Goal: Obtain resource: Download file/media

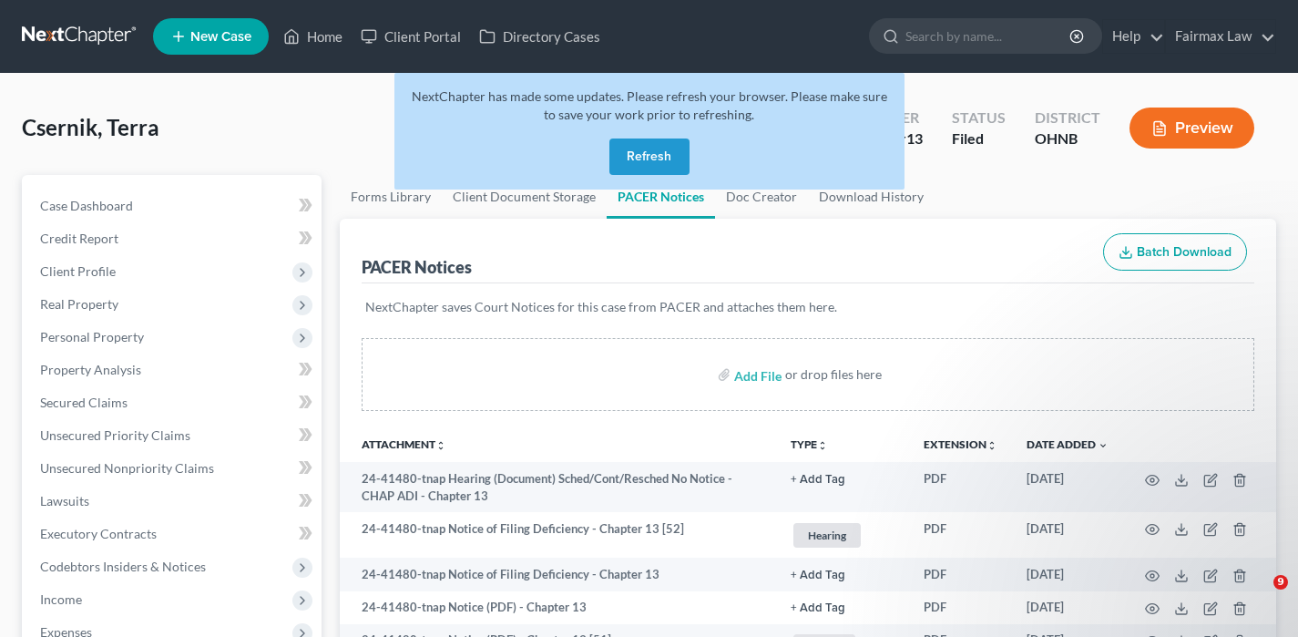
click at [46, 34] on link at bounding box center [80, 36] width 117 height 33
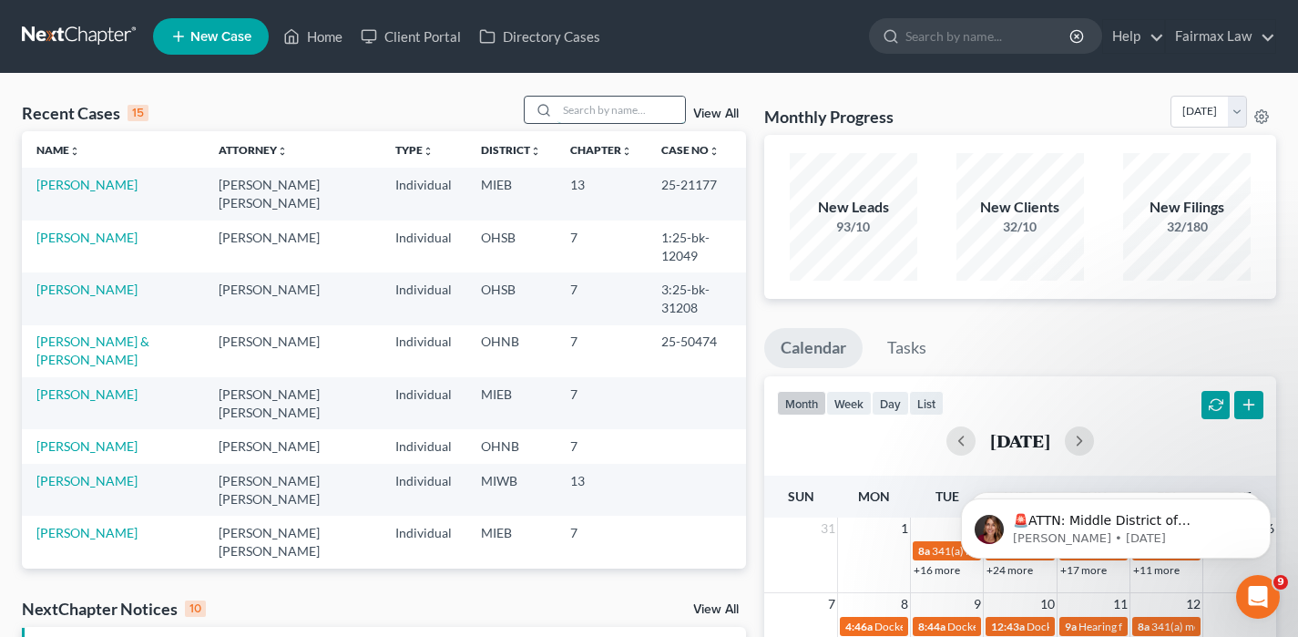
click at [650, 101] on input "search" at bounding box center [622, 110] width 128 height 26
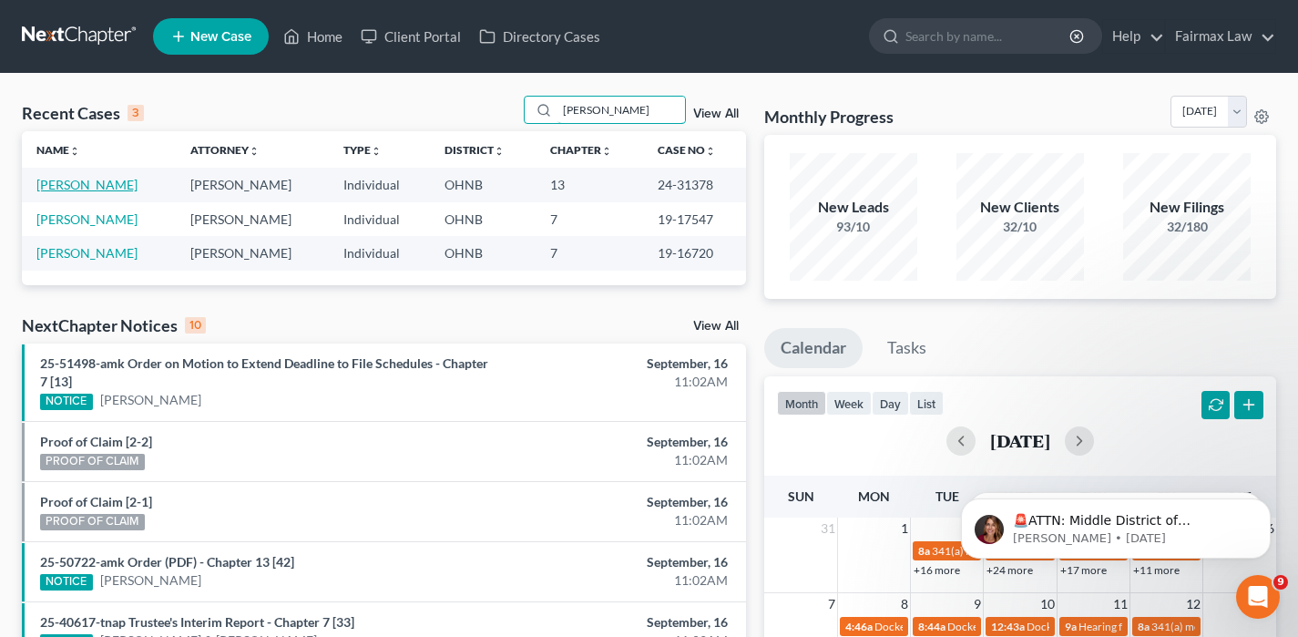
type input "ramirez"
click at [97, 188] on link "Ramirez, Gilbert" at bounding box center [86, 184] width 101 height 15
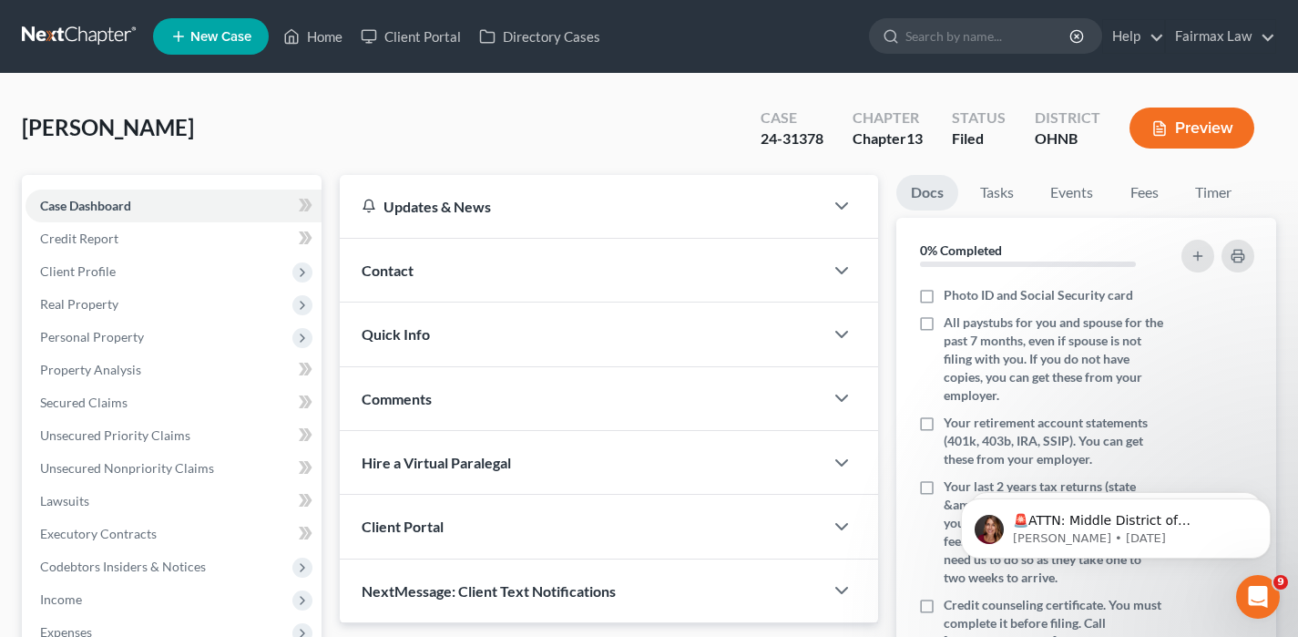
scroll to position [517, 0]
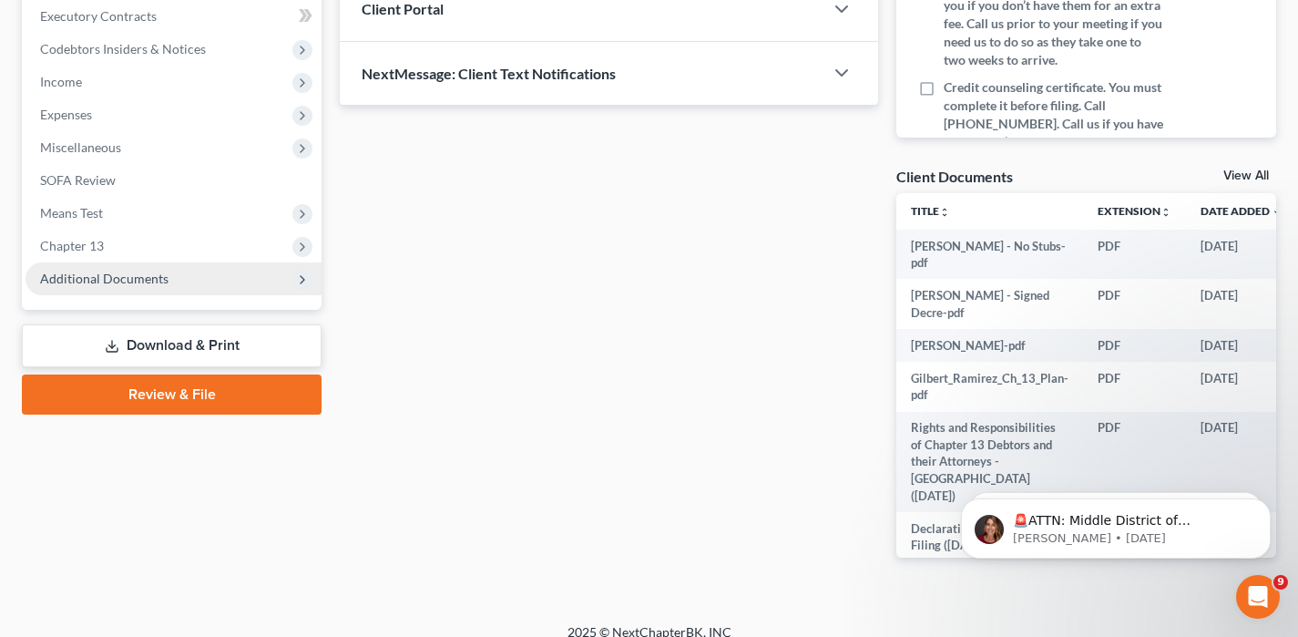
click at [185, 287] on span "Additional Documents" at bounding box center [174, 278] width 296 height 33
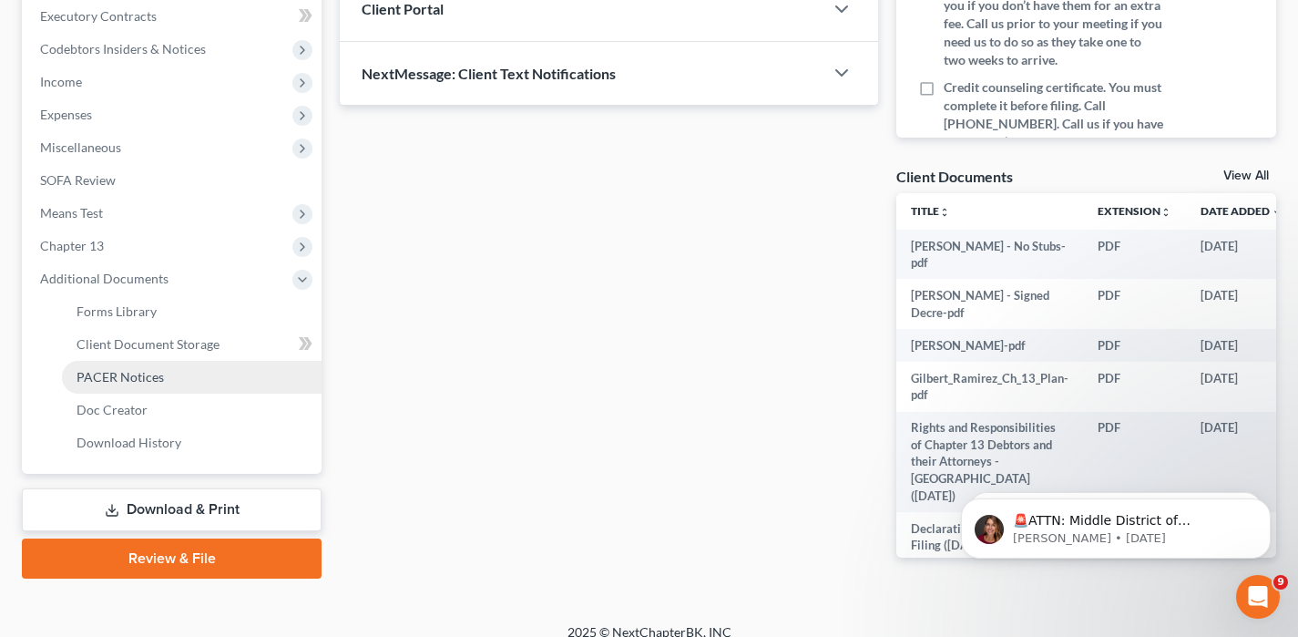
click at [149, 377] on span "PACER Notices" at bounding box center [120, 376] width 87 height 15
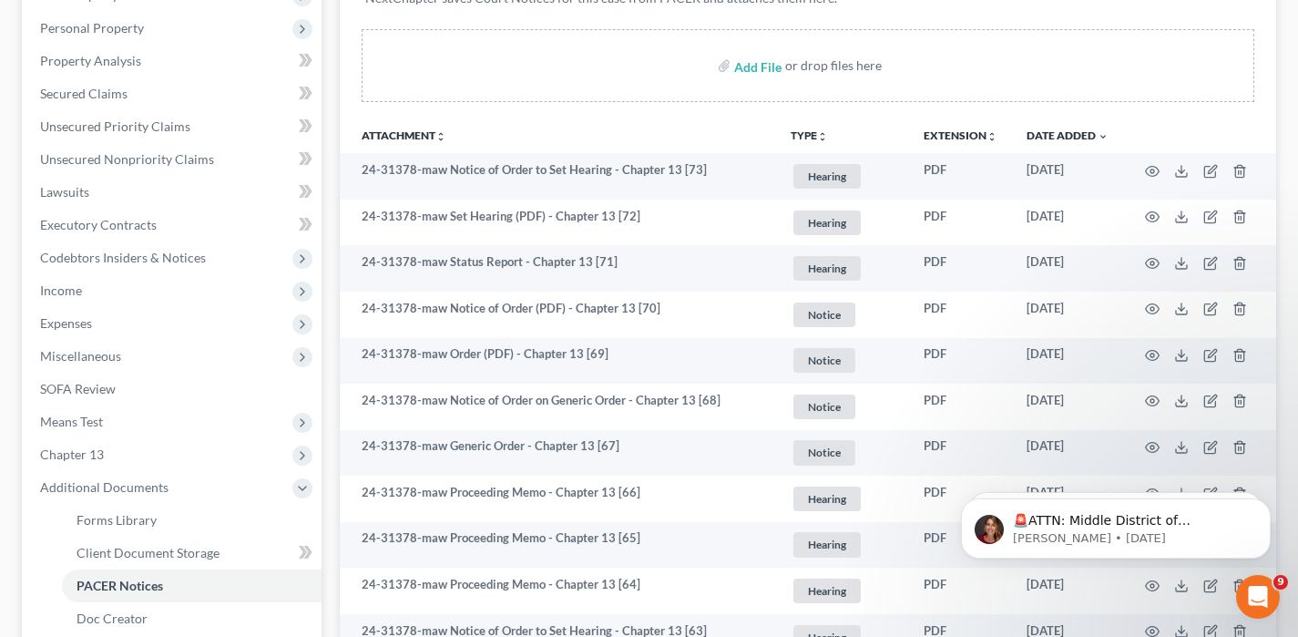
scroll to position [340, 0]
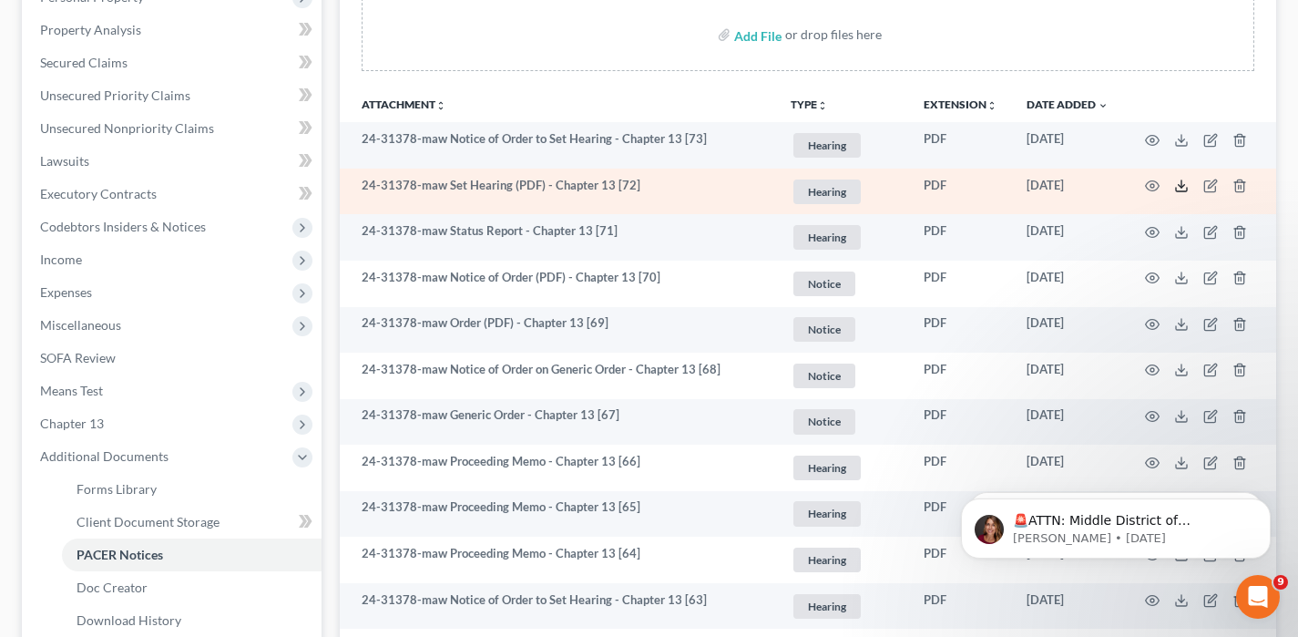
click at [1176, 185] on icon at bounding box center [1181, 186] width 15 height 15
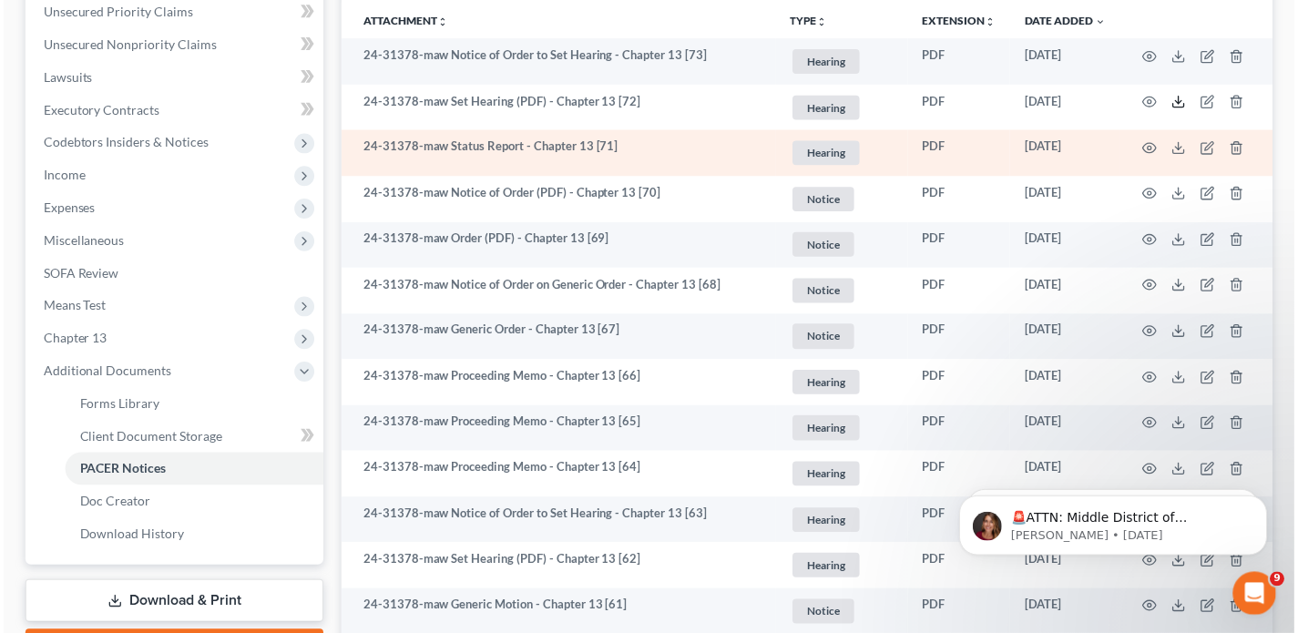
scroll to position [428, 0]
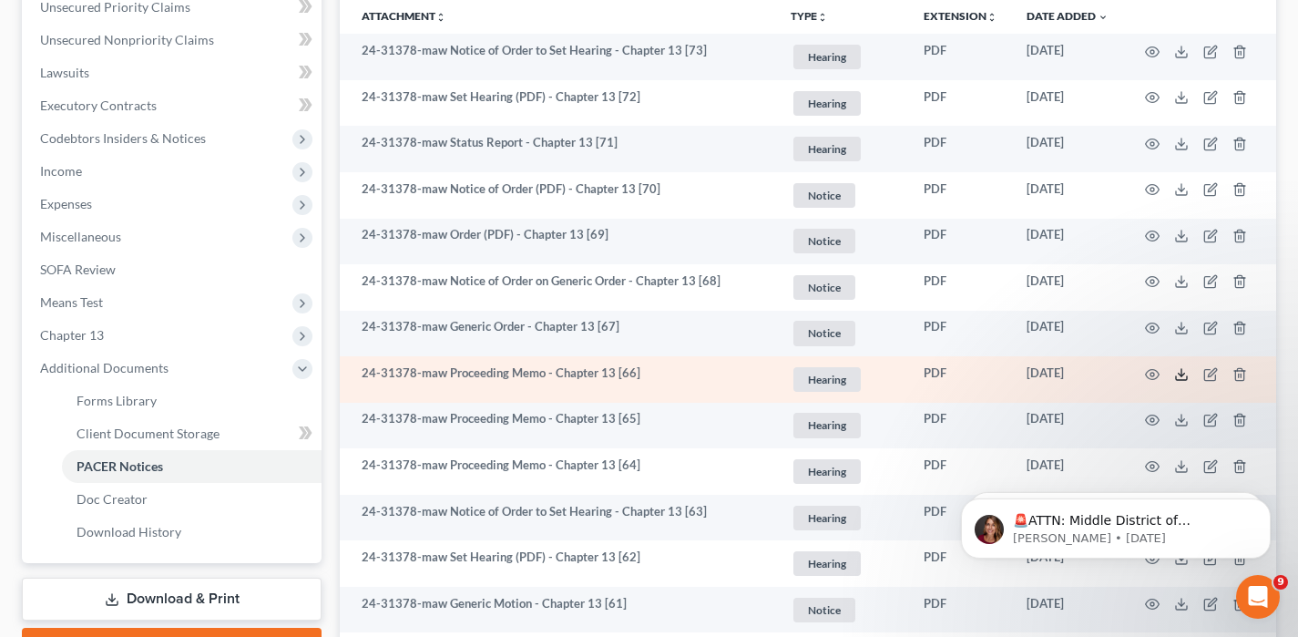
click at [1185, 373] on icon at bounding box center [1181, 374] width 15 height 15
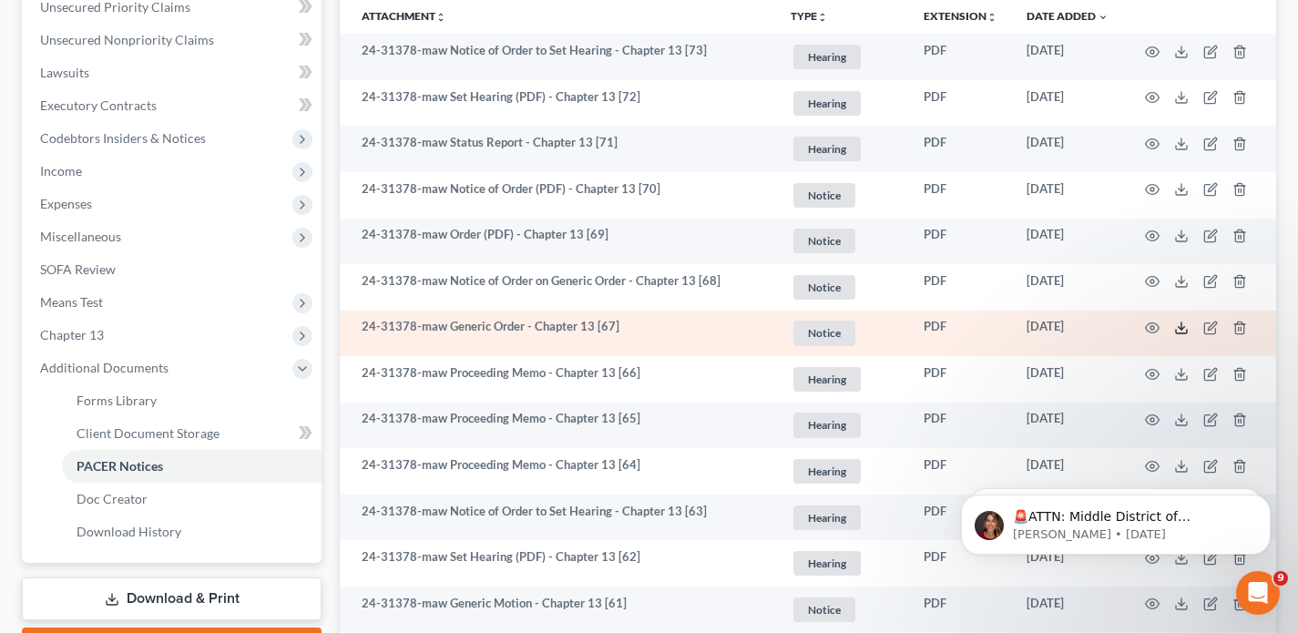
click at [1183, 327] on icon at bounding box center [1181, 328] width 15 height 15
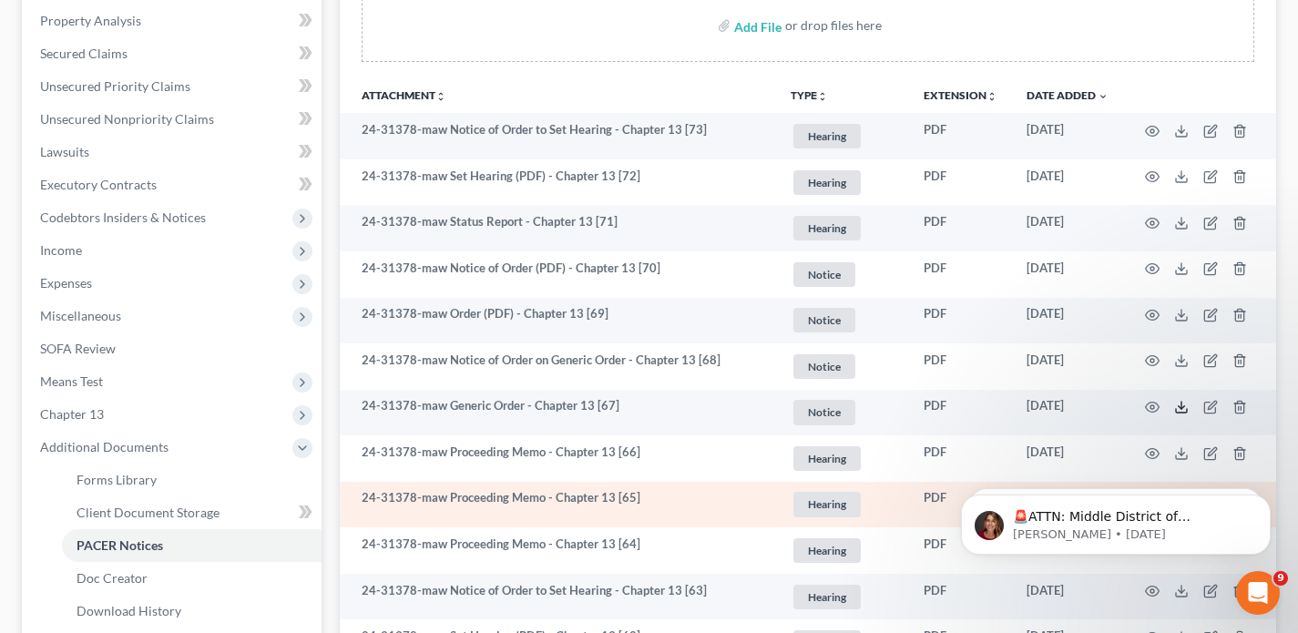
scroll to position [341, 0]
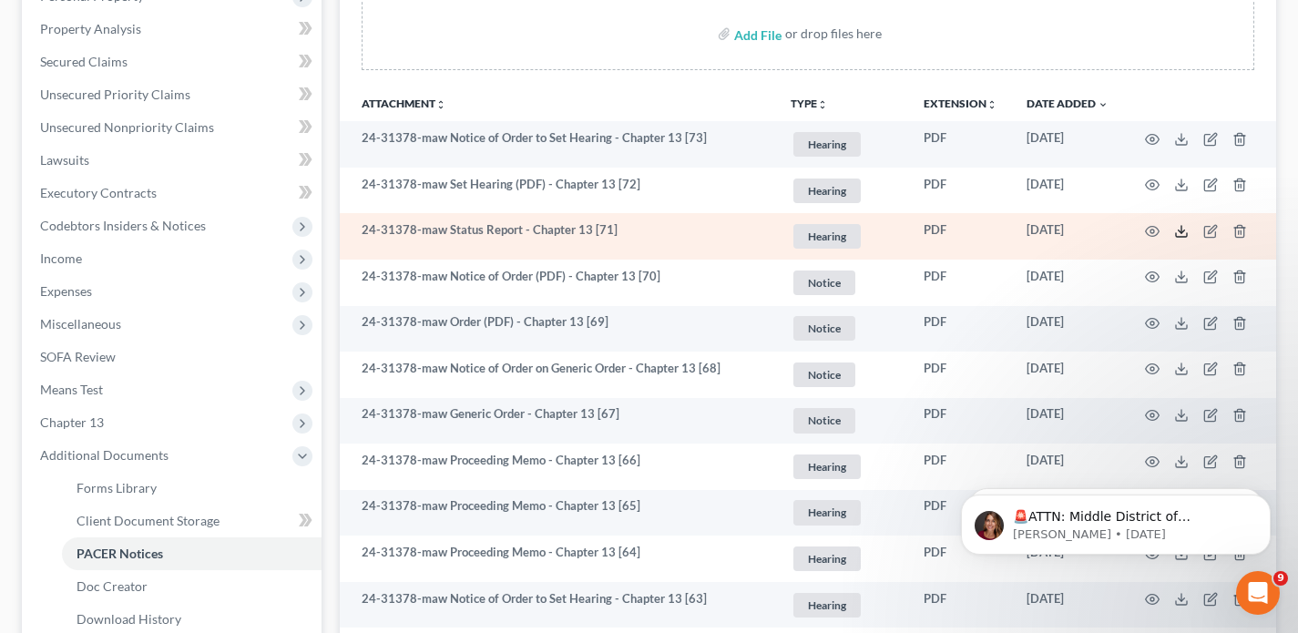
click at [1183, 237] on icon at bounding box center [1181, 235] width 11 height 4
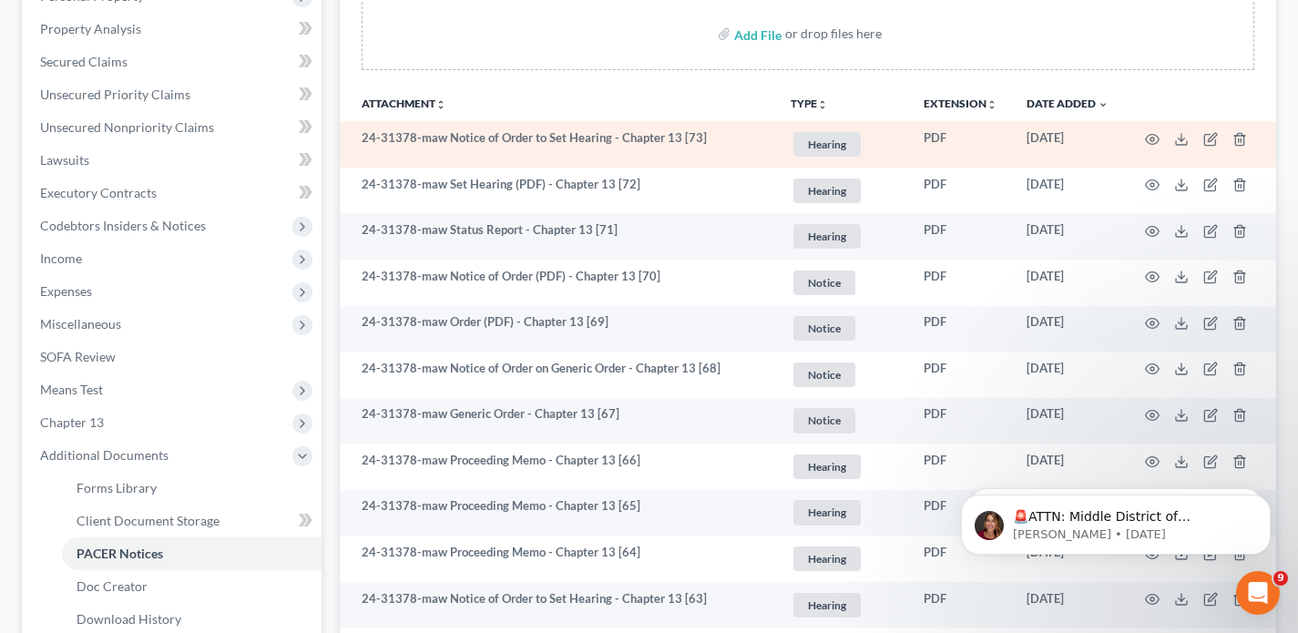
click at [1183, 147] on td at bounding box center [1199, 144] width 153 height 46
click at [1179, 138] on polyline at bounding box center [1182, 139] width 6 height 3
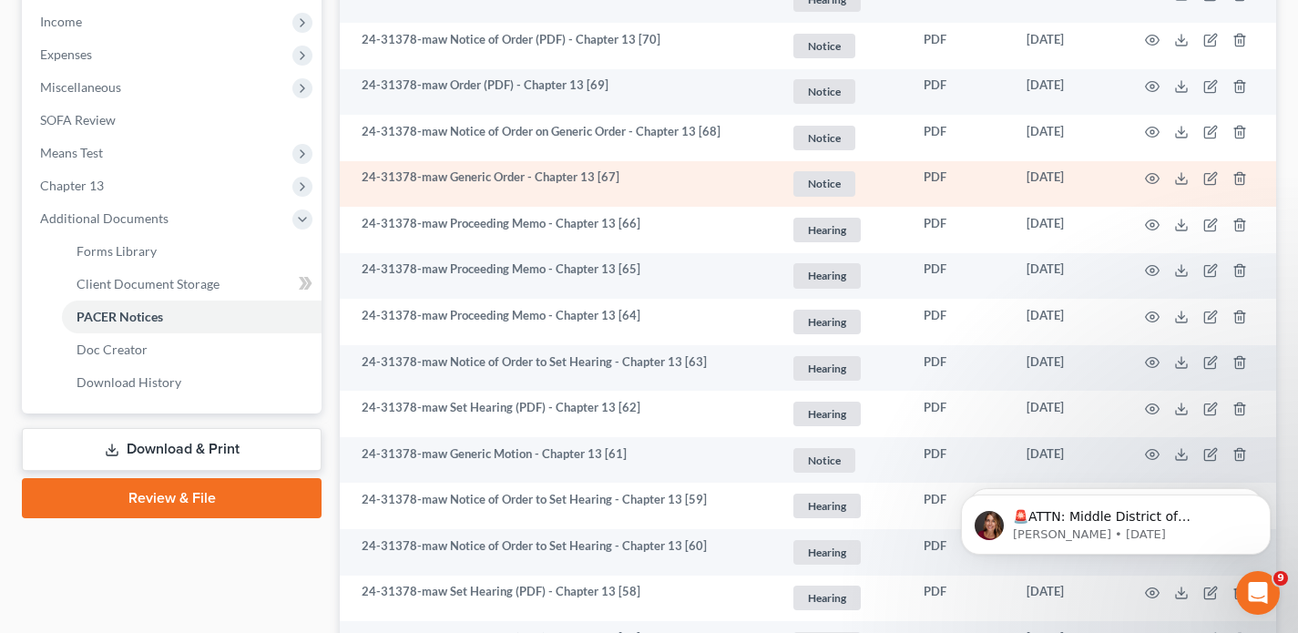
scroll to position [0, 0]
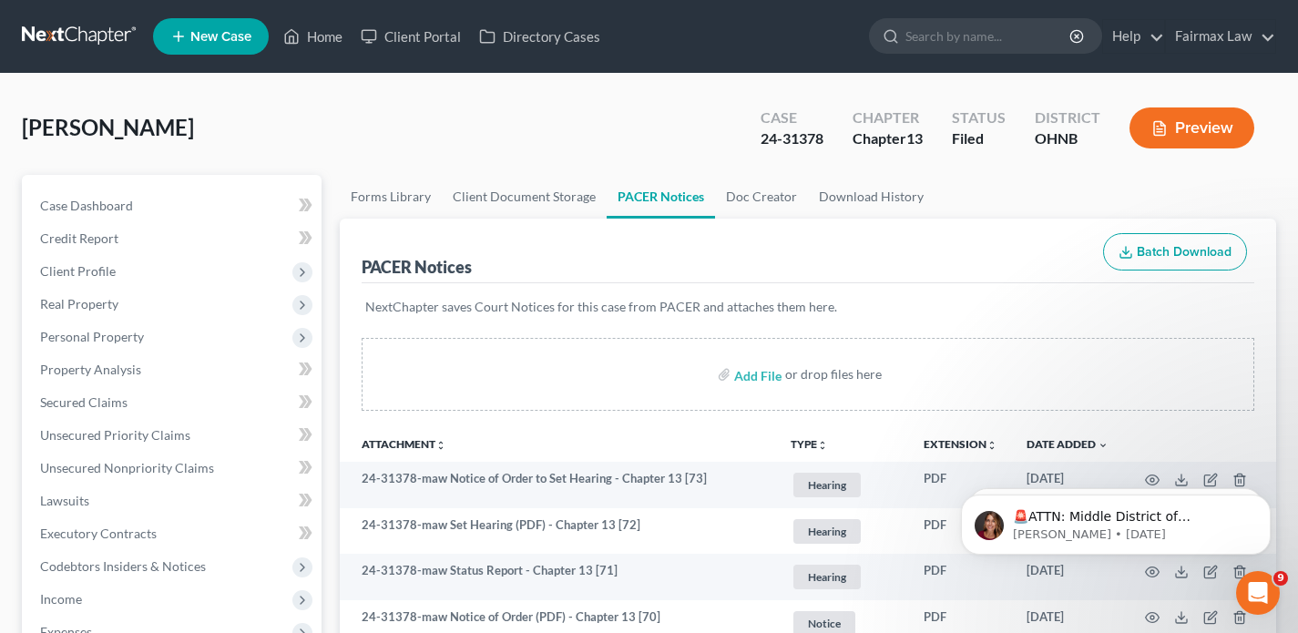
click at [50, 51] on link at bounding box center [80, 36] width 117 height 33
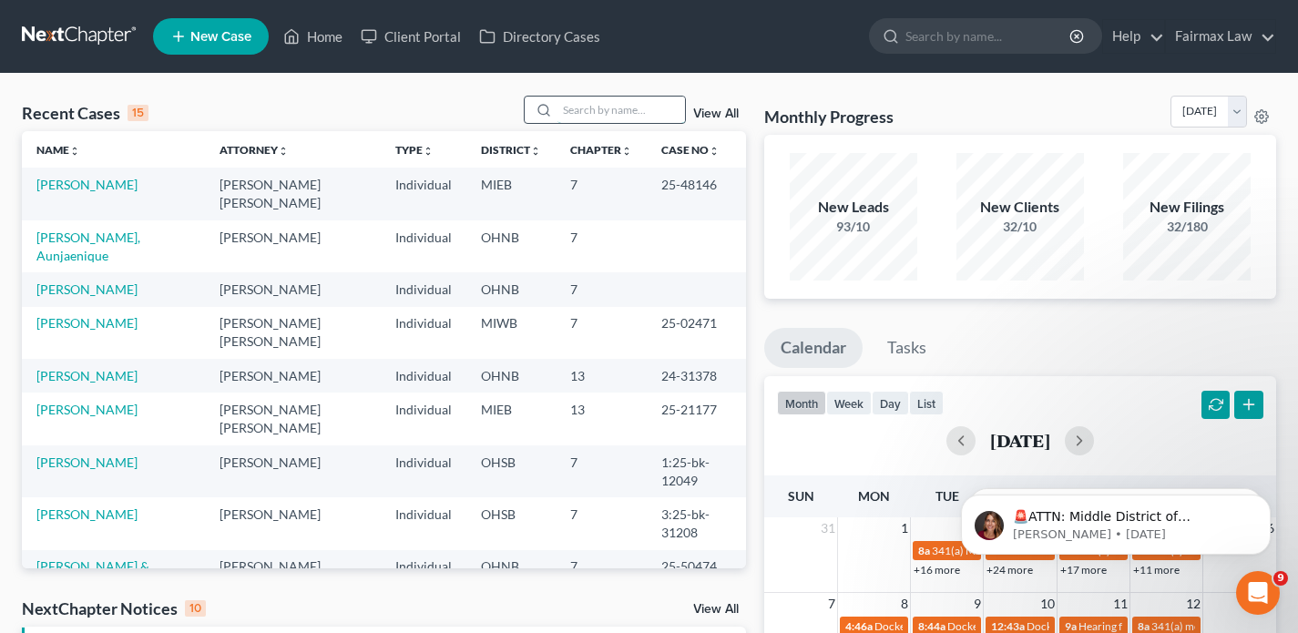
click at [616, 117] on input "search" at bounding box center [622, 110] width 128 height 26
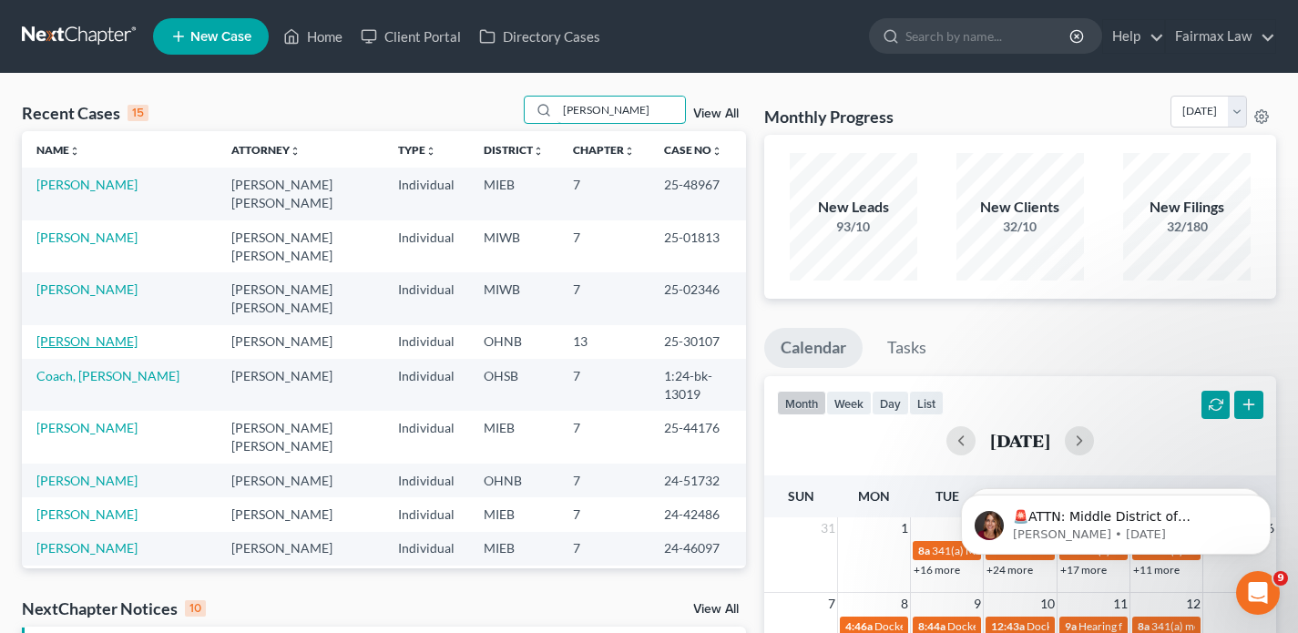
type input "monique"
click at [118, 333] on link "Hunter-Caldwell, Monique" at bounding box center [86, 340] width 101 height 15
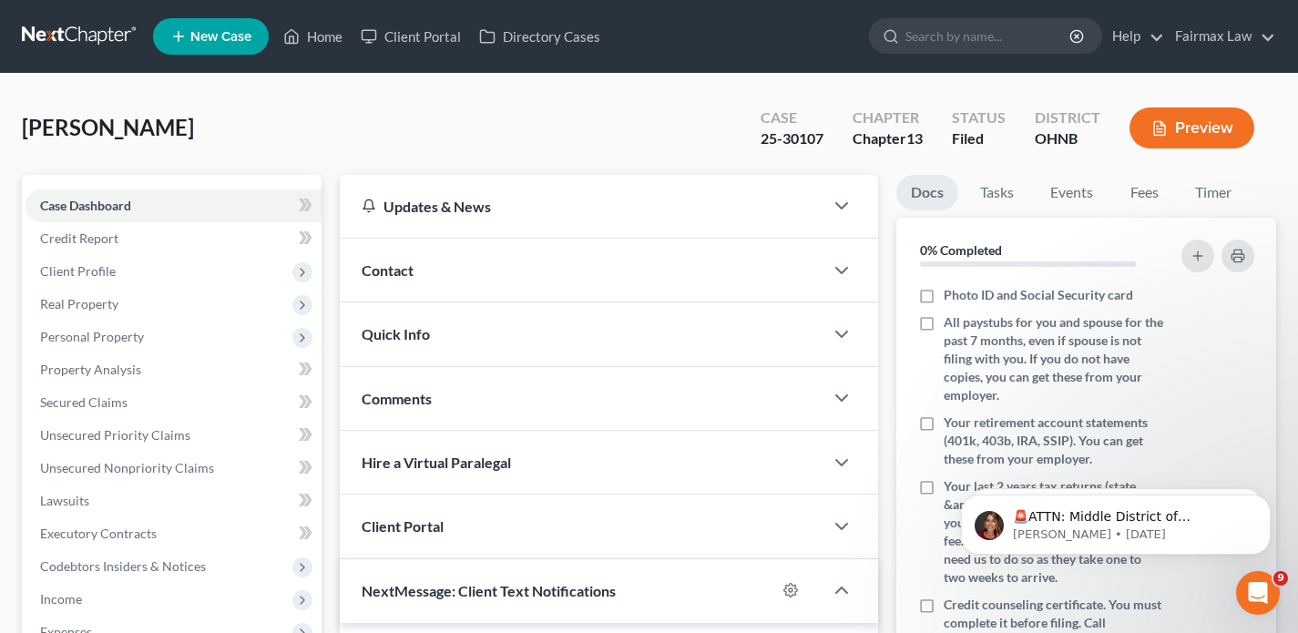
scroll to position [540, 0]
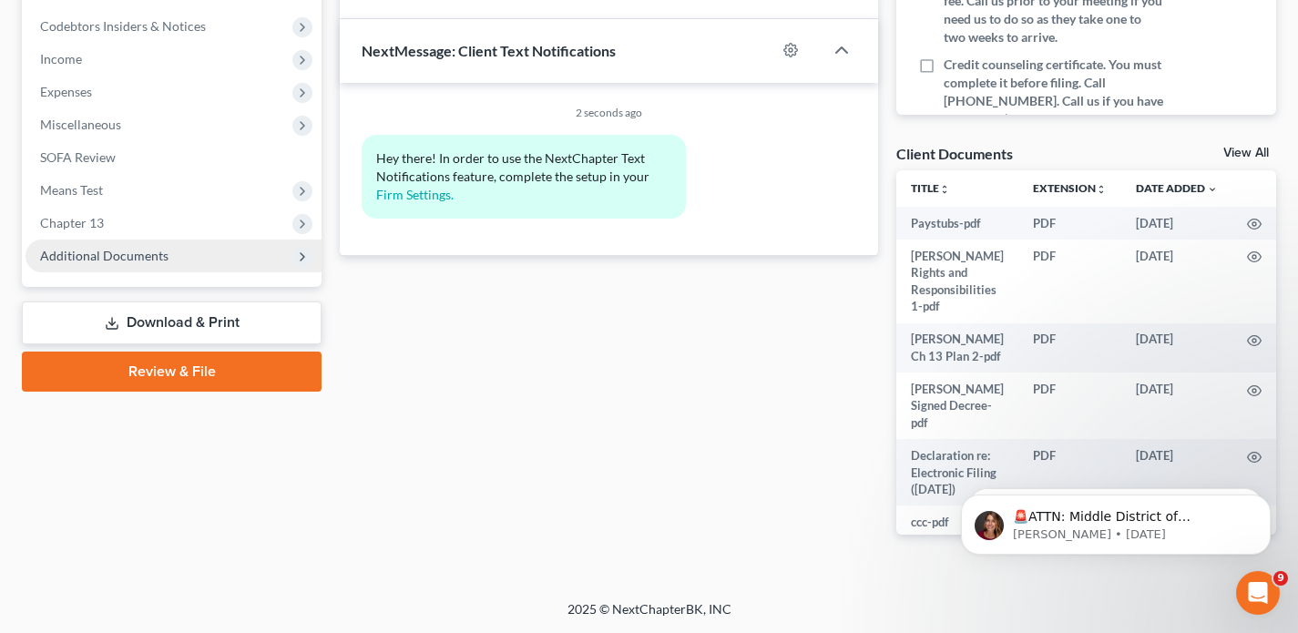
click at [97, 268] on span "Additional Documents" at bounding box center [174, 256] width 296 height 33
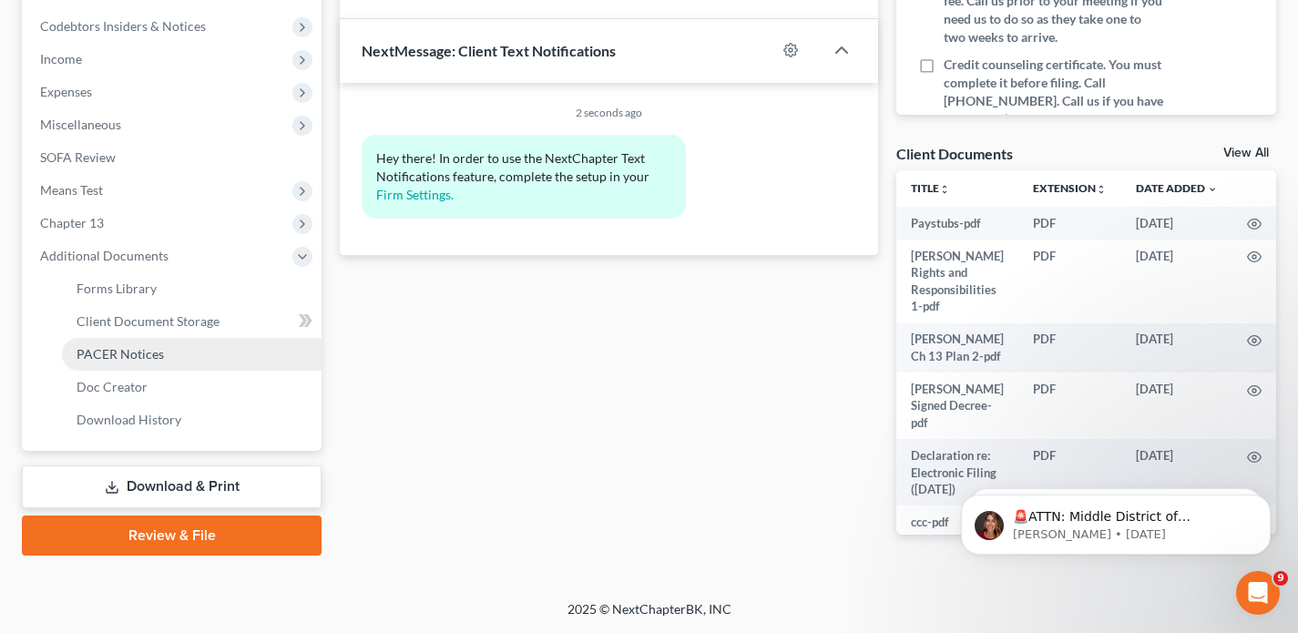
click at [118, 361] on span "PACER Notices" at bounding box center [120, 353] width 87 height 15
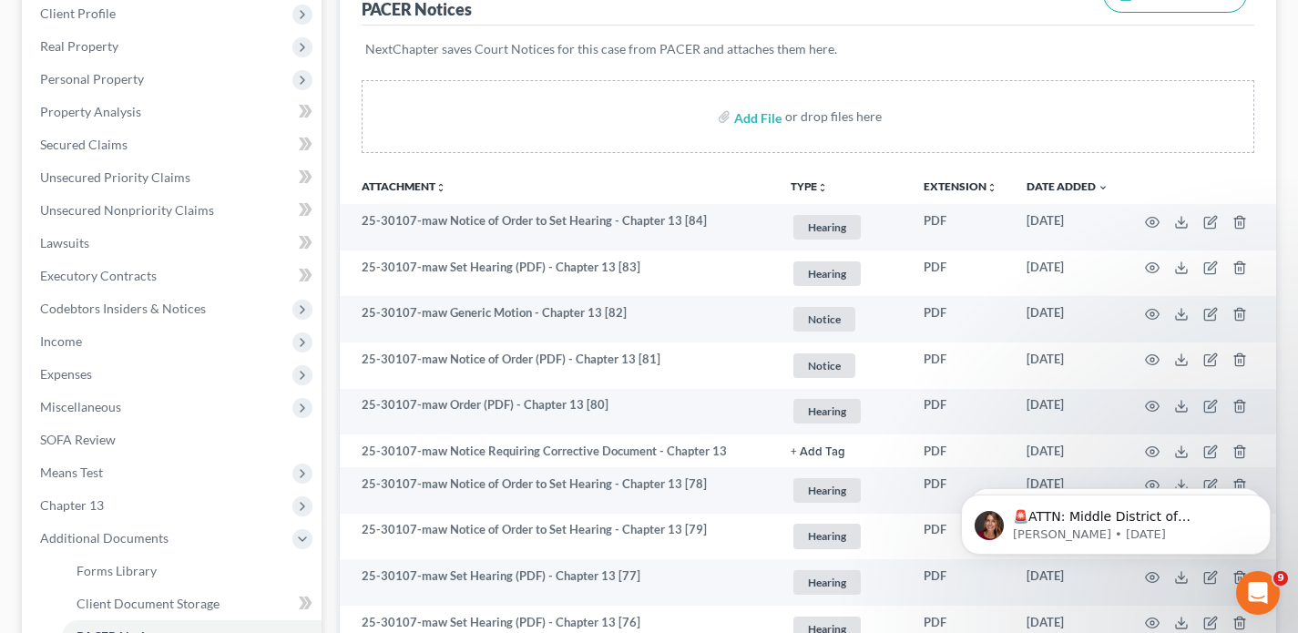
scroll to position [259, 0]
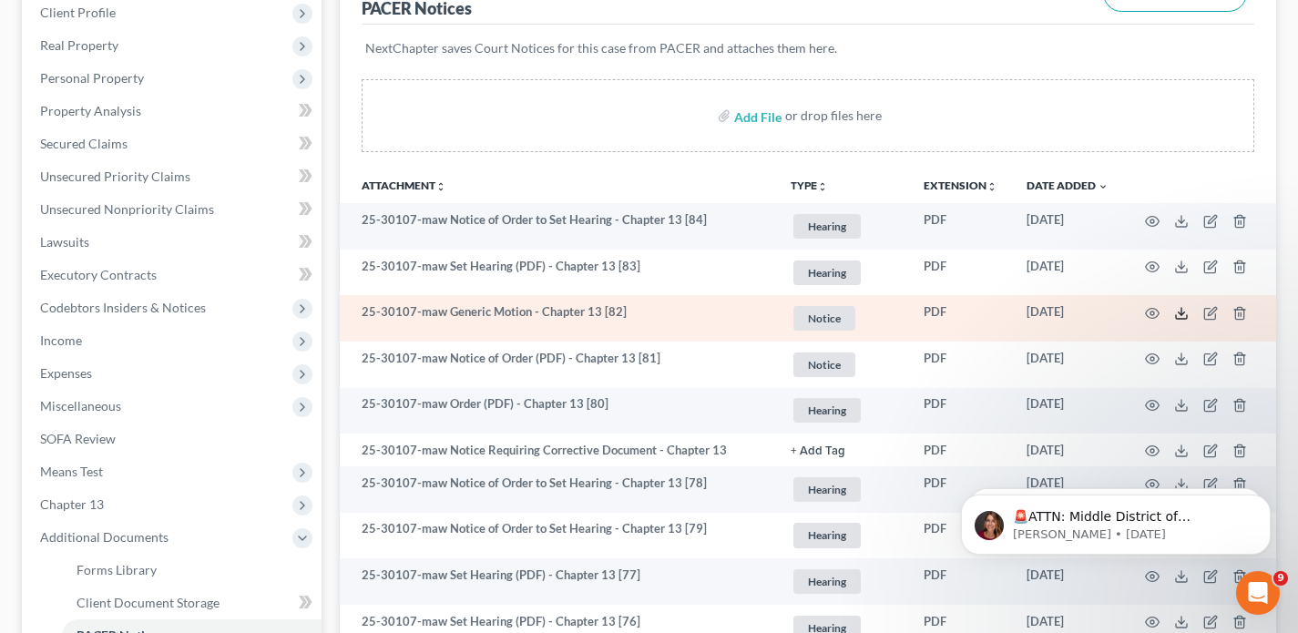
click at [1182, 312] on line at bounding box center [1182, 311] width 0 height 7
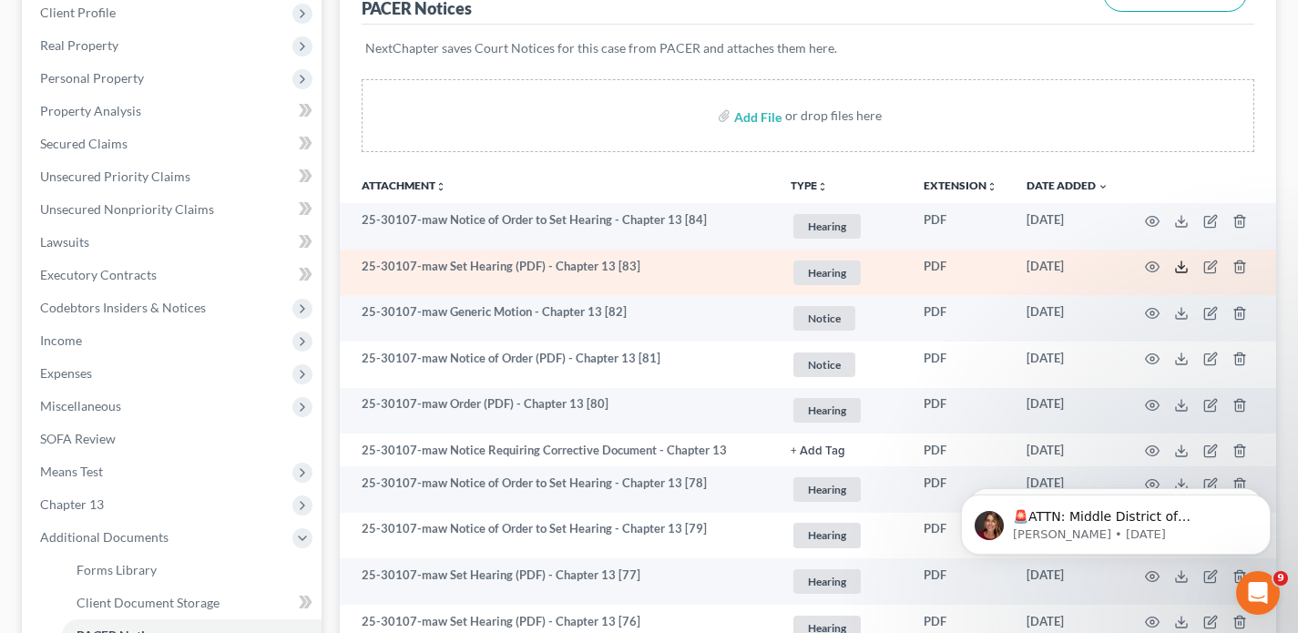
click at [1188, 266] on icon at bounding box center [1181, 267] width 15 height 15
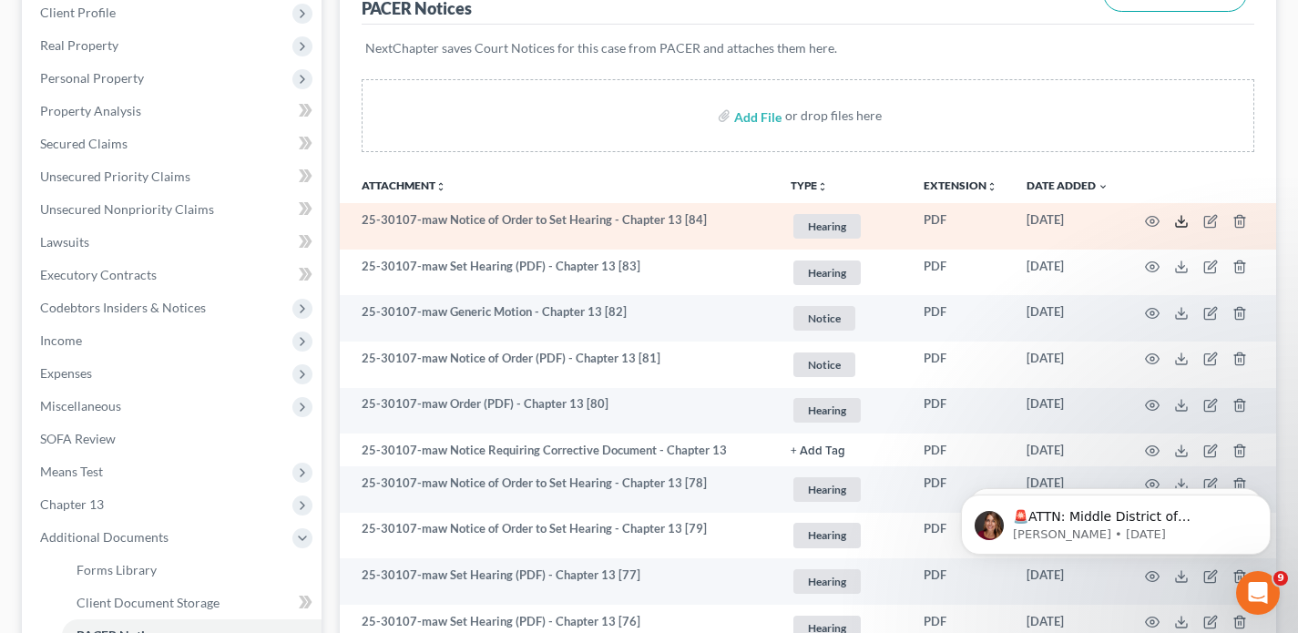
click at [1180, 217] on icon at bounding box center [1181, 221] width 15 height 15
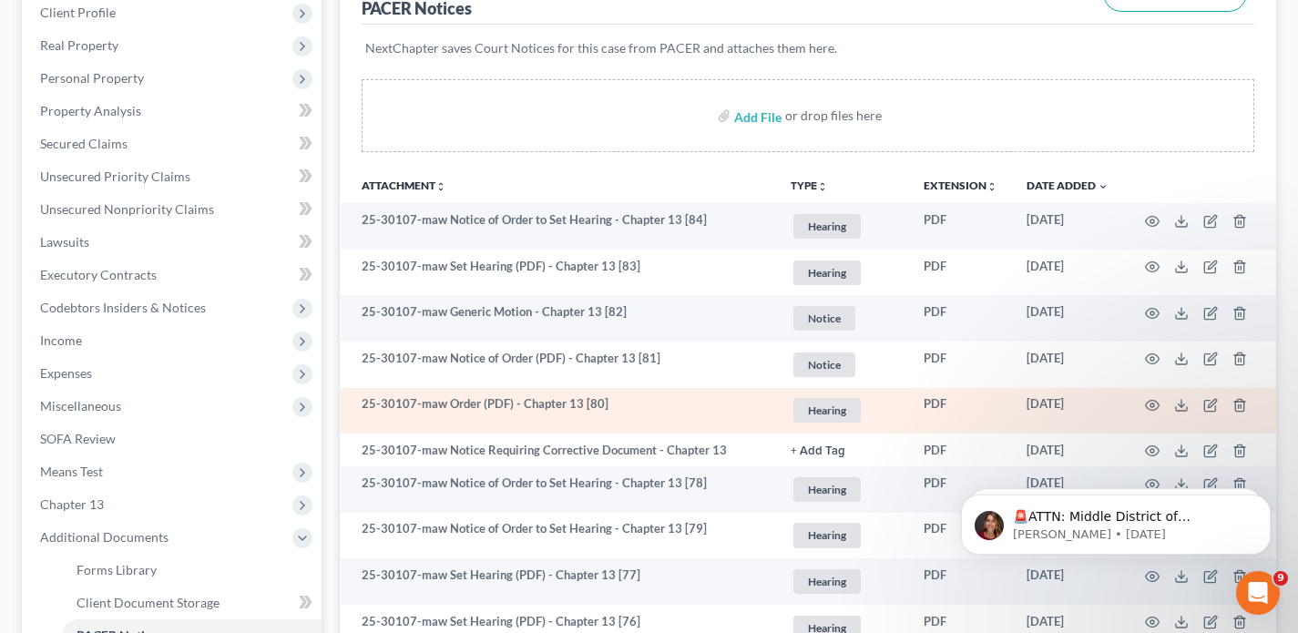
click at [1177, 394] on td at bounding box center [1199, 411] width 153 height 46
click at [1184, 409] on icon at bounding box center [1181, 405] width 15 height 15
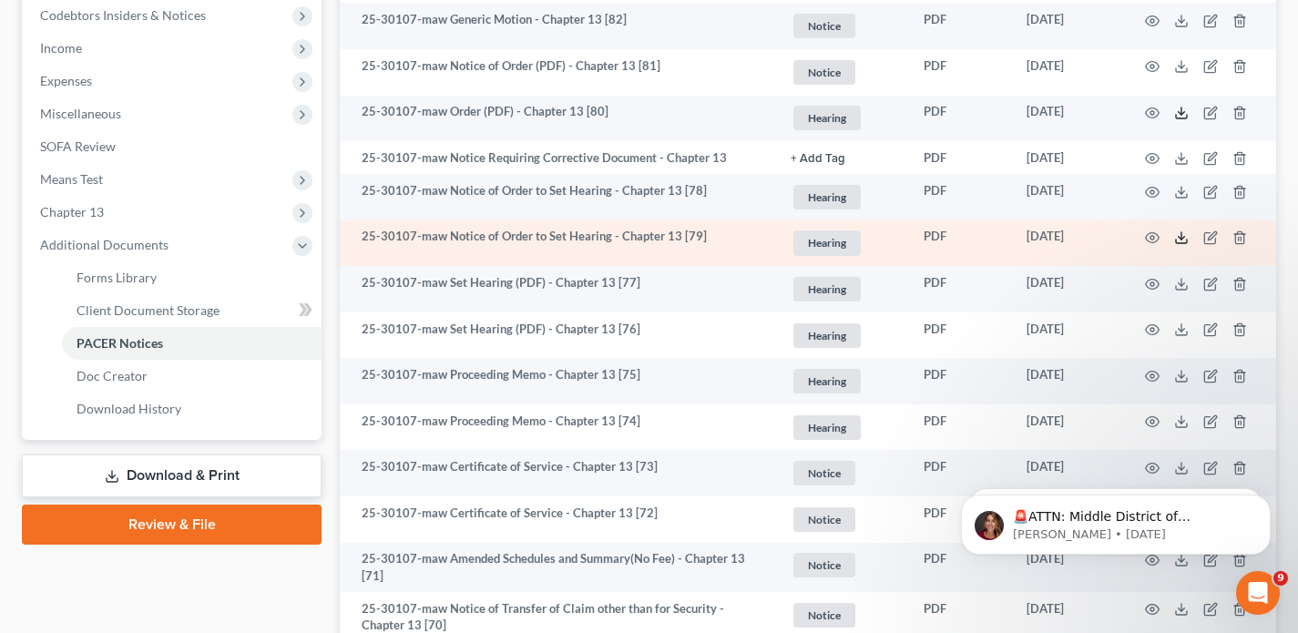
scroll to position [552, 0]
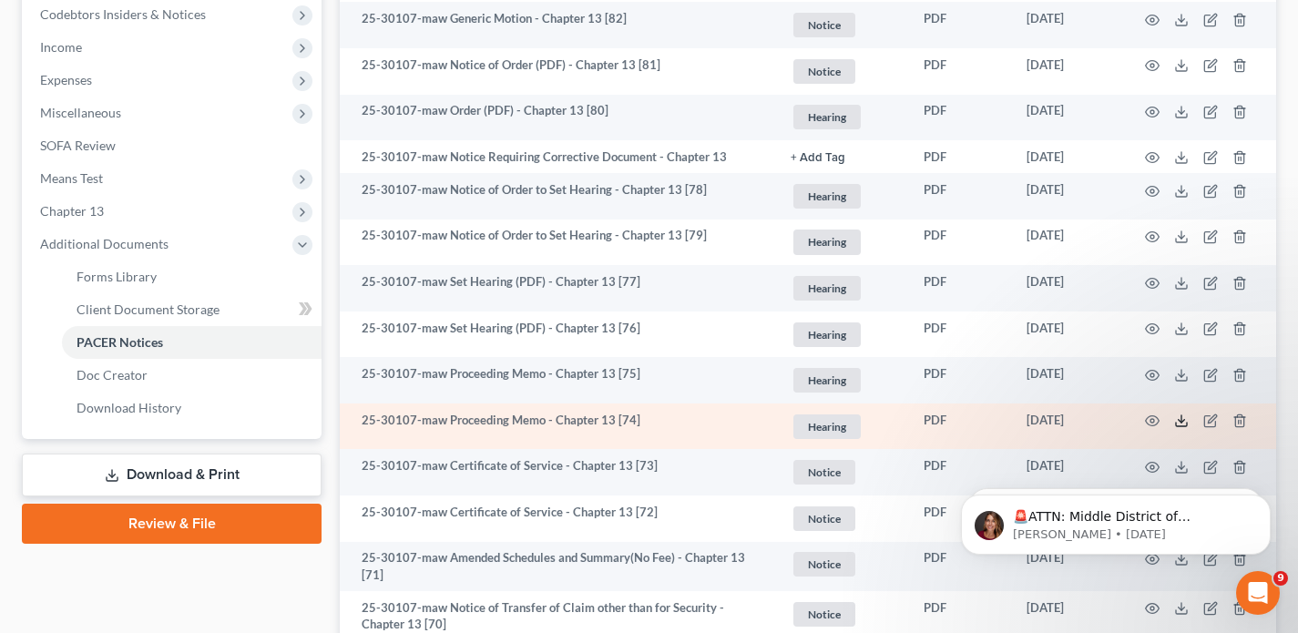
click at [1179, 424] on icon at bounding box center [1181, 421] width 15 height 15
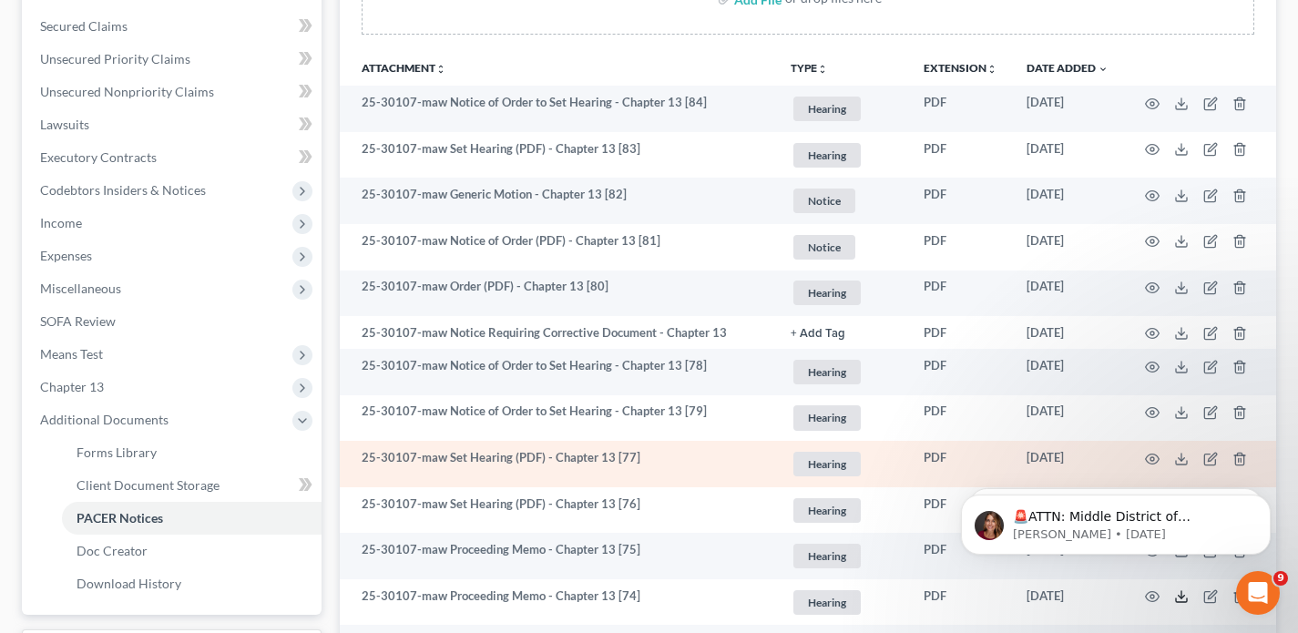
scroll to position [377, 0]
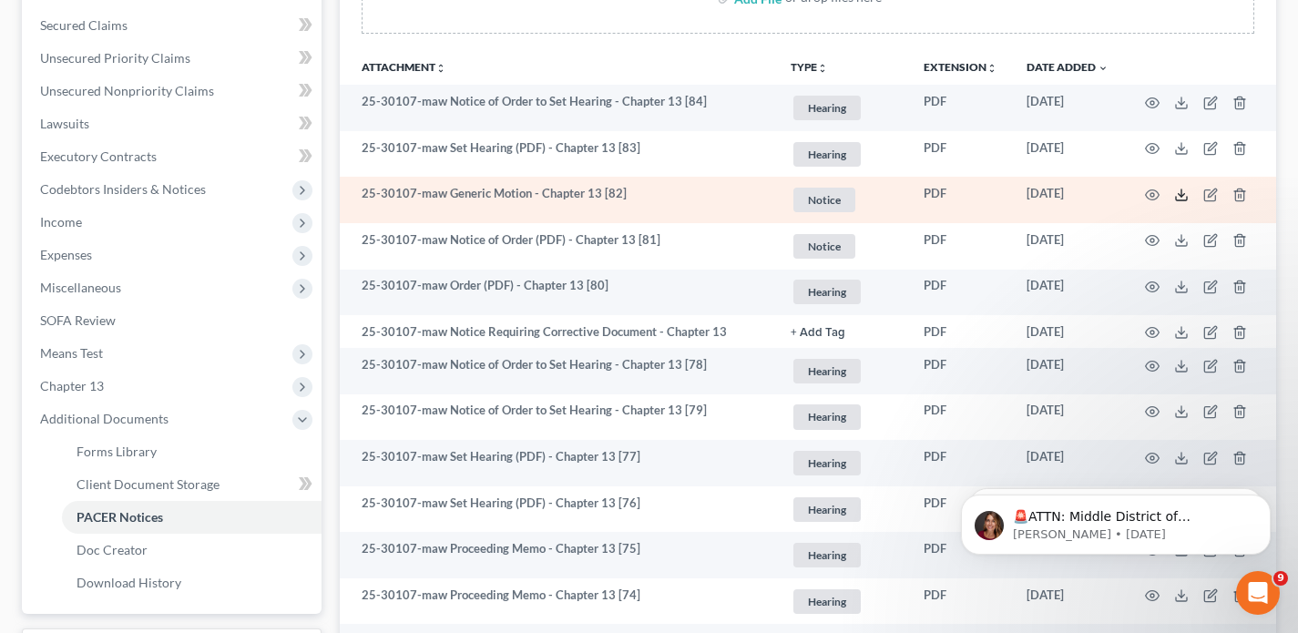
click at [1179, 194] on polyline at bounding box center [1182, 195] width 6 height 3
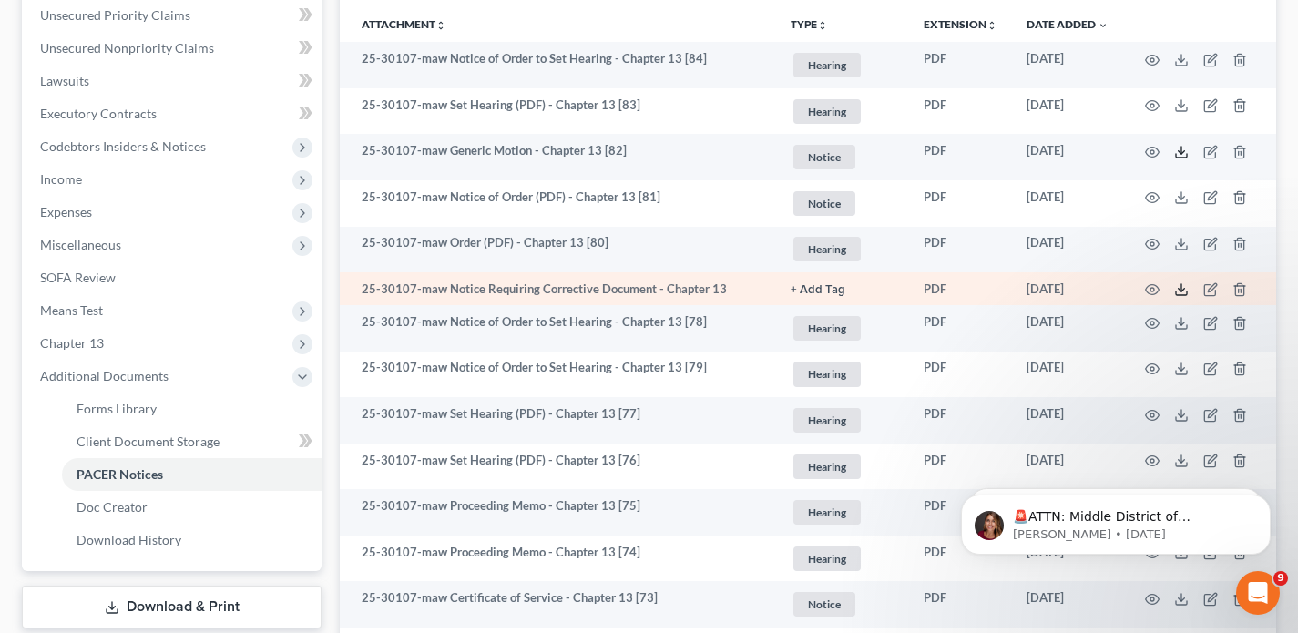
scroll to position [412, 0]
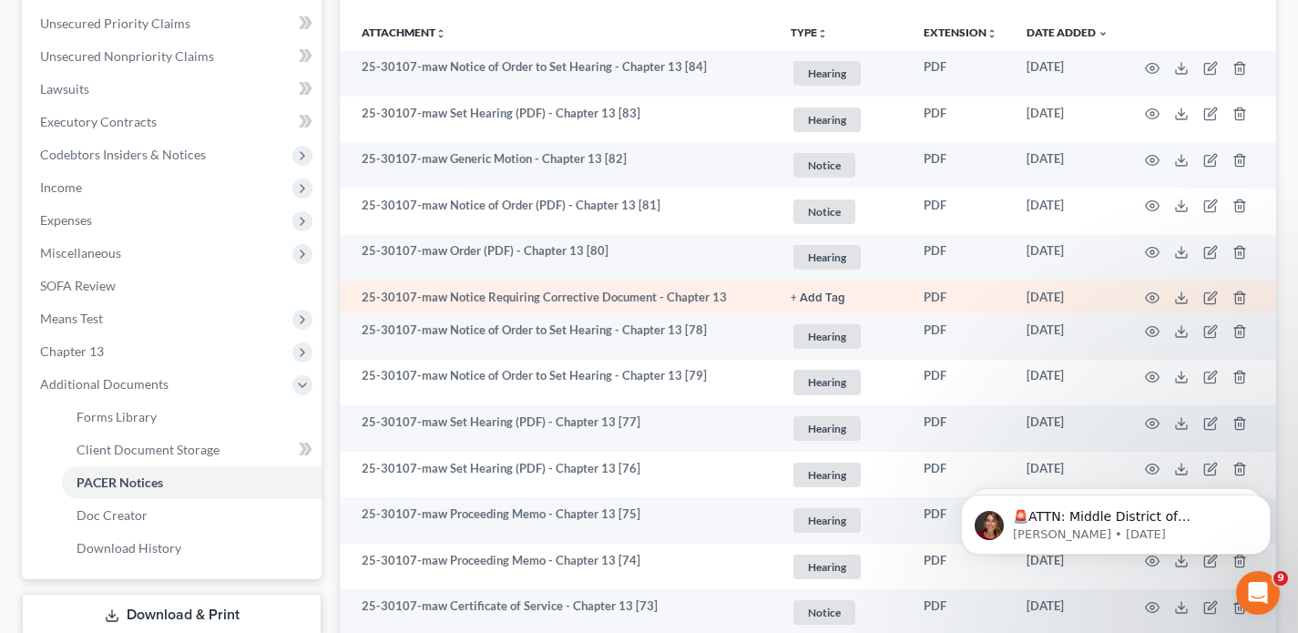
click at [1189, 294] on td at bounding box center [1199, 297] width 153 height 33
click at [1178, 294] on icon at bounding box center [1181, 298] width 15 height 15
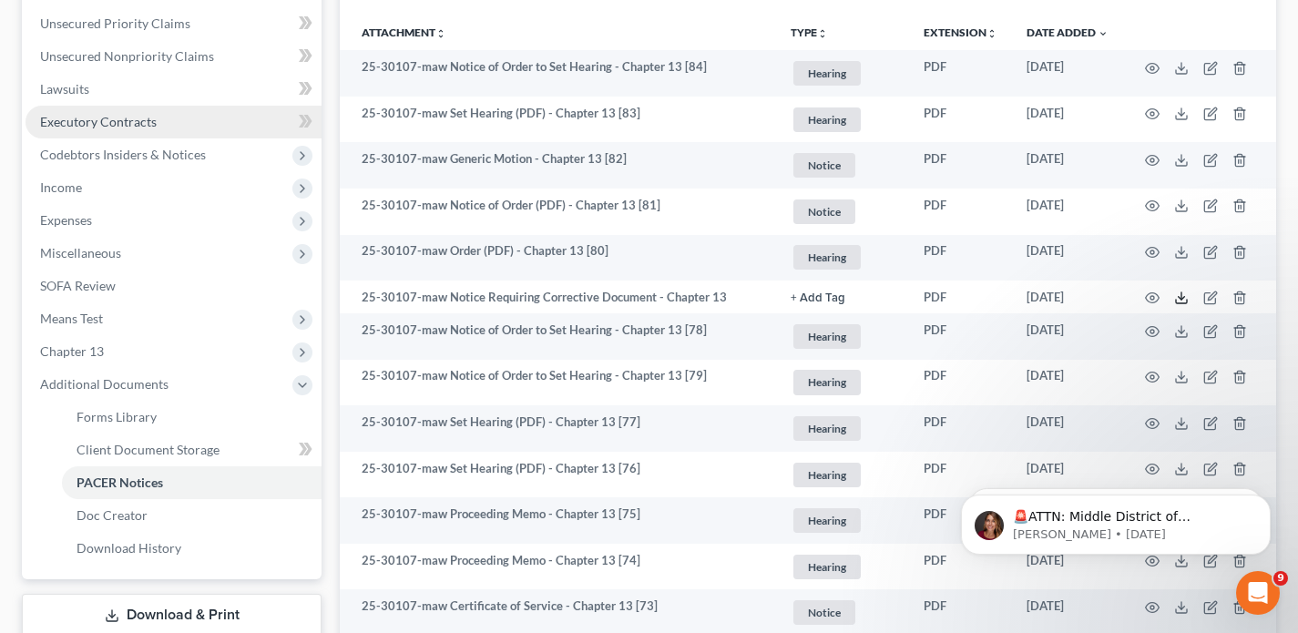
scroll to position [0, 0]
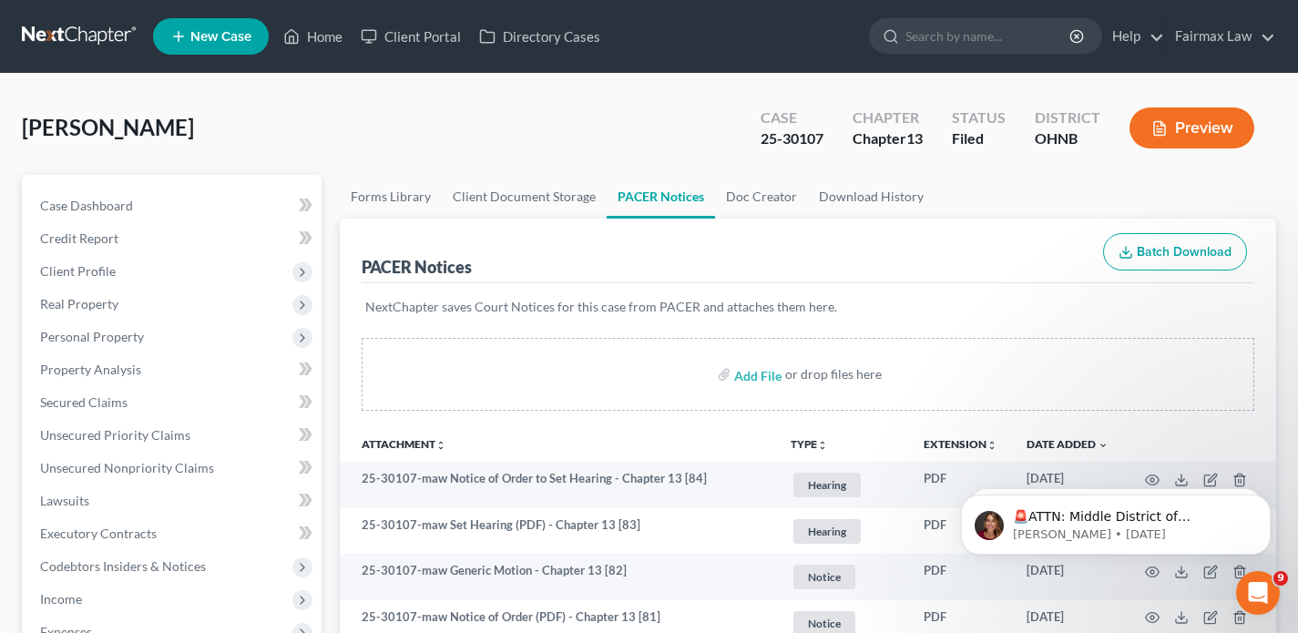
click at [87, 45] on link at bounding box center [80, 36] width 117 height 33
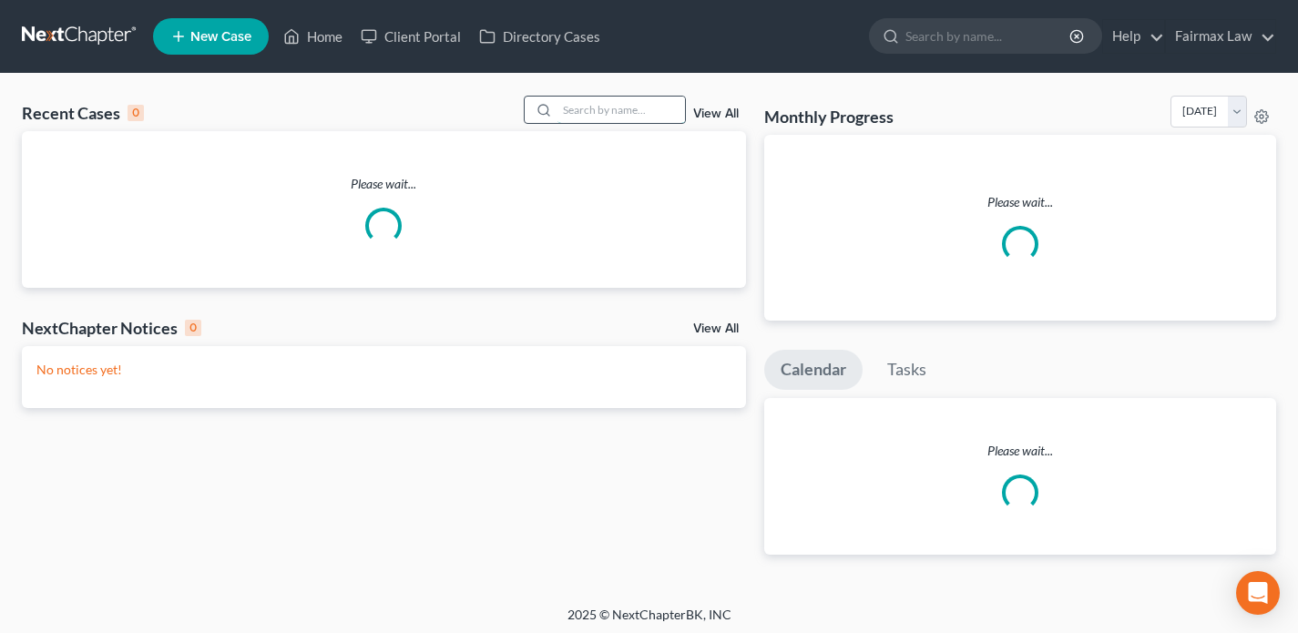
click at [609, 110] on input "search" at bounding box center [622, 110] width 128 height 26
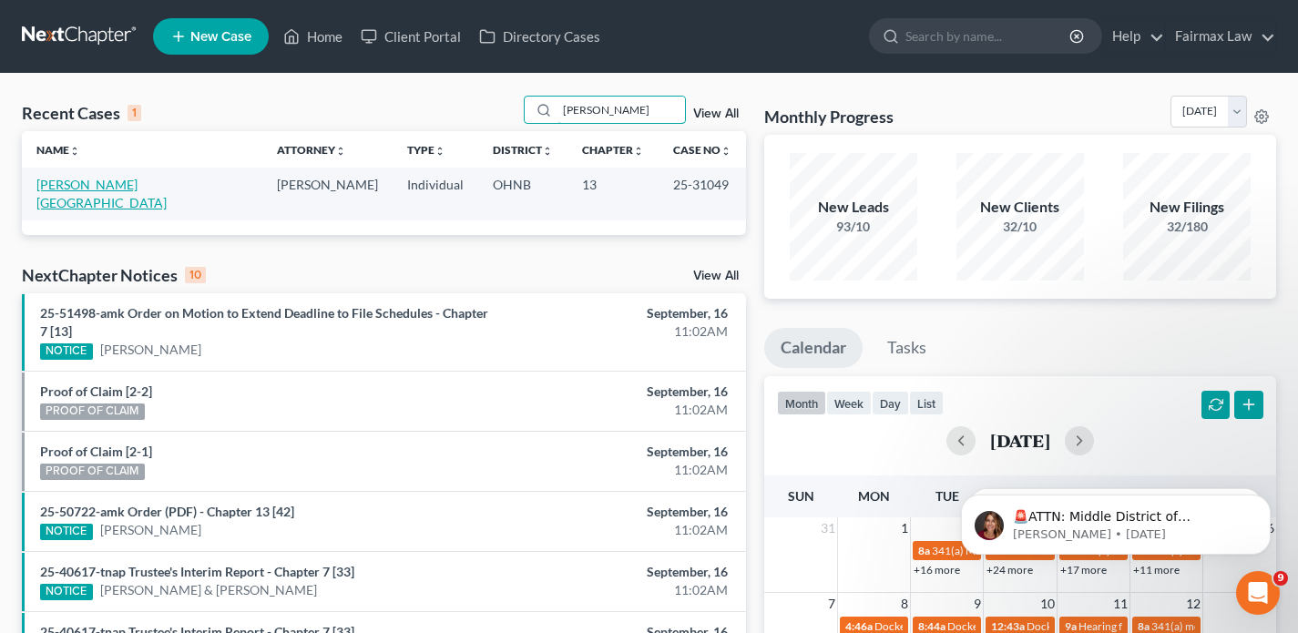
type input "chad carter"
click at [97, 183] on link "Carter, Chad" at bounding box center [101, 194] width 130 height 34
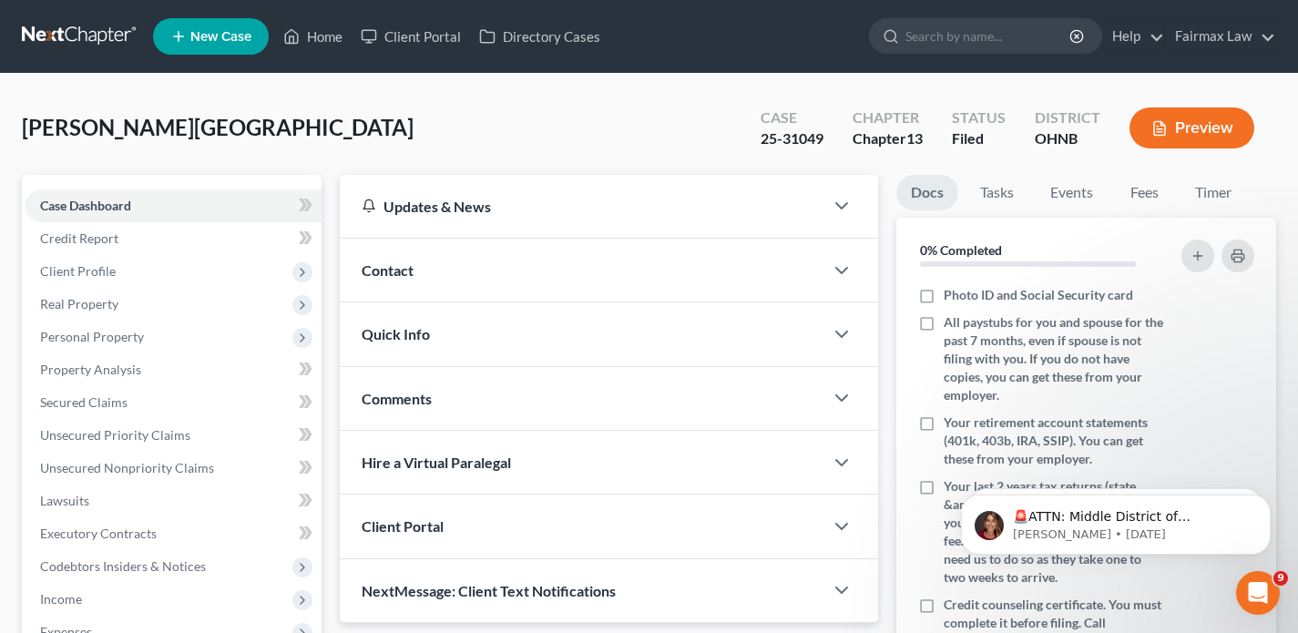
scroll to position [423, 0]
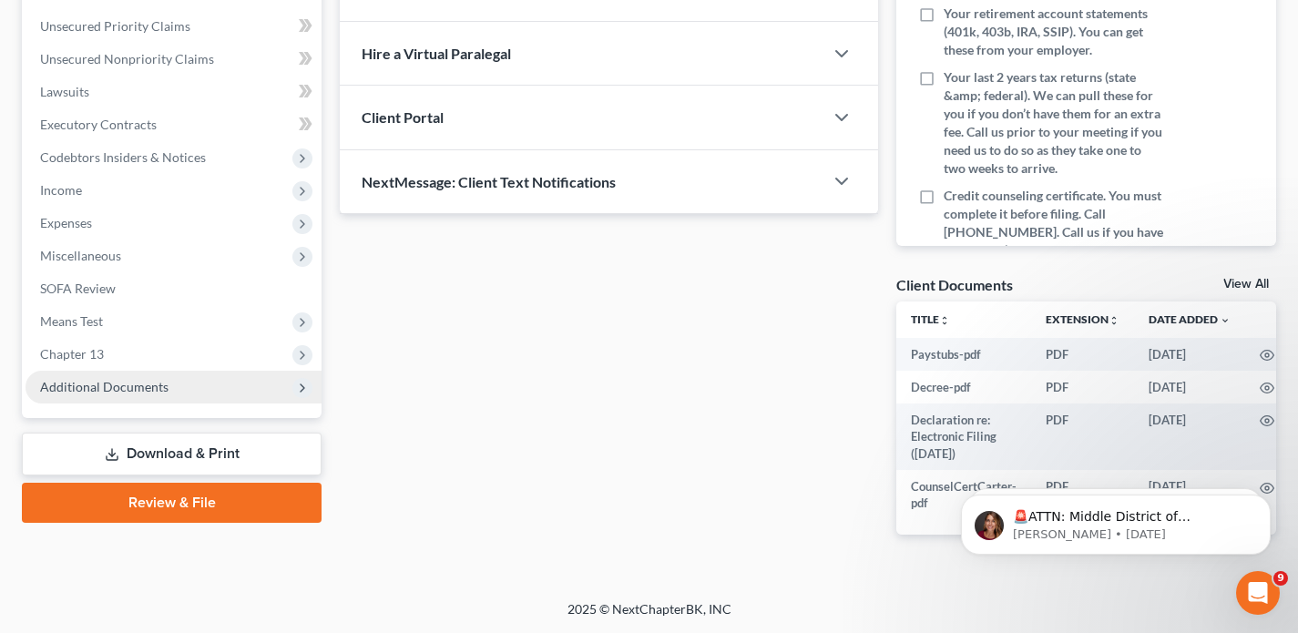
click at [150, 379] on span "Additional Documents" at bounding box center [104, 386] width 128 height 15
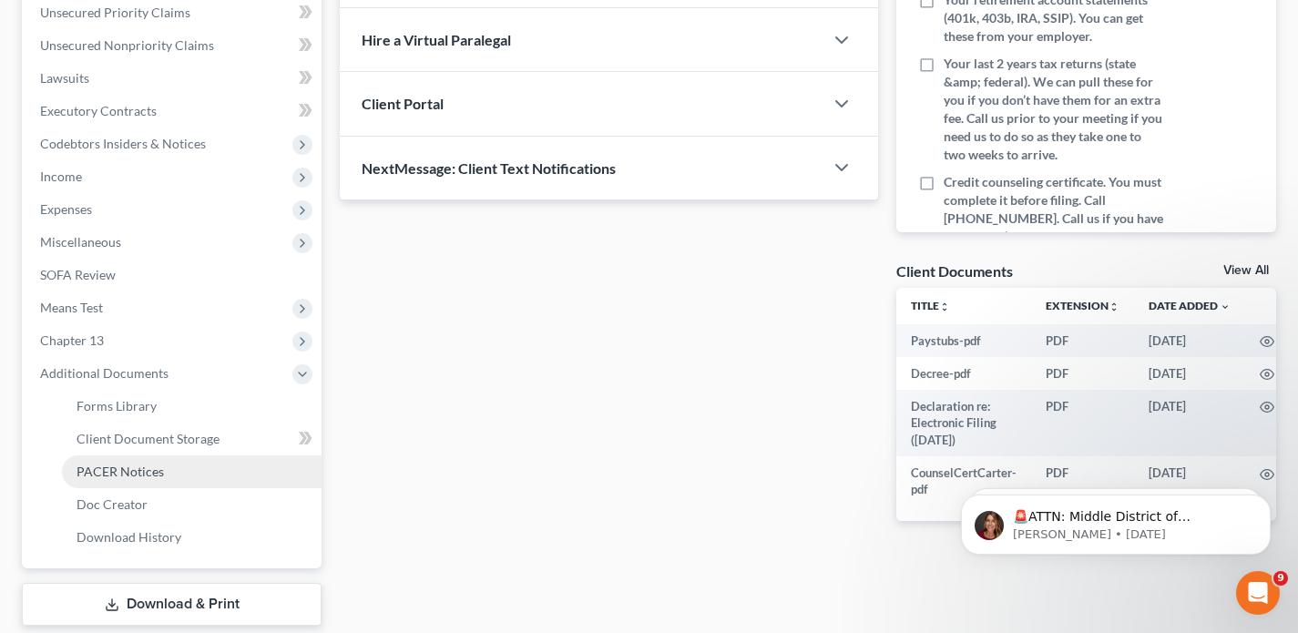
click at [108, 473] on span "PACER Notices" at bounding box center [120, 471] width 87 height 15
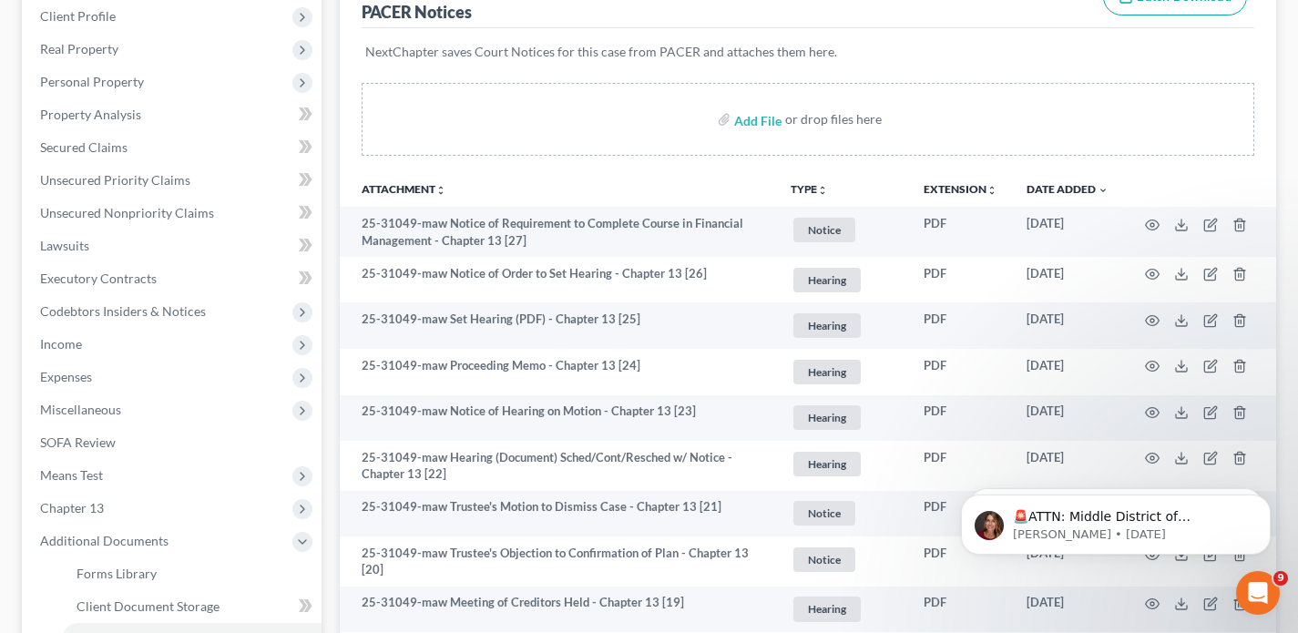
scroll to position [256, 0]
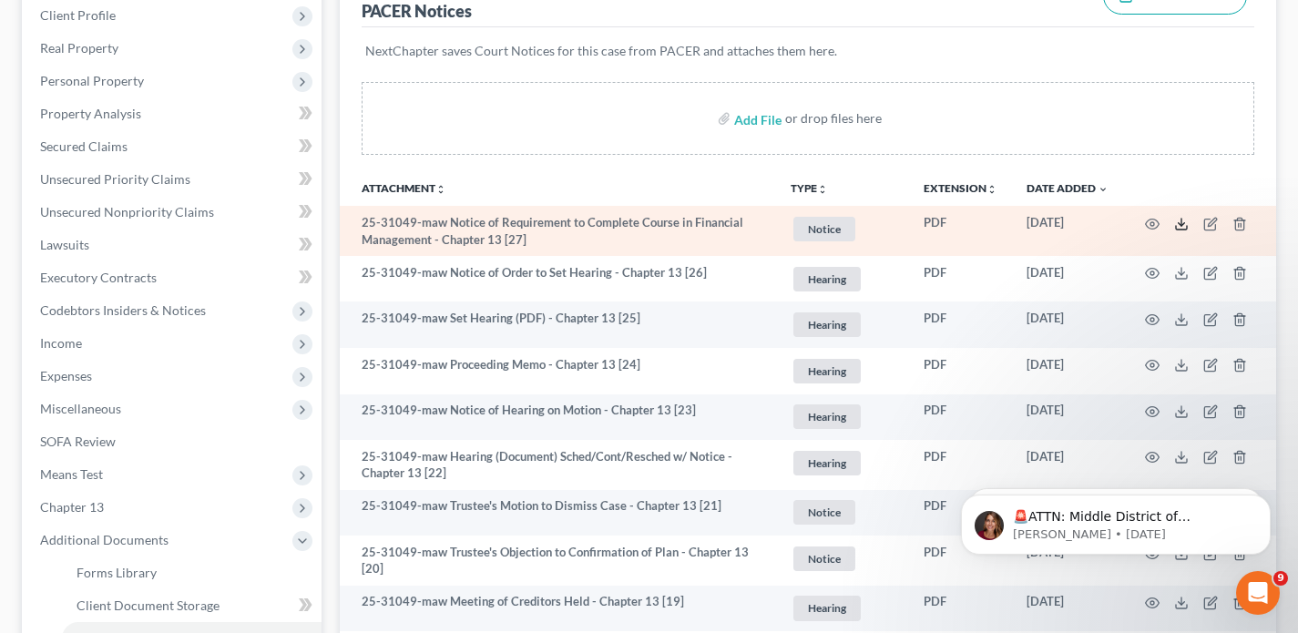
click at [1176, 226] on icon at bounding box center [1181, 228] width 11 height 4
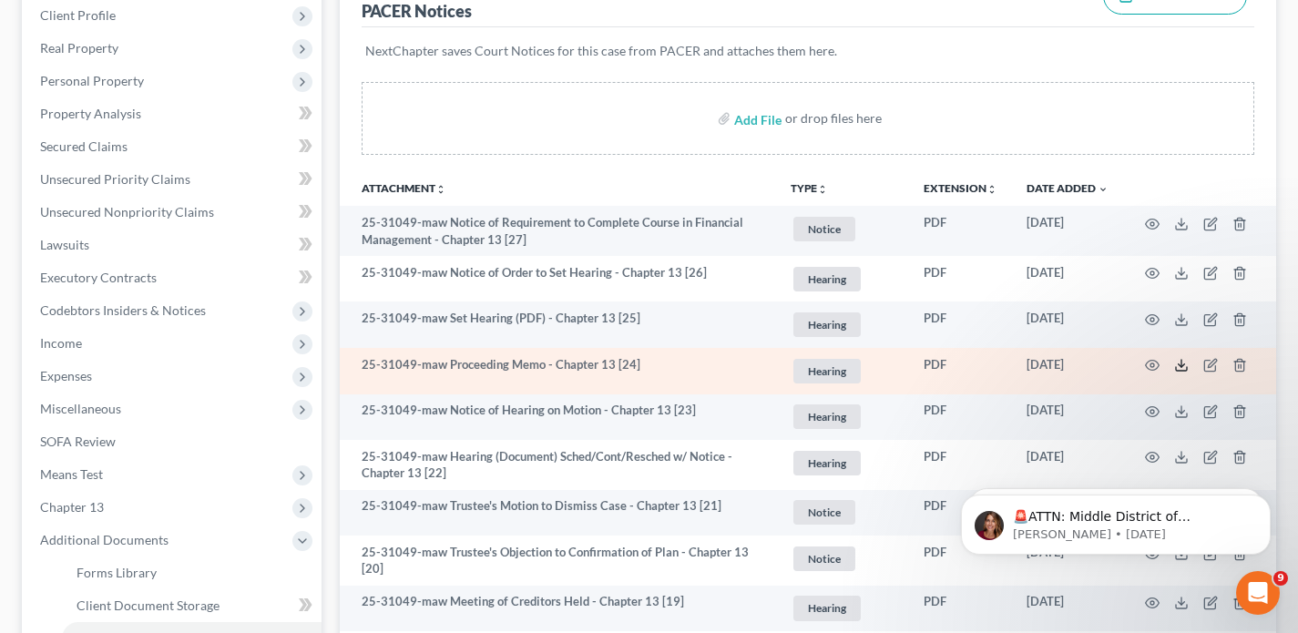
click at [1182, 363] on line at bounding box center [1182, 363] width 0 height 7
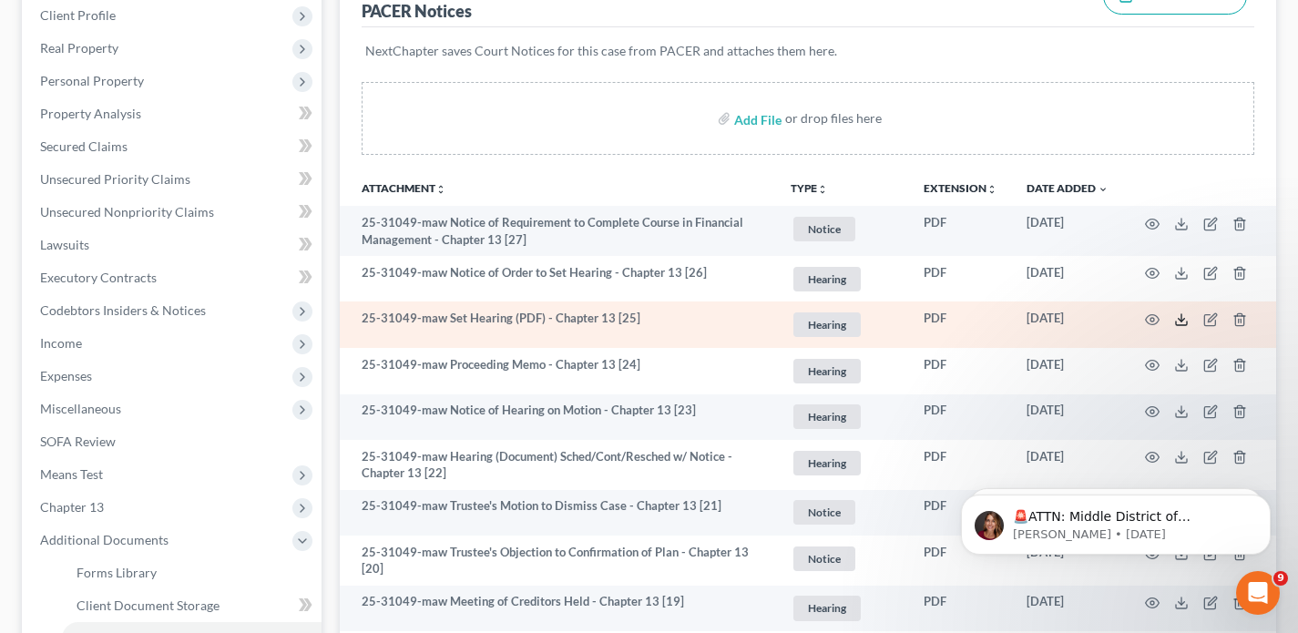
click at [1180, 320] on polyline at bounding box center [1182, 319] width 6 height 3
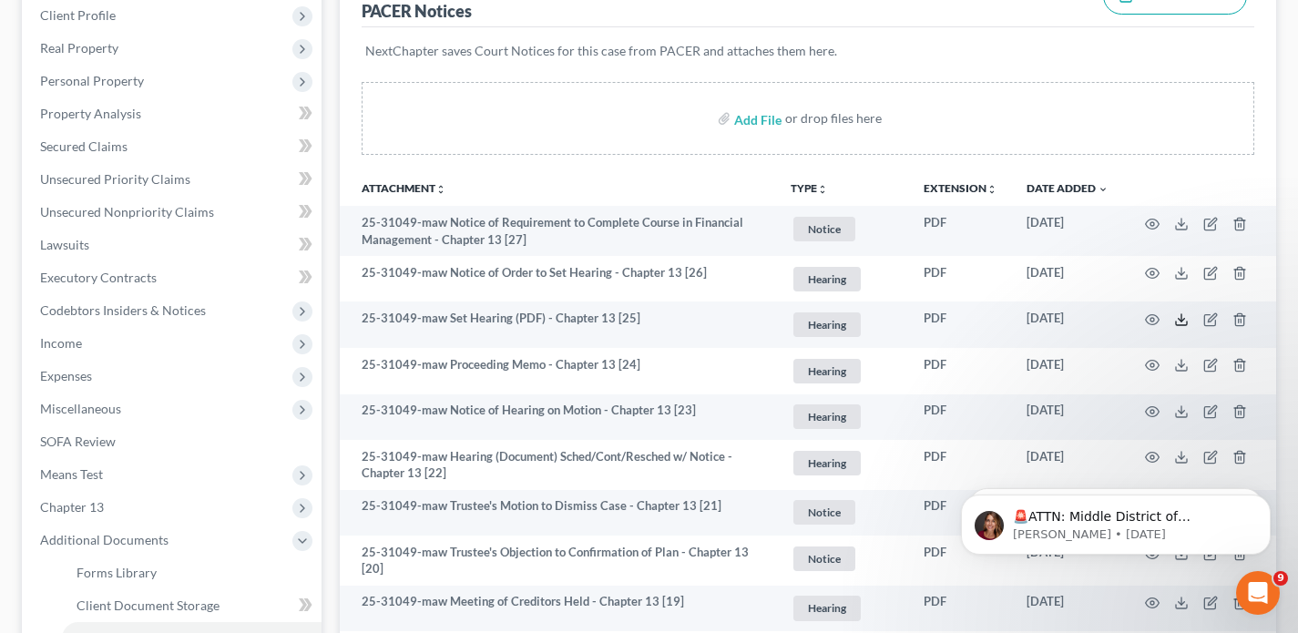
scroll to position [0, 0]
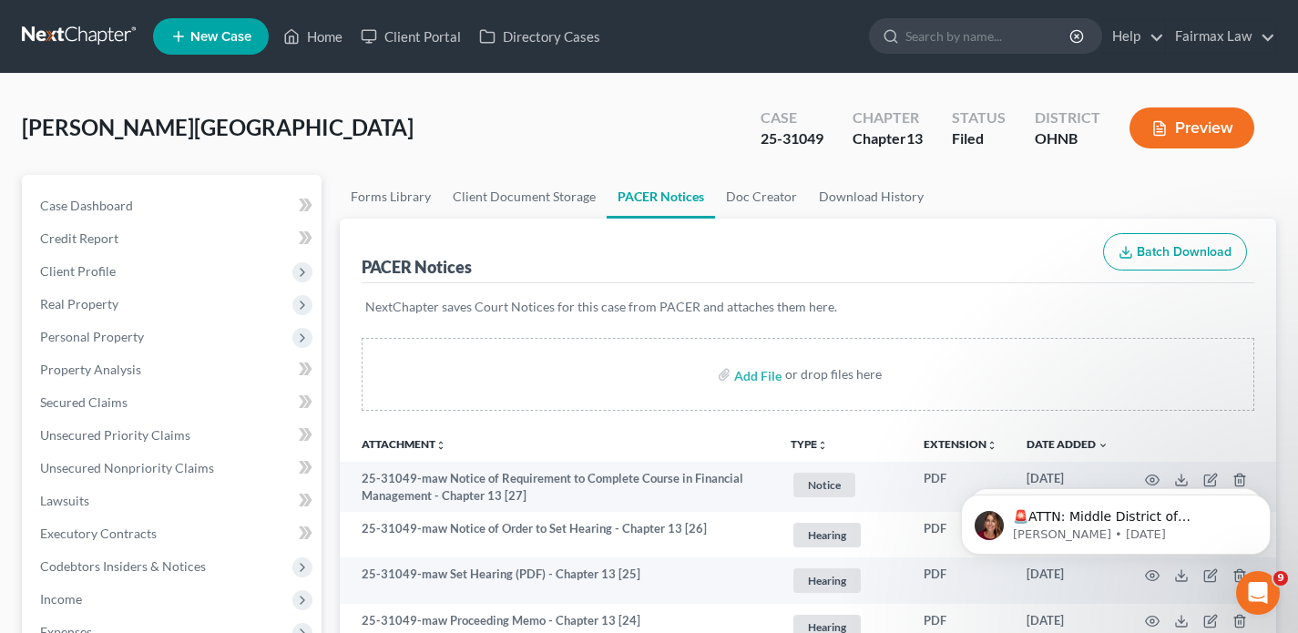
click at [92, 39] on link at bounding box center [80, 36] width 117 height 33
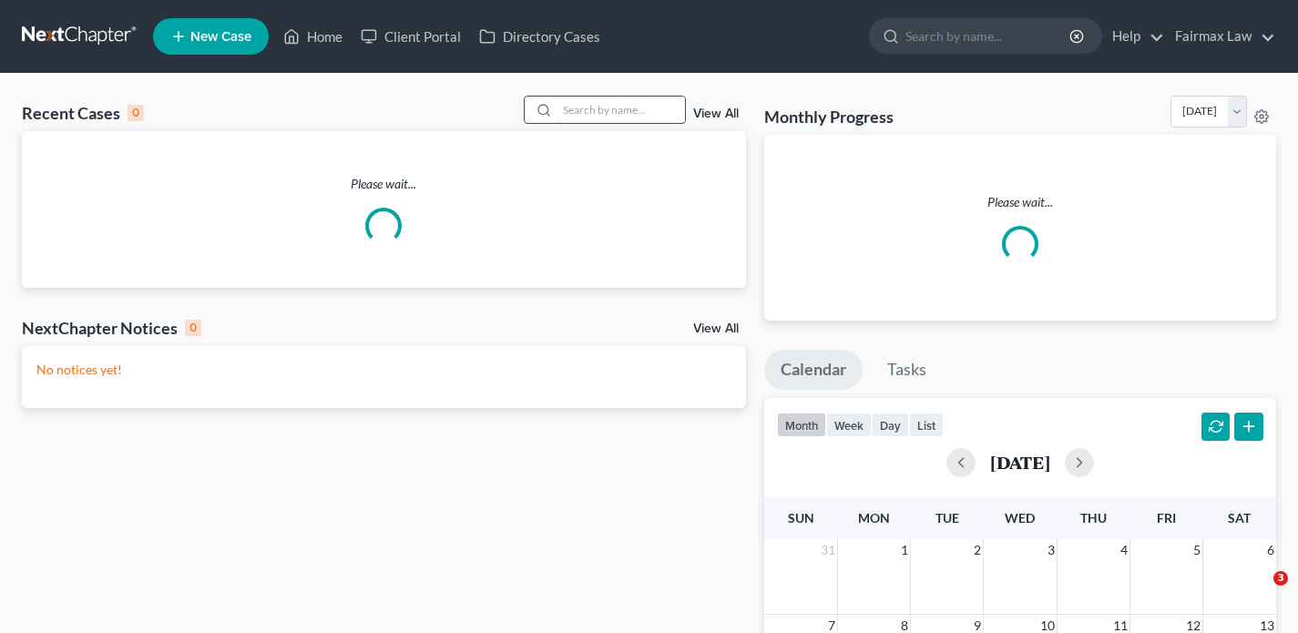
click at [602, 105] on input "search" at bounding box center [622, 110] width 128 height 26
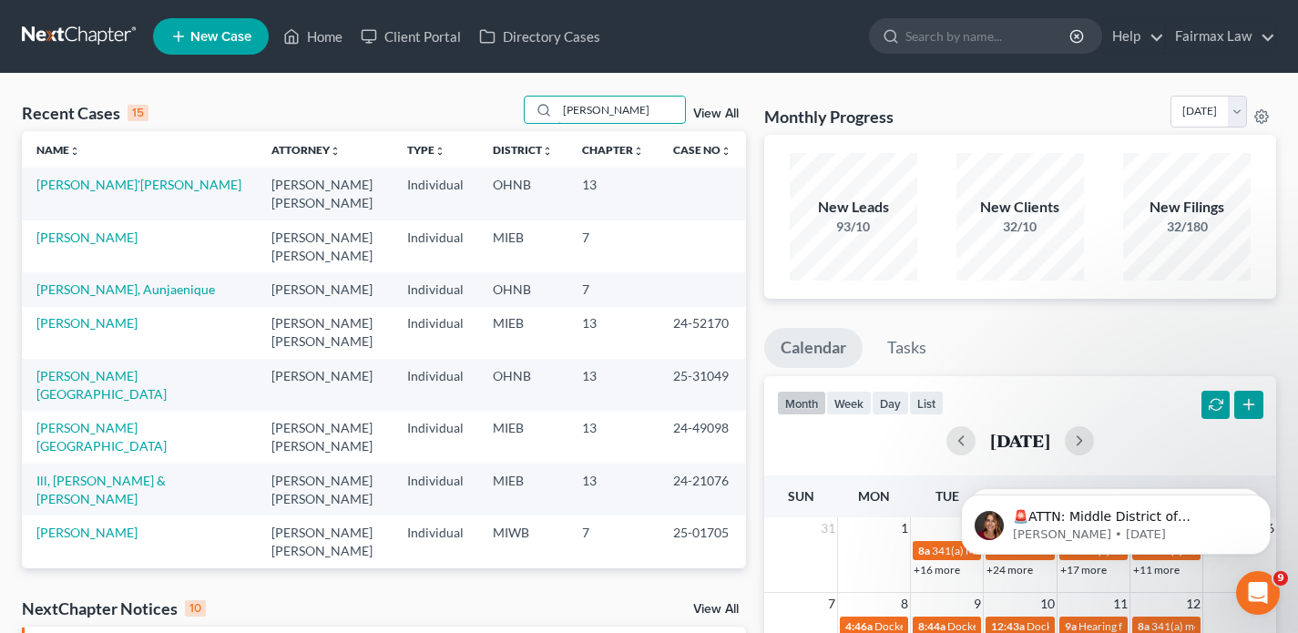
drag, startPoint x: 618, startPoint y: 108, endPoint x: 494, endPoint y: 99, distance: 124.2
click at [494, 101] on div "Recent Cases 15 dingess View All" at bounding box center [384, 114] width 724 height 36
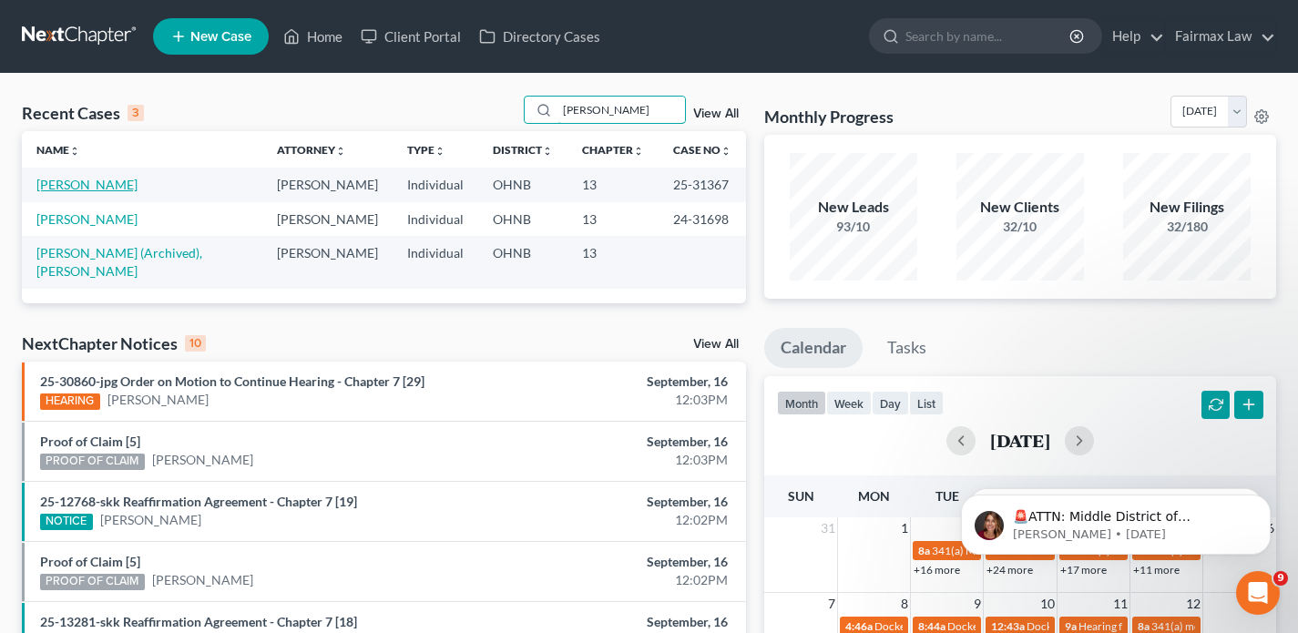
type input "dingess"
click at [88, 185] on link "[PERSON_NAME]" at bounding box center [86, 184] width 101 height 15
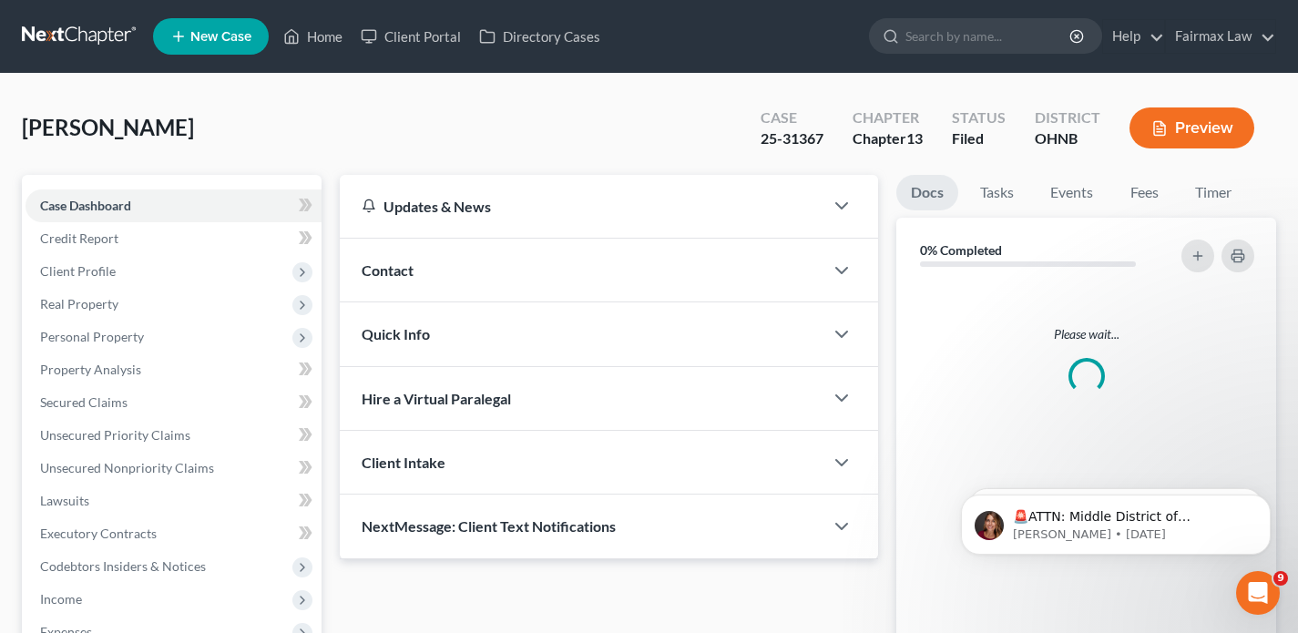
scroll to position [338, 0]
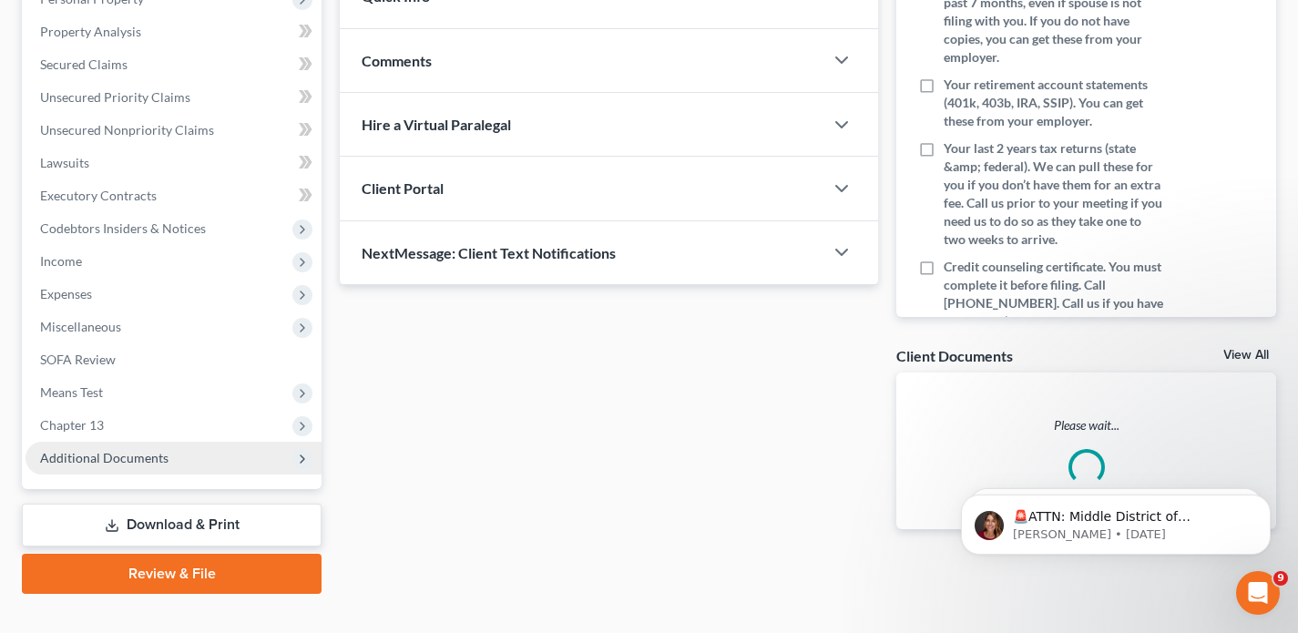
click at [117, 450] on span "Additional Documents" at bounding box center [104, 457] width 128 height 15
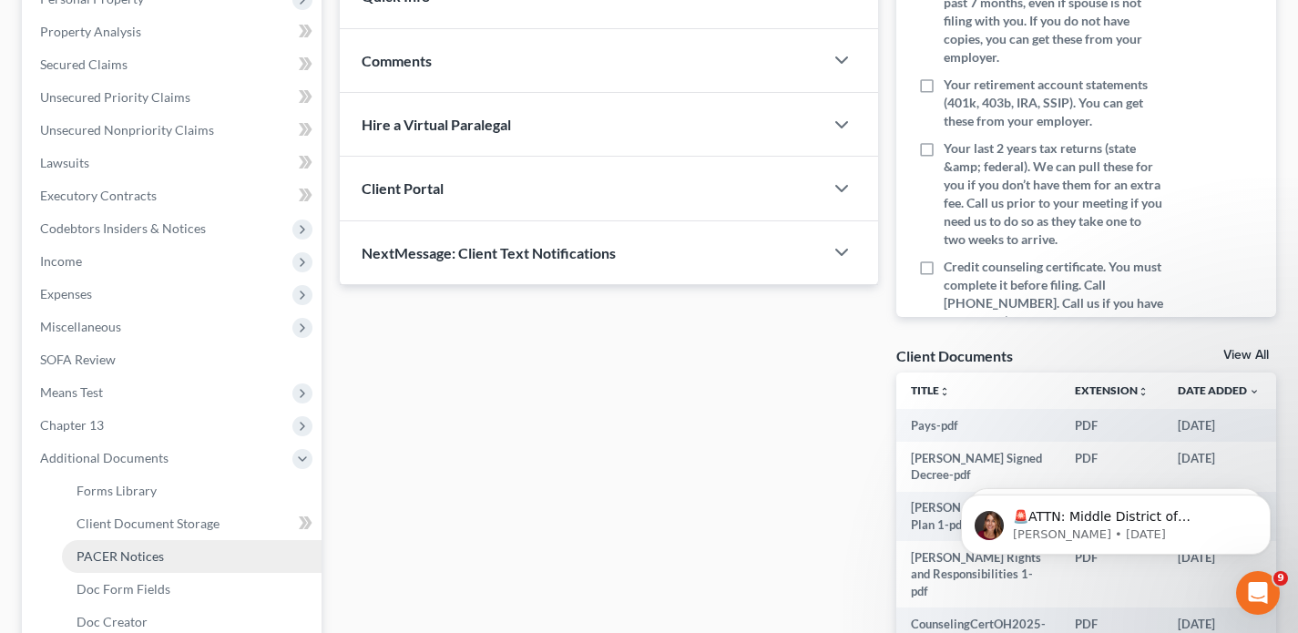
scroll to position [368, 0]
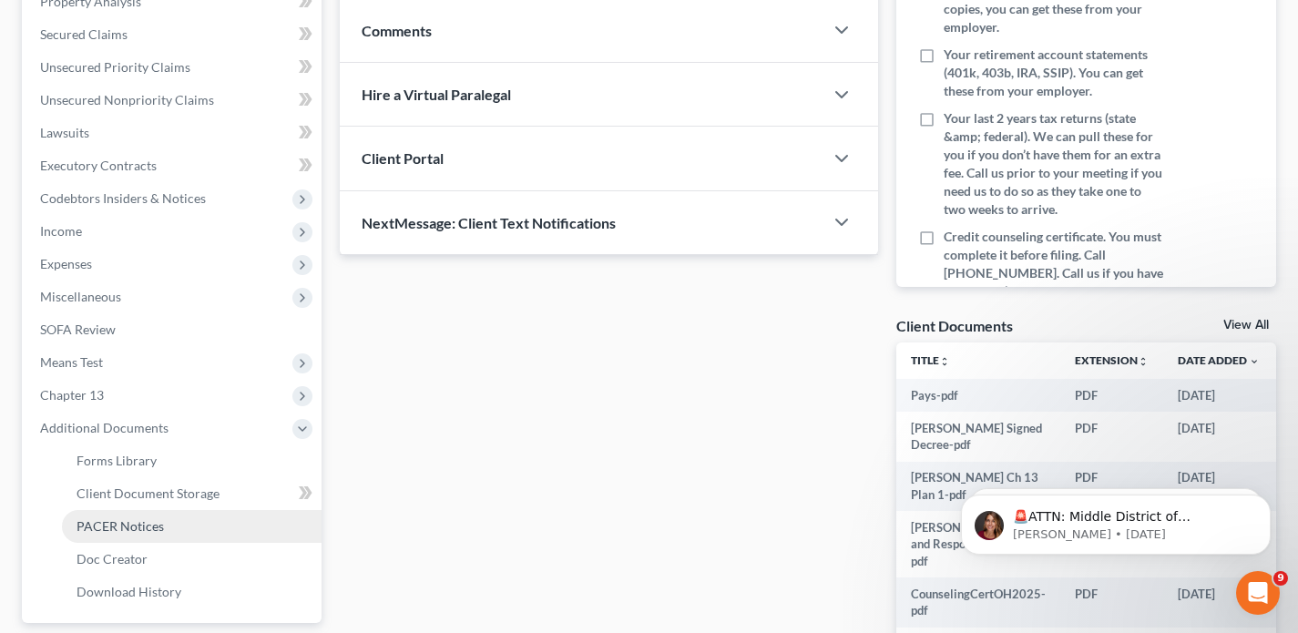
click at [149, 527] on span "PACER Notices" at bounding box center [120, 525] width 87 height 15
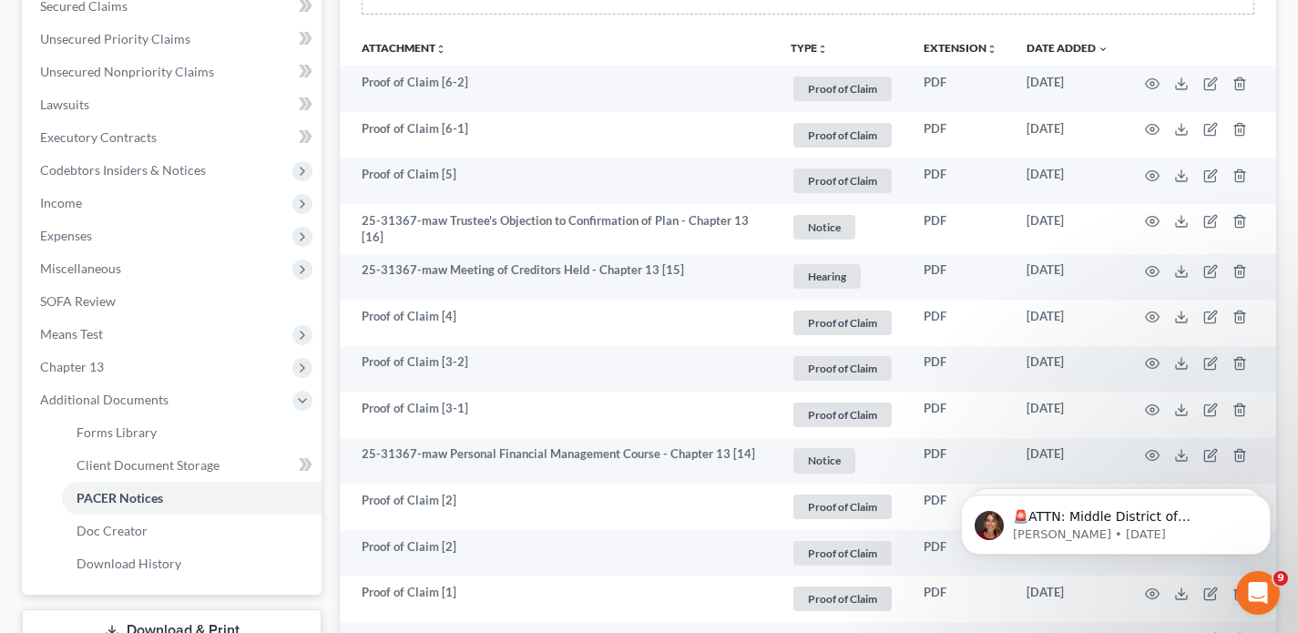
scroll to position [402, 0]
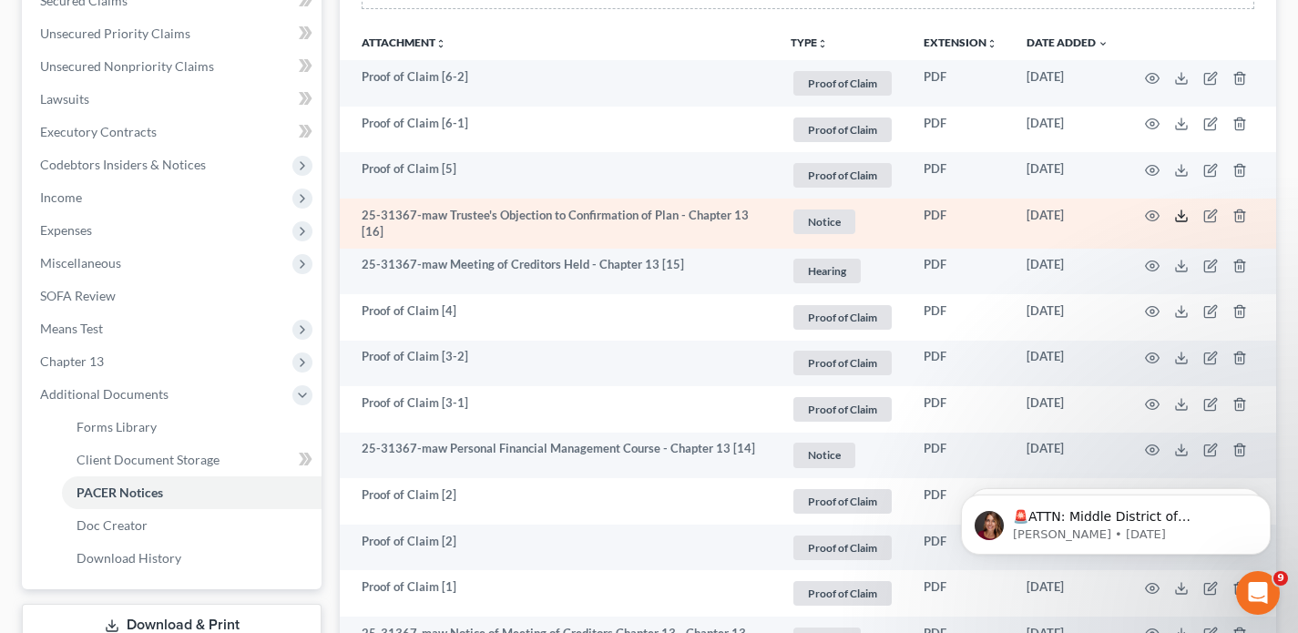
click at [1183, 212] on icon at bounding box center [1181, 216] width 15 height 15
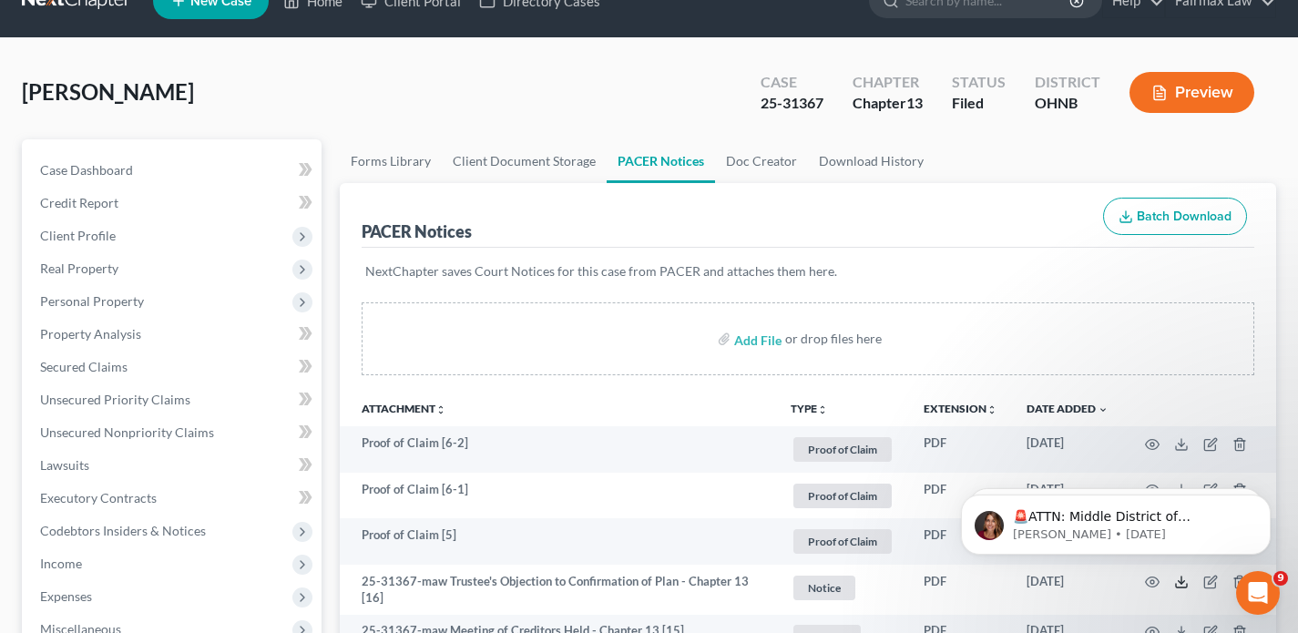
scroll to position [9, 0]
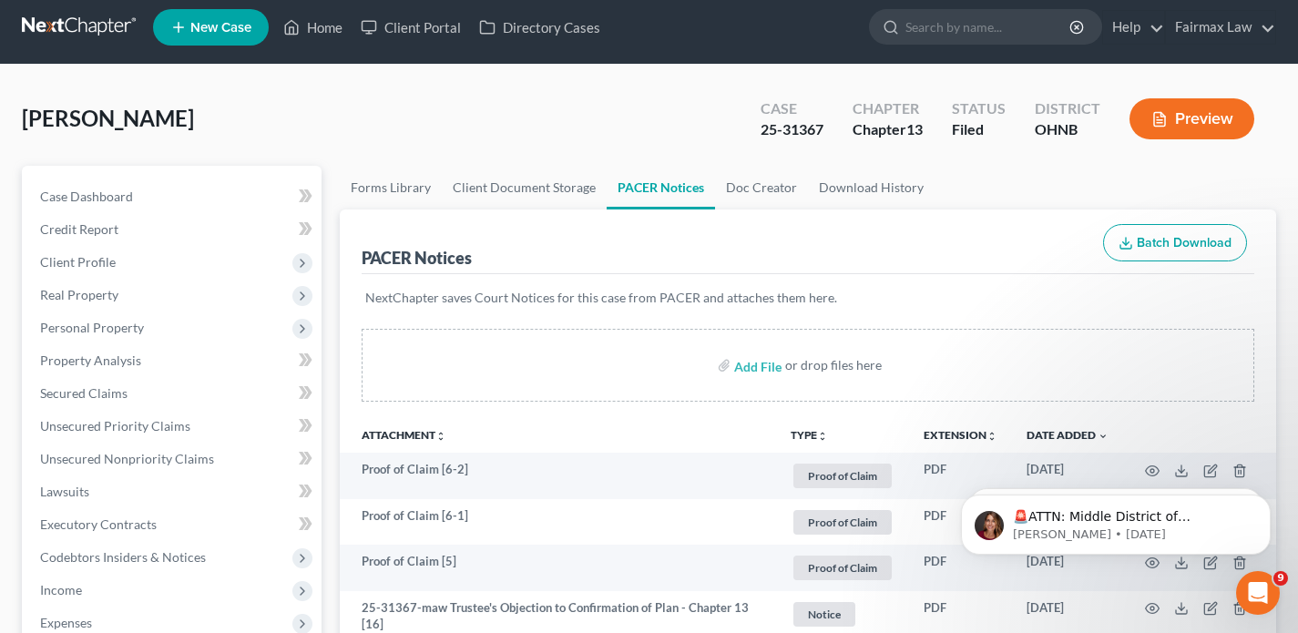
click at [110, 45] on nav "Home New Case Client Portal Directory Cases Fairmax Law paralegal1@fairmaxlaw.c…" at bounding box center [649, 27] width 1298 height 73
click at [128, 15] on link at bounding box center [80, 27] width 117 height 33
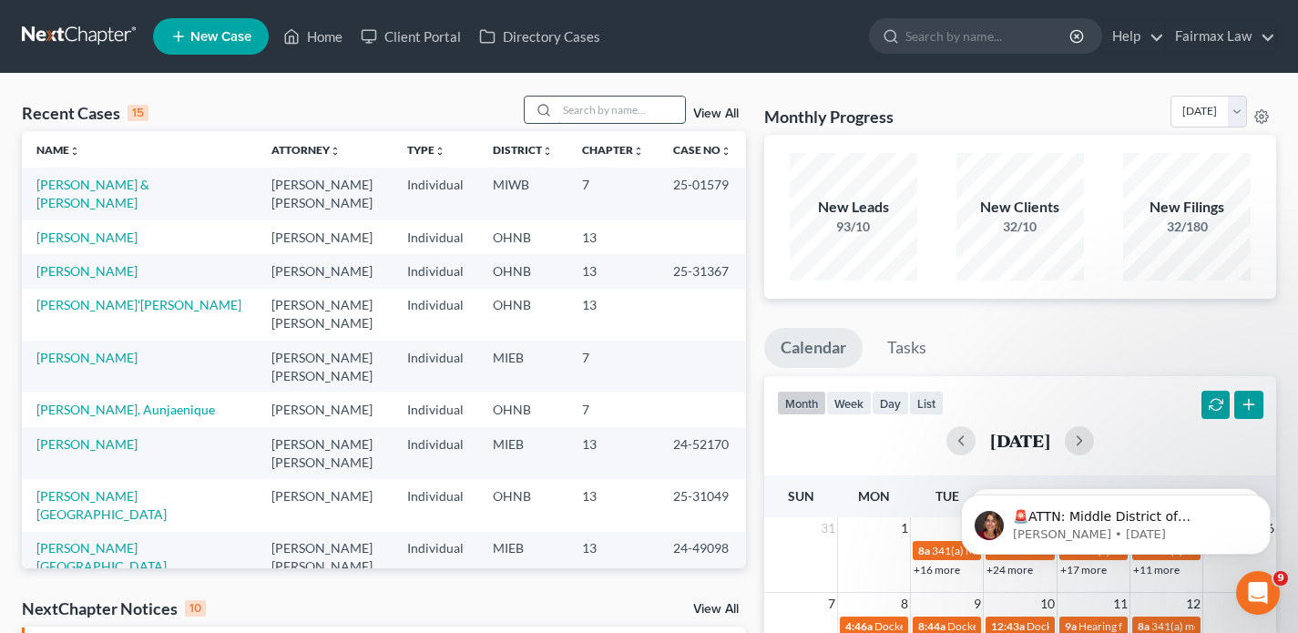
click at [583, 104] on input "search" at bounding box center [622, 110] width 128 height 26
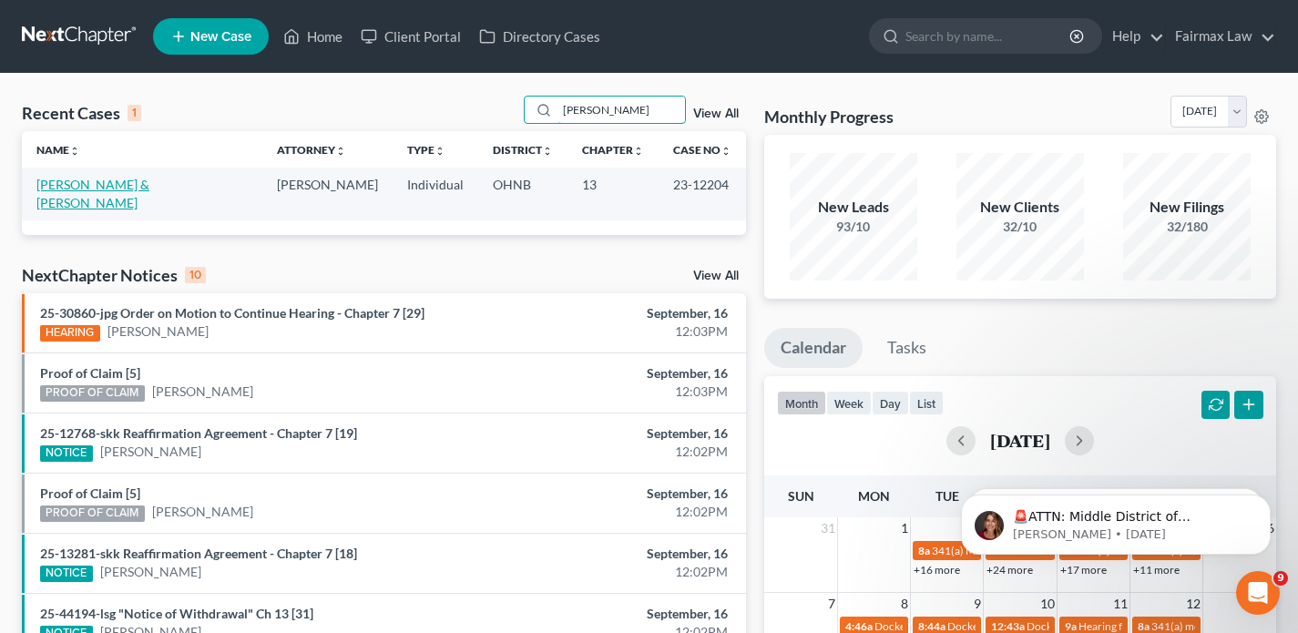
type input "[PERSON_NAME]"
click at [111, 185] on link "[PERSON_NAME] & [PERSON_NAME]" at bounding box center [92, 194] width 113 height 34
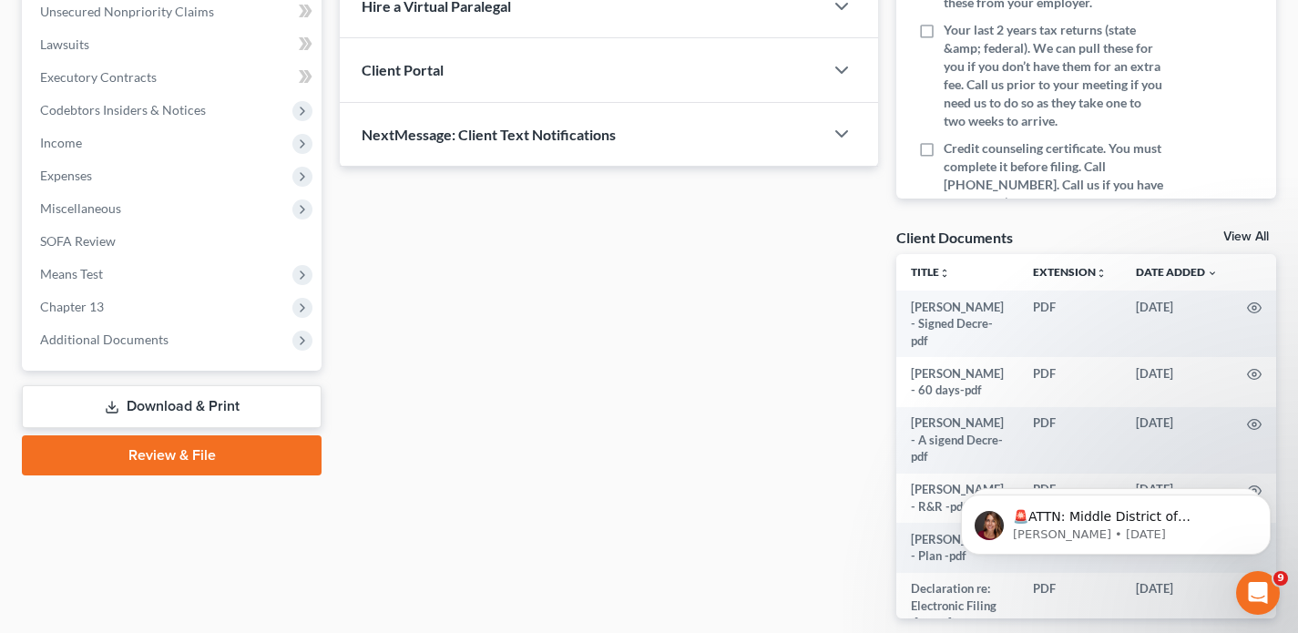
scroll to position [540, 0]
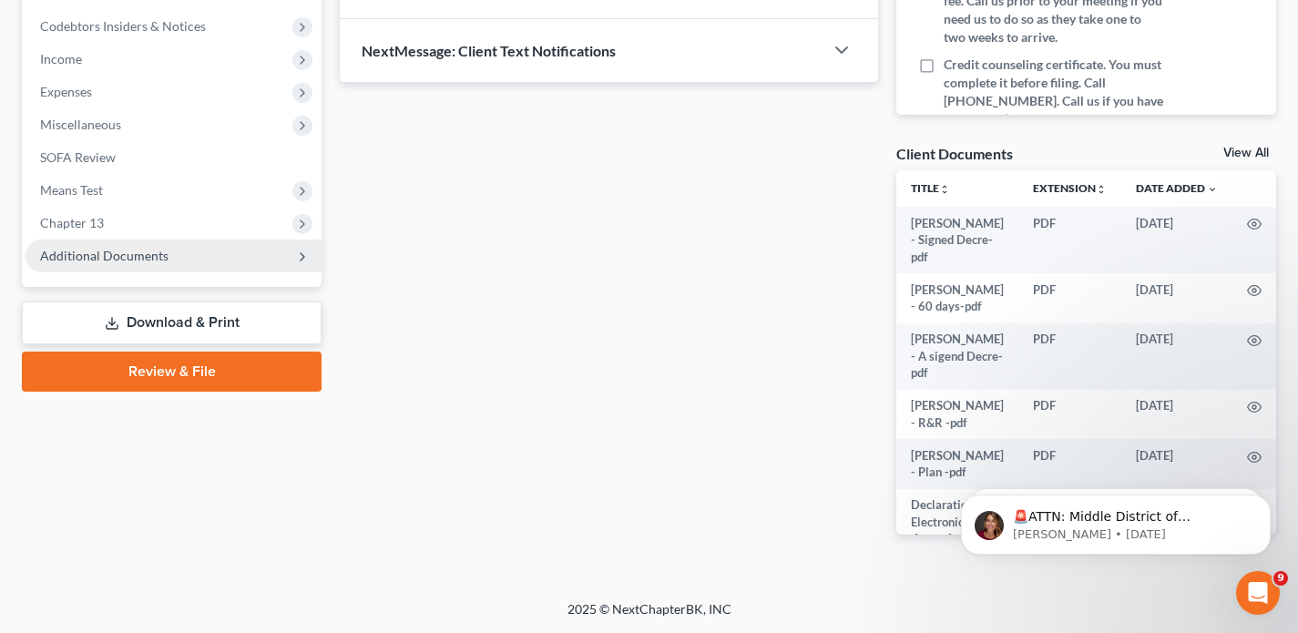
click at [90, 260] on span "Additional Documents" at bounding box center [104, 255] width 128 height 15
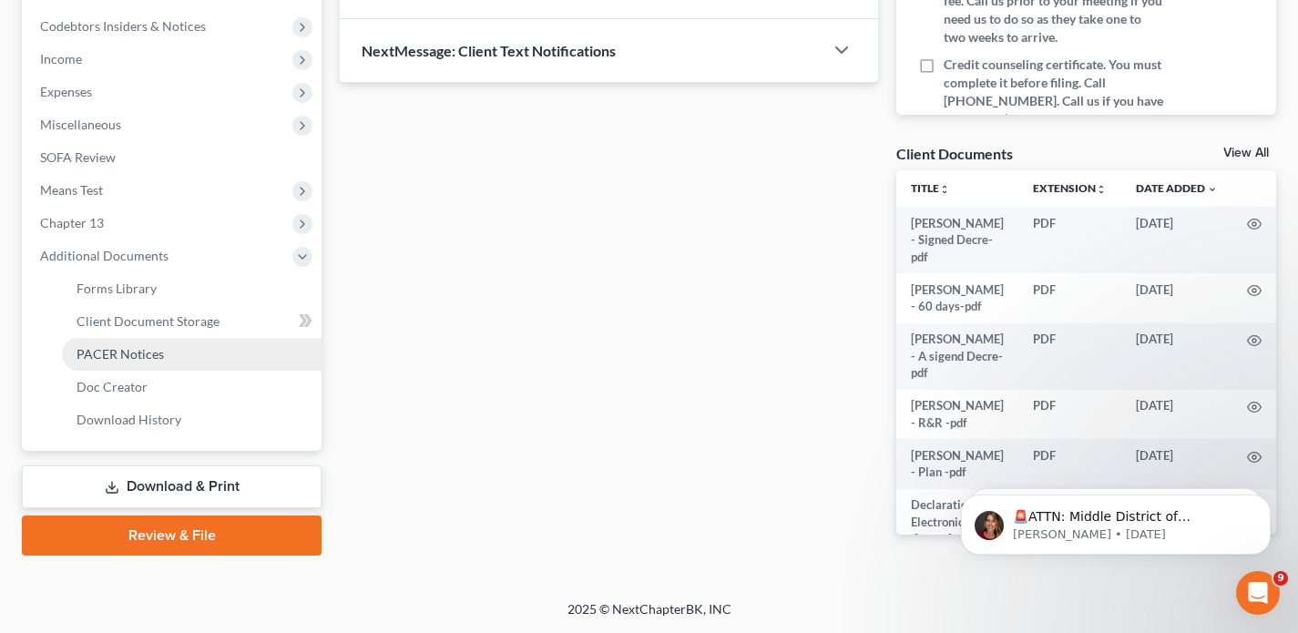
click at [171, 357] on link "PACER Notices" at bounding box center [192, 354] width 260 height 33
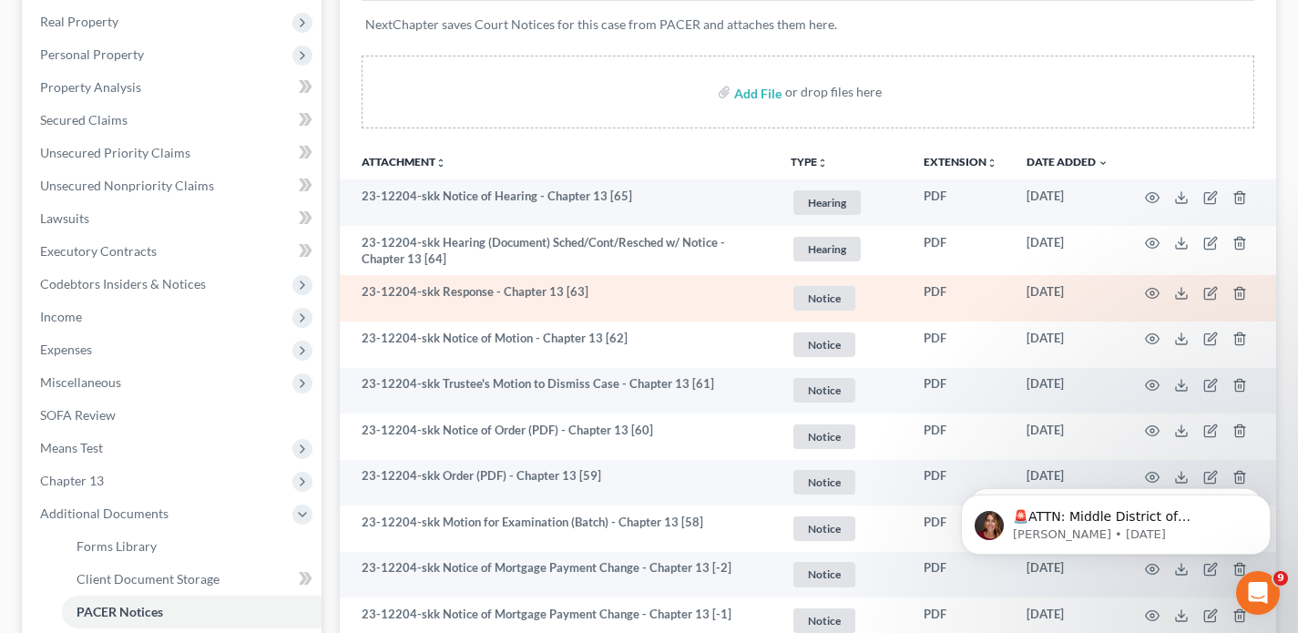
scroll to position [284, 0]
click at [1176, 294] on icon at bounding box center [1181, 295] width 11 height 4
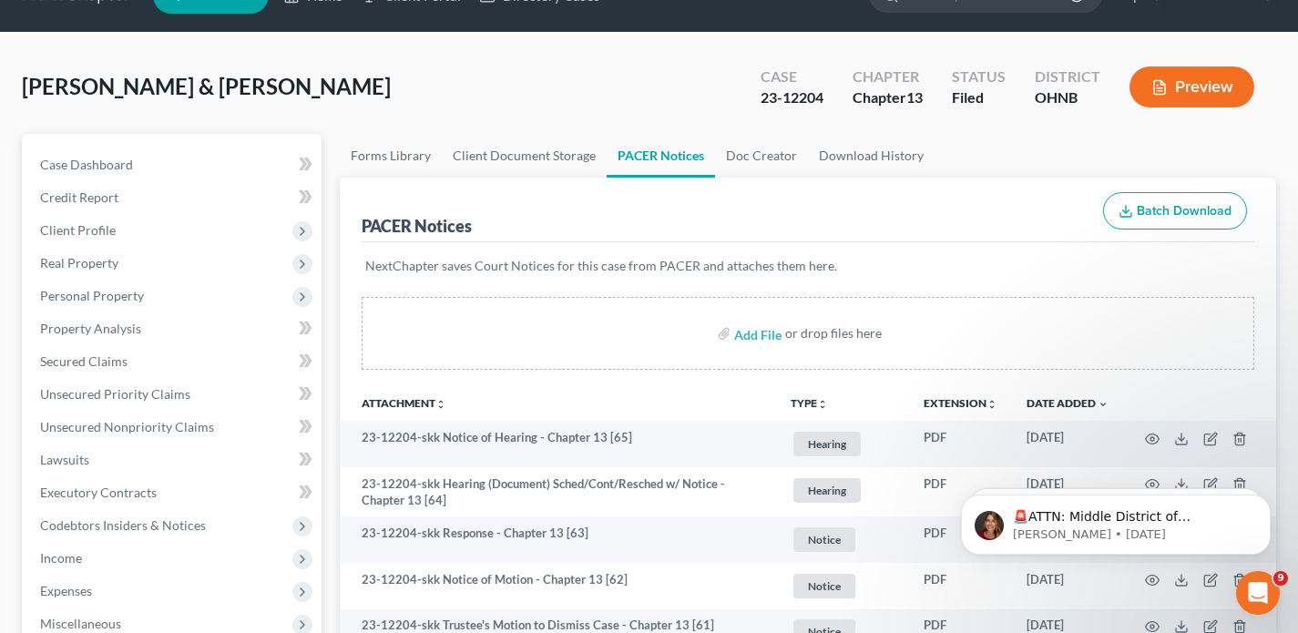
scroll to position [0, 0]
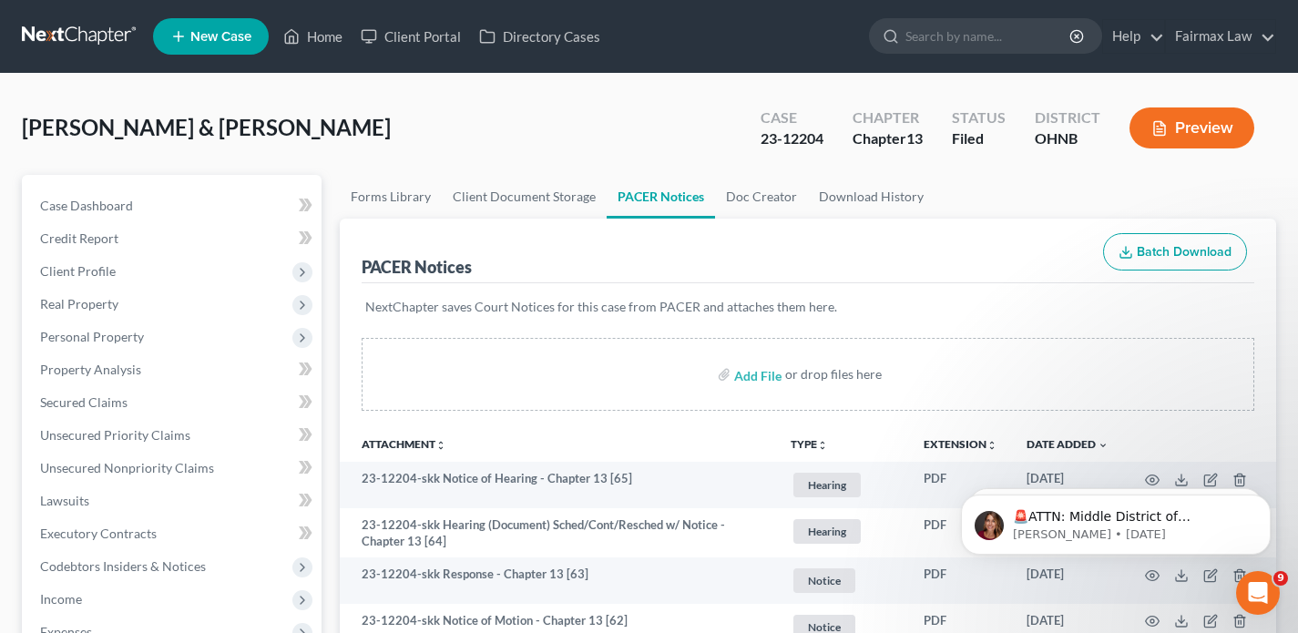
click at [131, 33] on link at bounding box center [80, 36] width 117 height 33
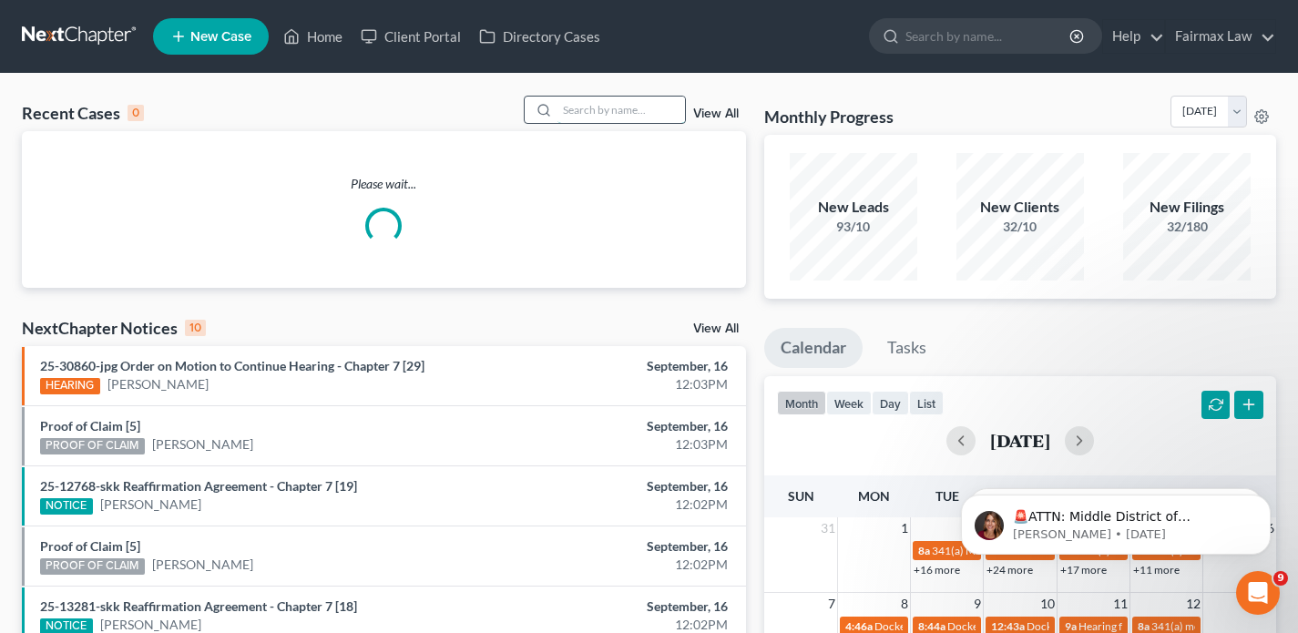
click at [613, 104] on input "search" at bounding box center [622, 110] width 128 height 26
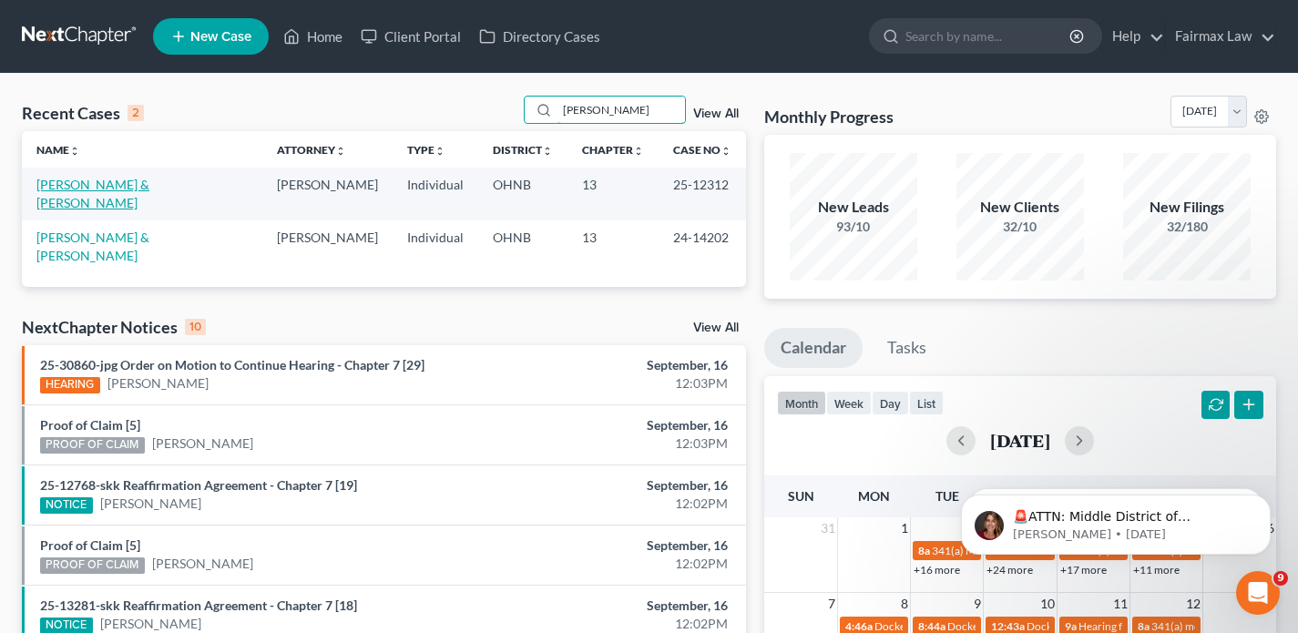
type input "[PERSON_NAME]"
click at [119, 182] on link "[PERSON_NAME] & [PERSON_NAME]" at bounding box center [92, 194] width 113 height 34
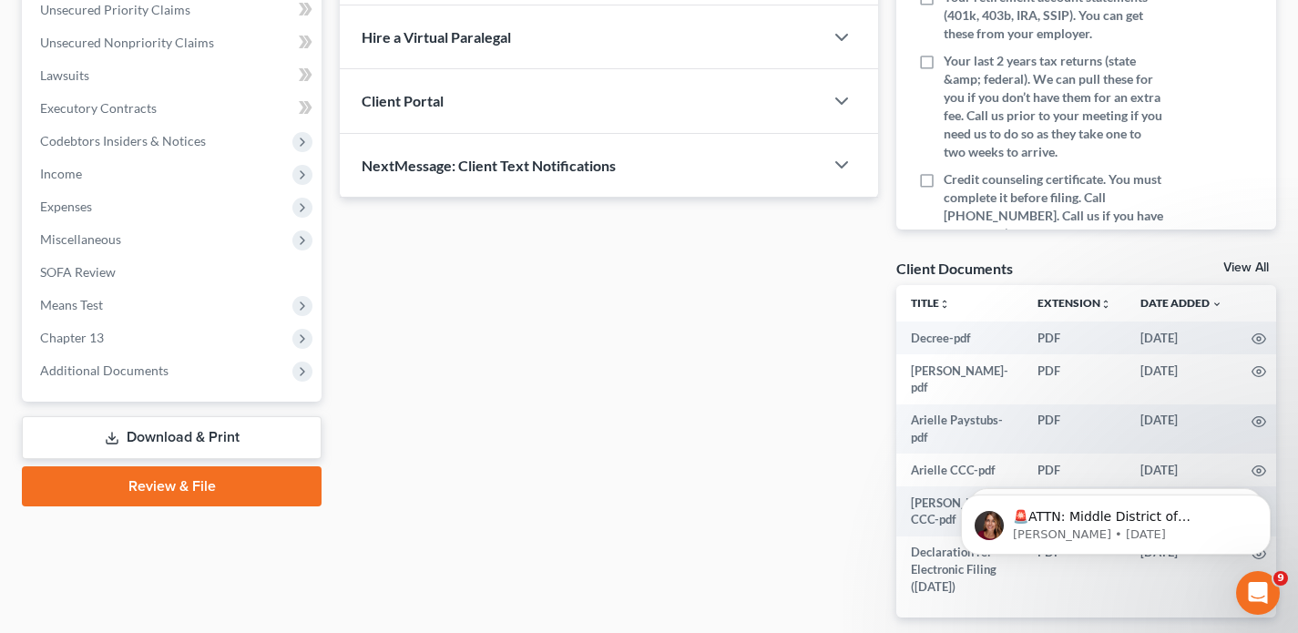
scroll to position [508, 0]
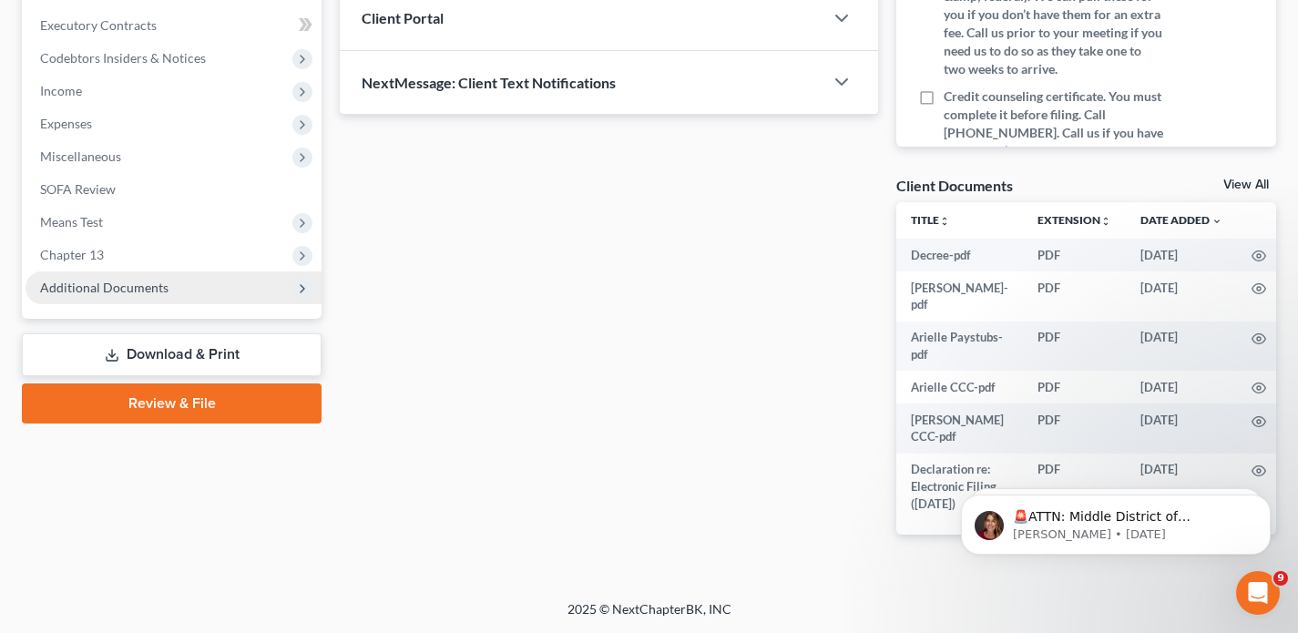
click at [129, 283] on span "Additional Documents" at bounding box center [104, 287] width 128 height 15
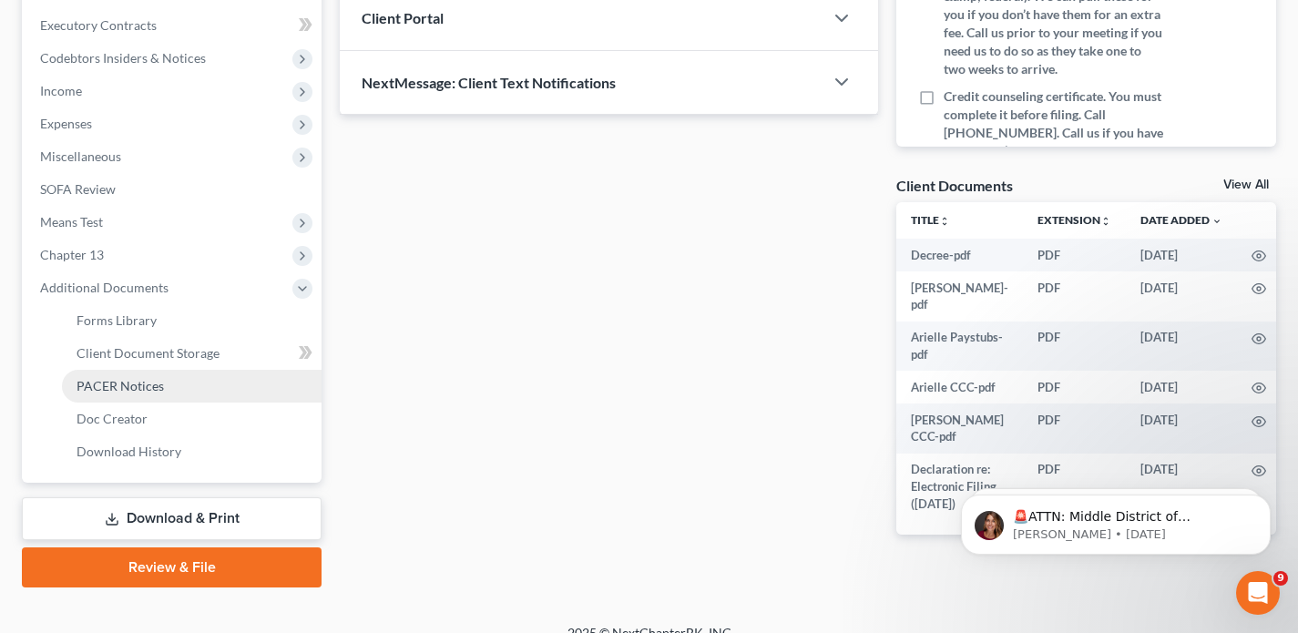
click at [131, 391] on span "PACER Notices" at bounding box center [120, 385] width 87 height 15
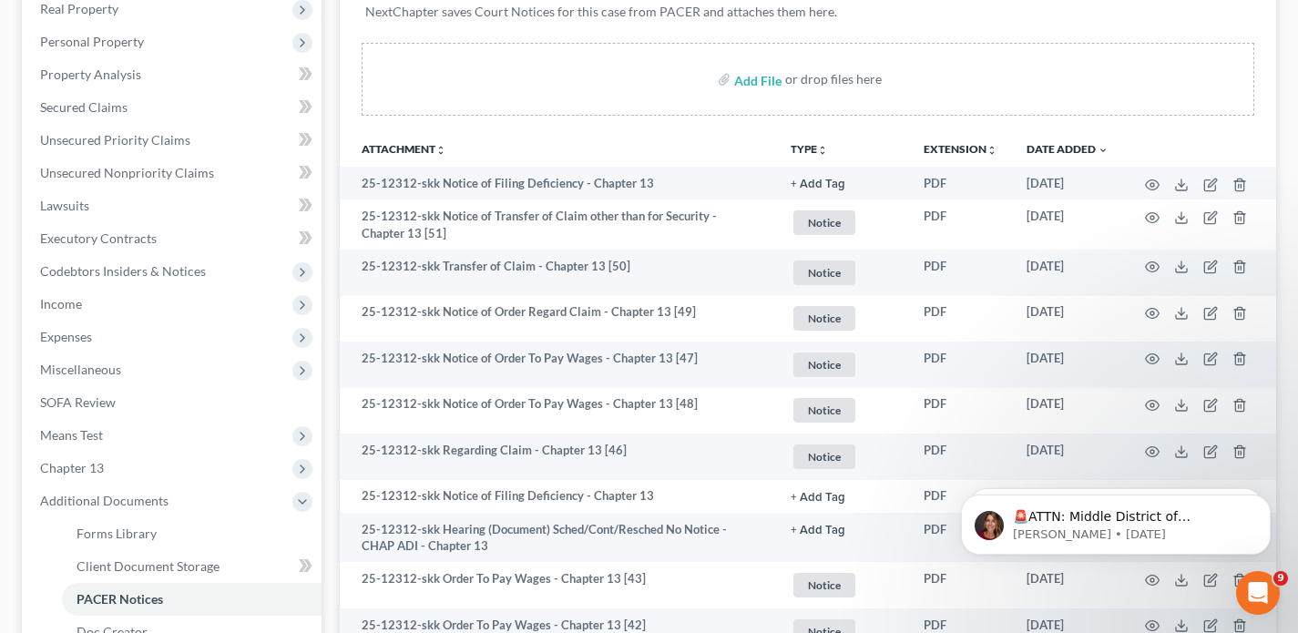
scroll to position [296, 0]
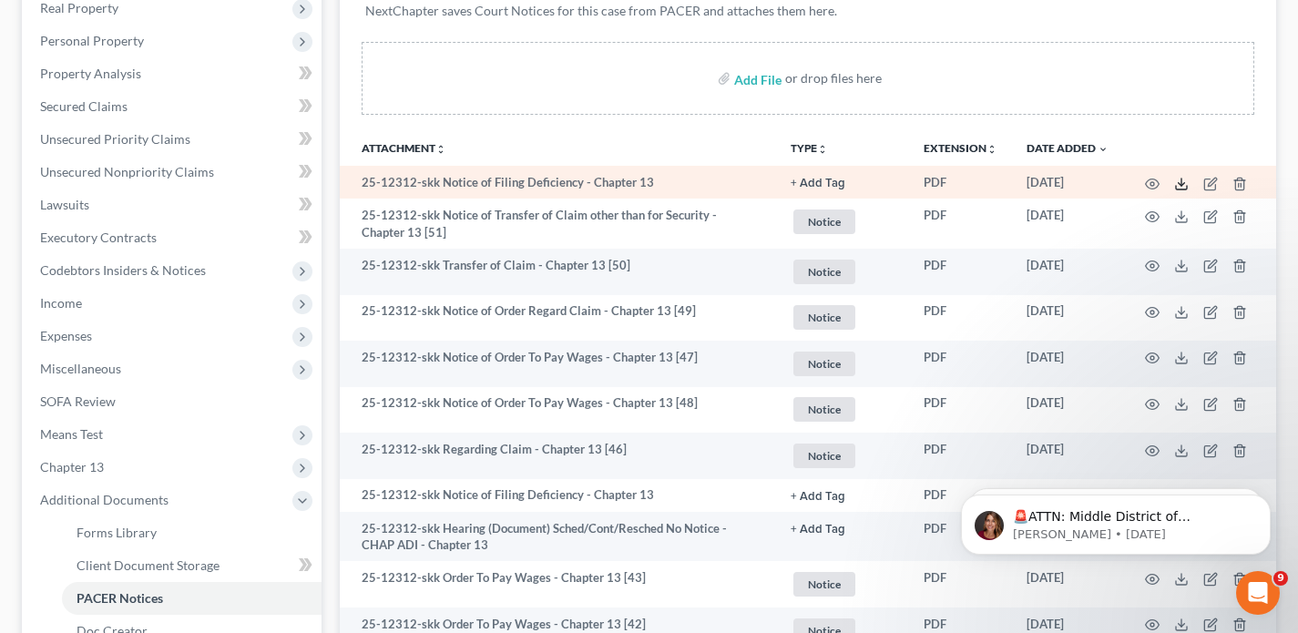
click at [1184, 189] on icon at bounding box center [1181, 188] width 11 height 4
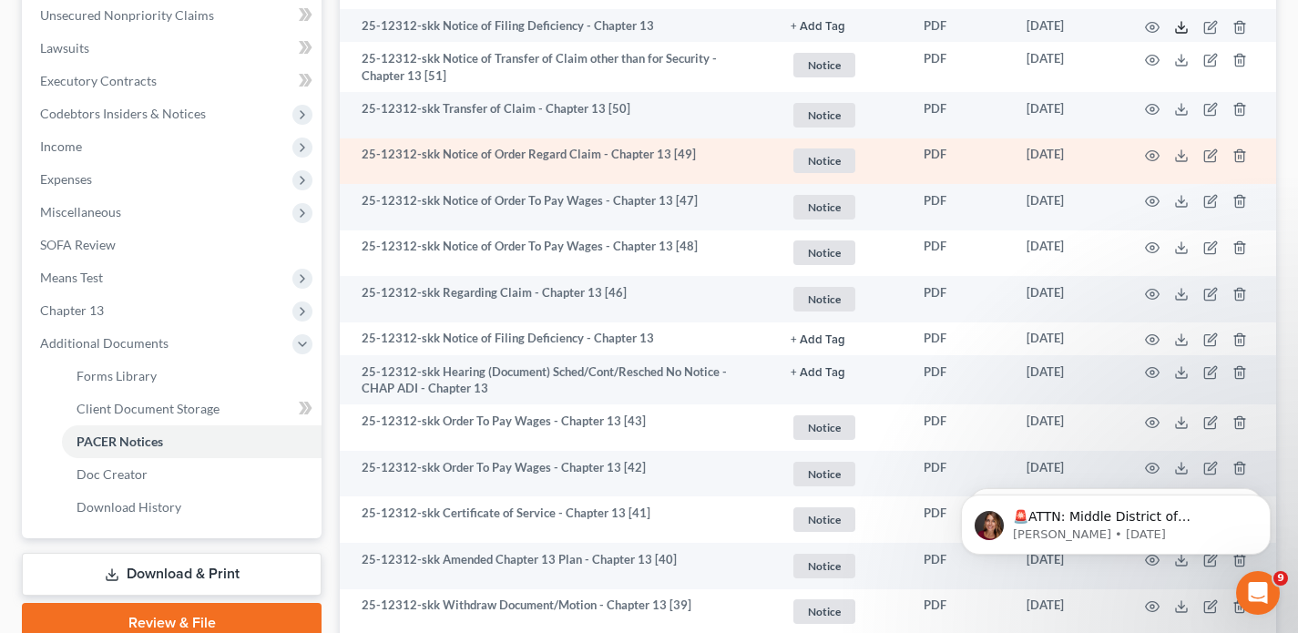
scroll to position [455, 0]
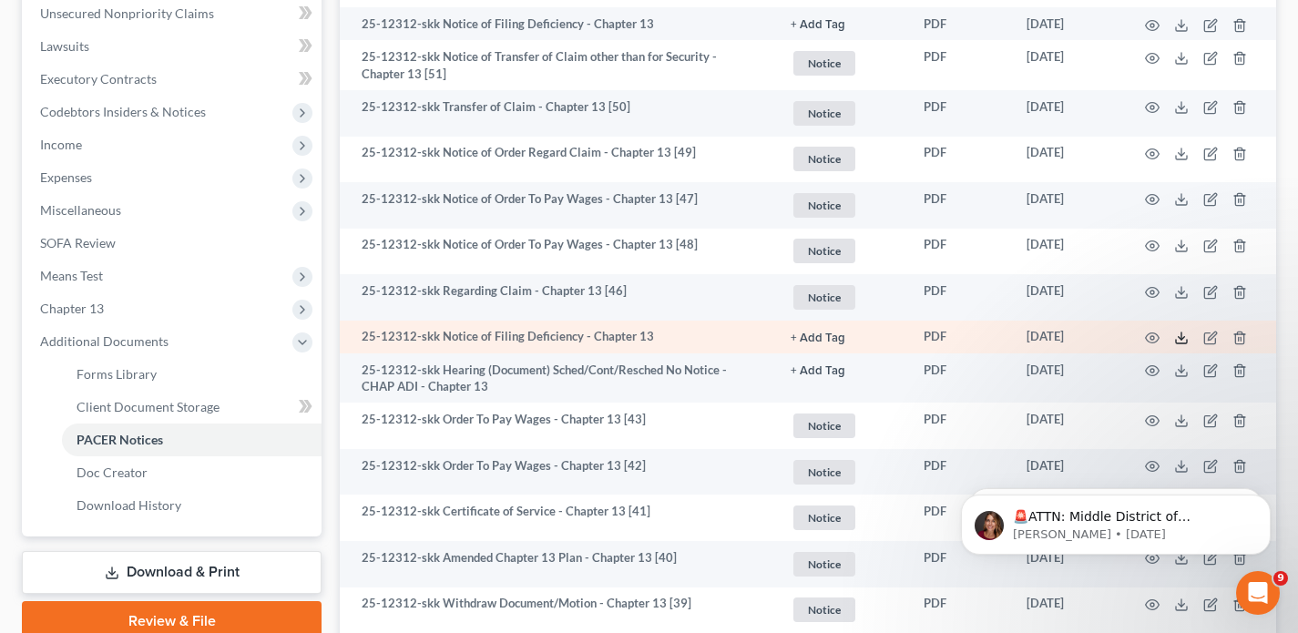
click at [1180, 339] on icon at bounding box center [1181, 338] width 15 height 15
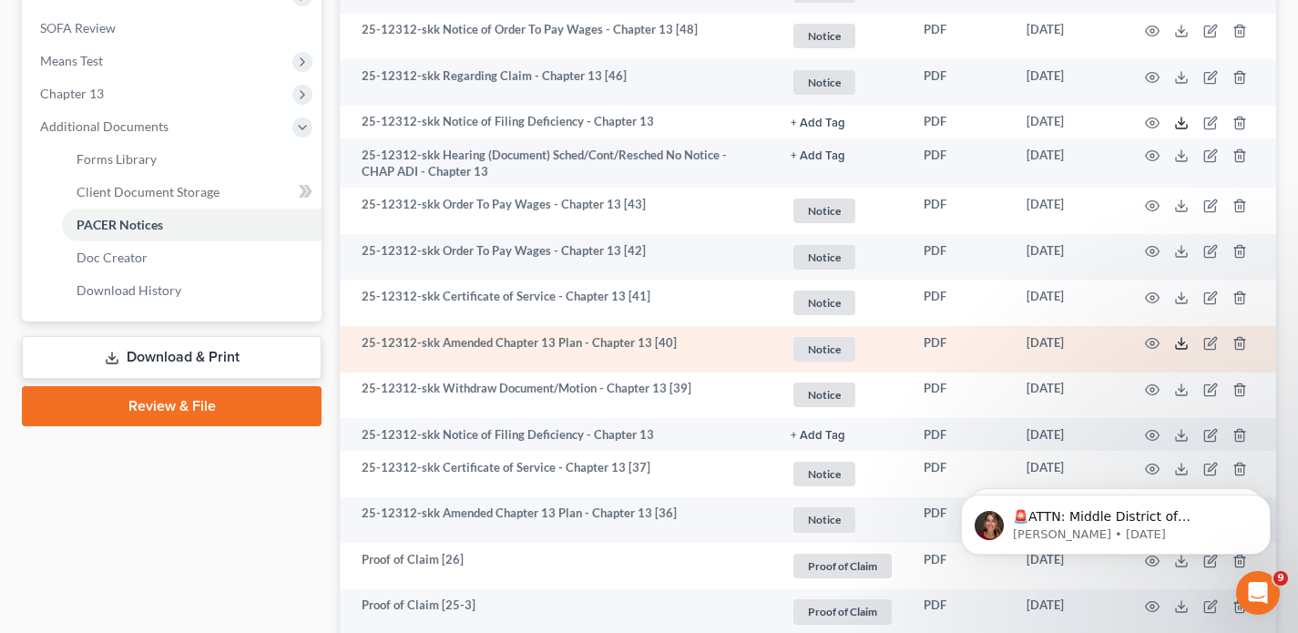
scroll to position [671, 0]
click at [1177, 346] on icon at bounding box center [1181, 342] width 15 height 15
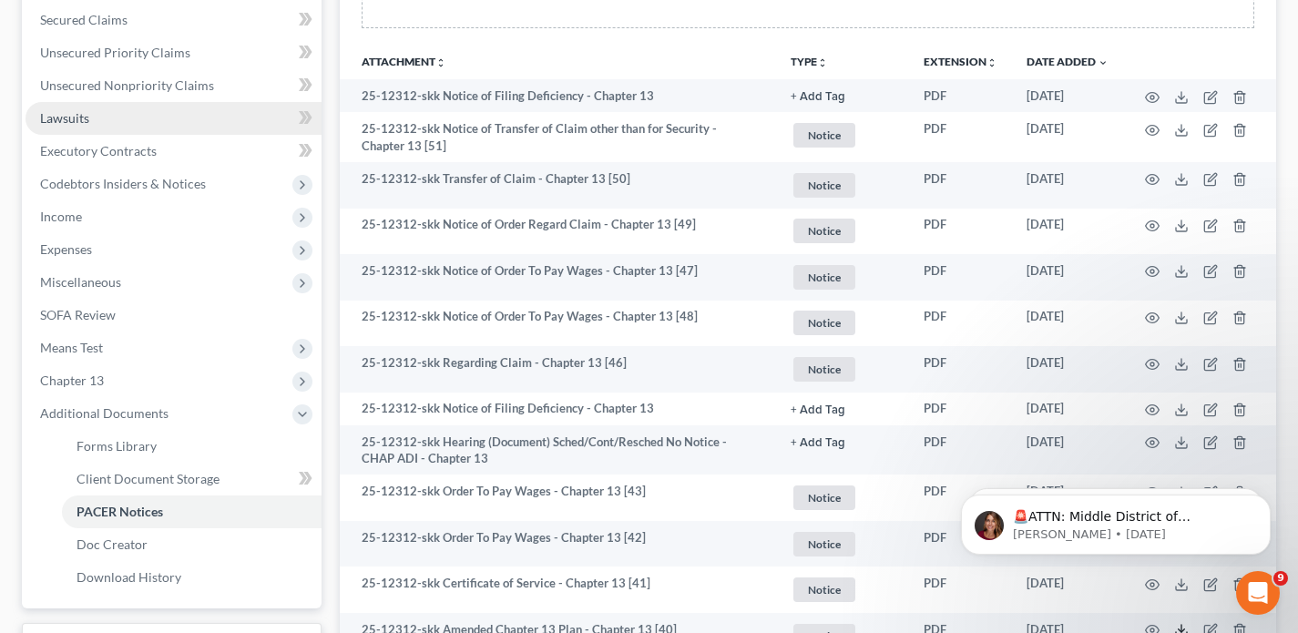
scroll to position [0, 0]
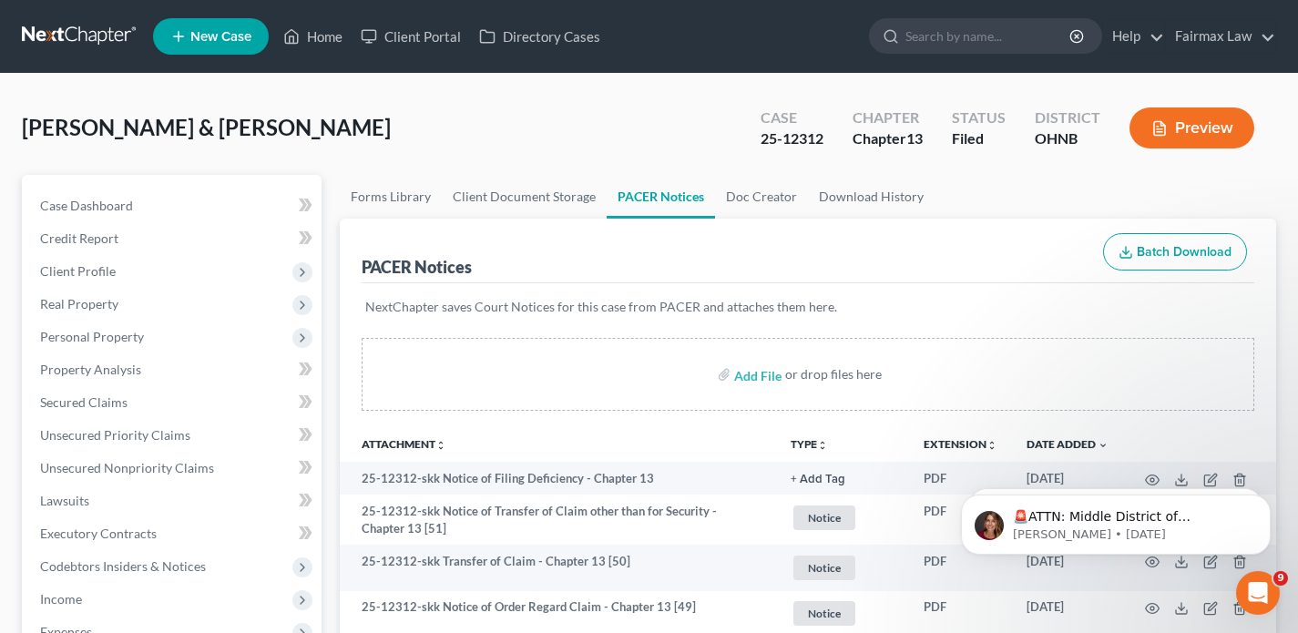
click at [93, 56] on nav "Home New Case Client Portal Directory Cases Fairmax Law paralegal1@fairmaxlaw.c…" at bounding box center [649, 36] width 1298 height 73
click at [89, 45] on link at bounding box center [80, 36] width 117 height 33
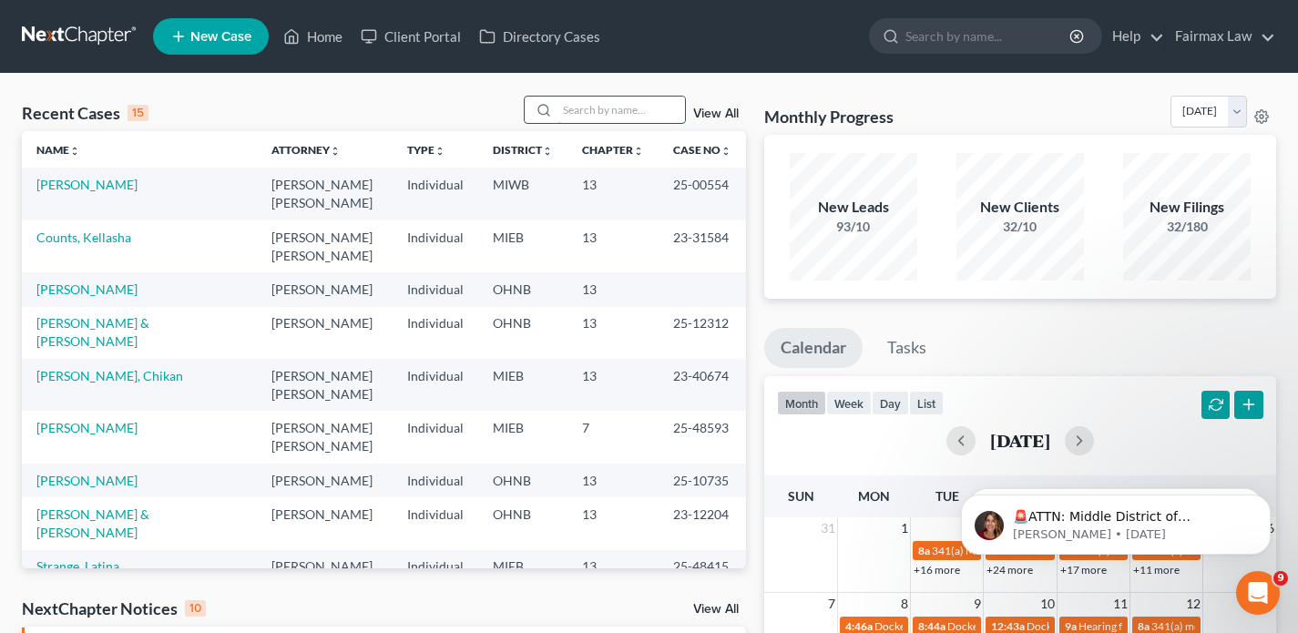
click at [619, 111] on input "search" at bounding box center [622, 110] width 128 height 26
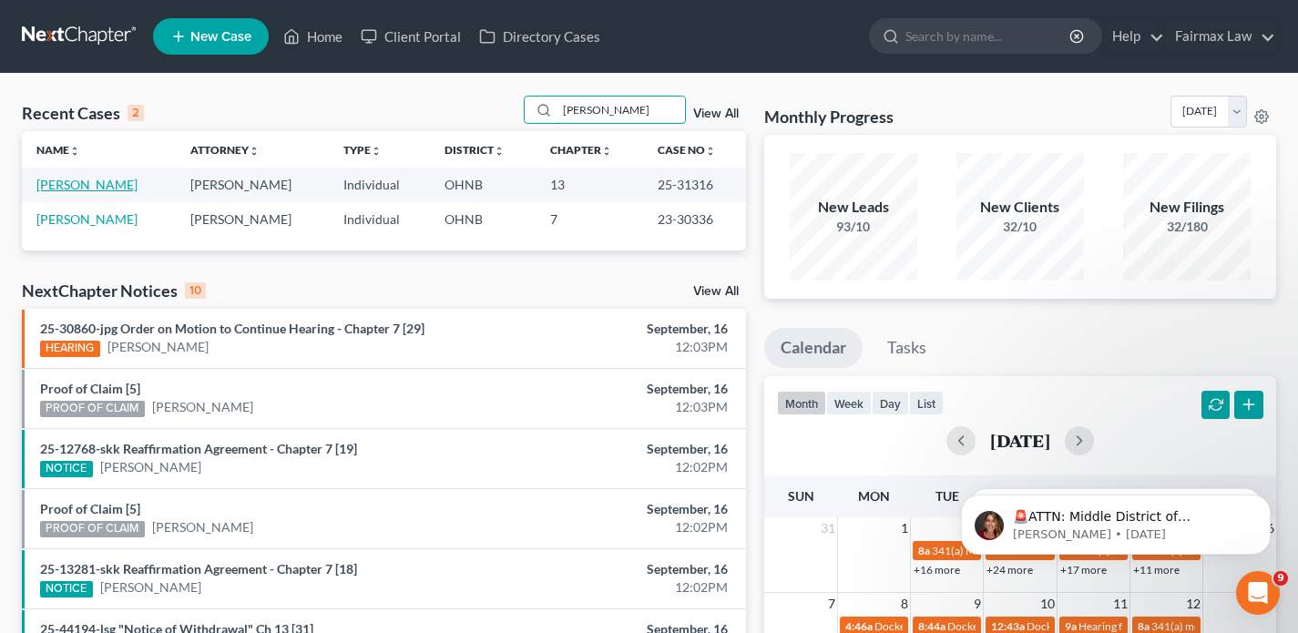
type input "[PERSON_NAME]"
click at [89, 180] on link "[PERSON_NAME]" at bounding box center [86, 184] width 101 height 15
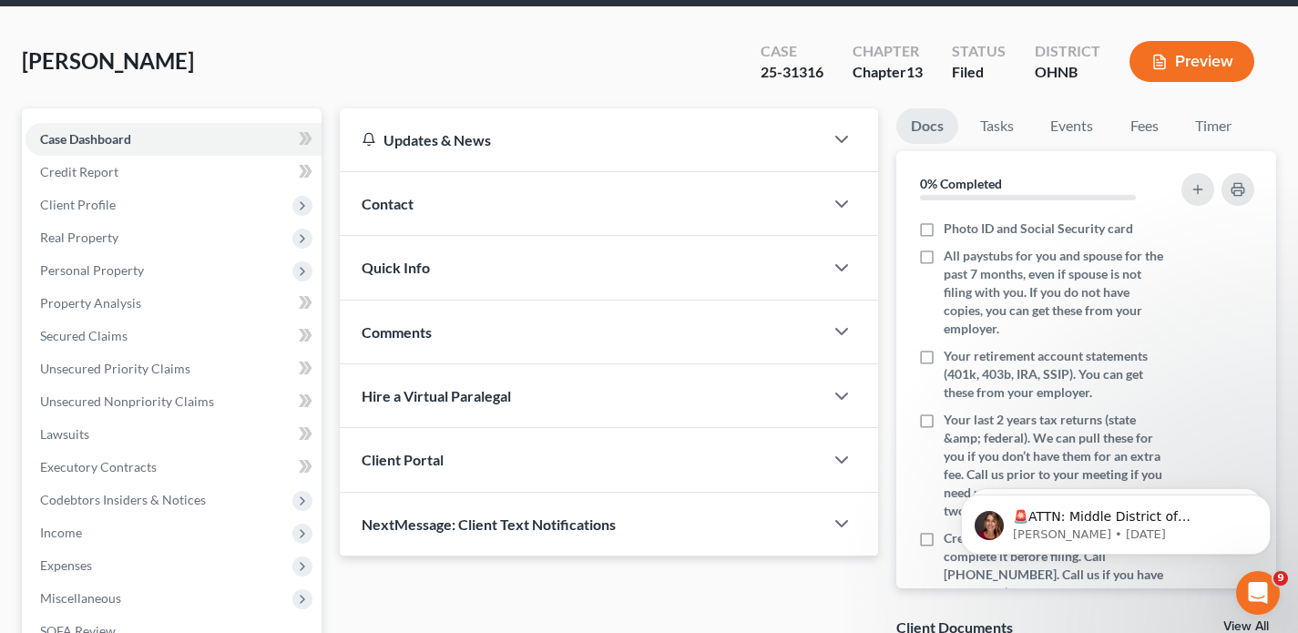
scroll to position [540, 0]
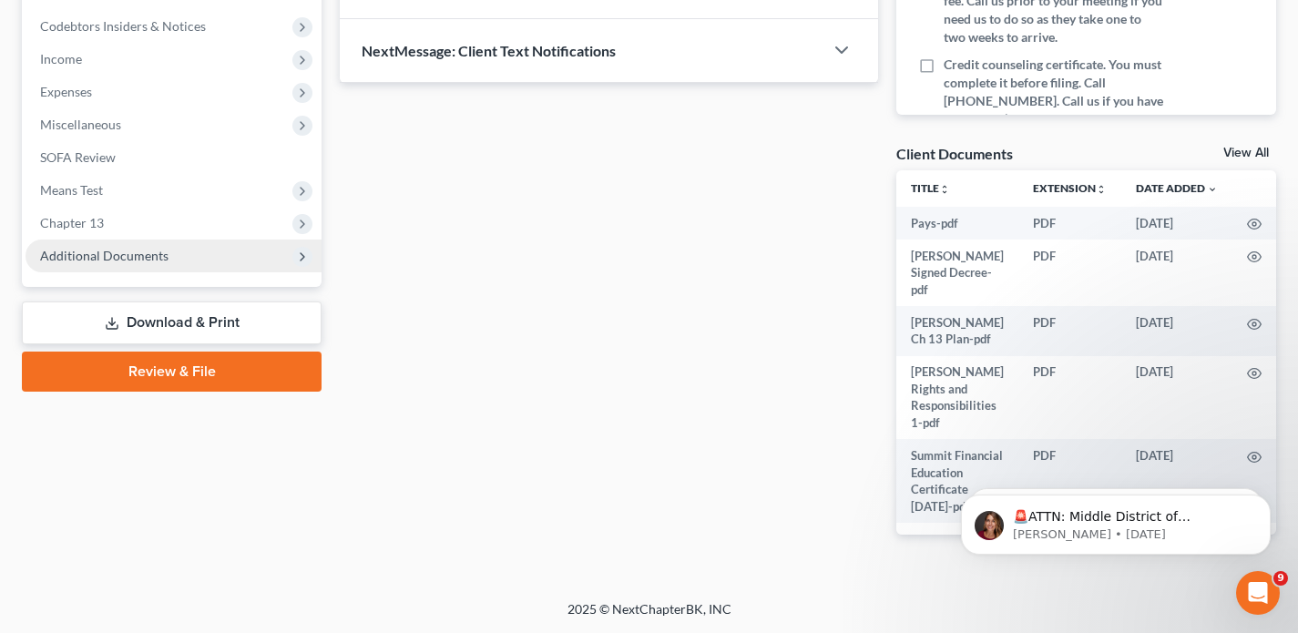
click at [168, 249] on span "Additional Documents" at bounding box center [174, 256] width 296 height 33
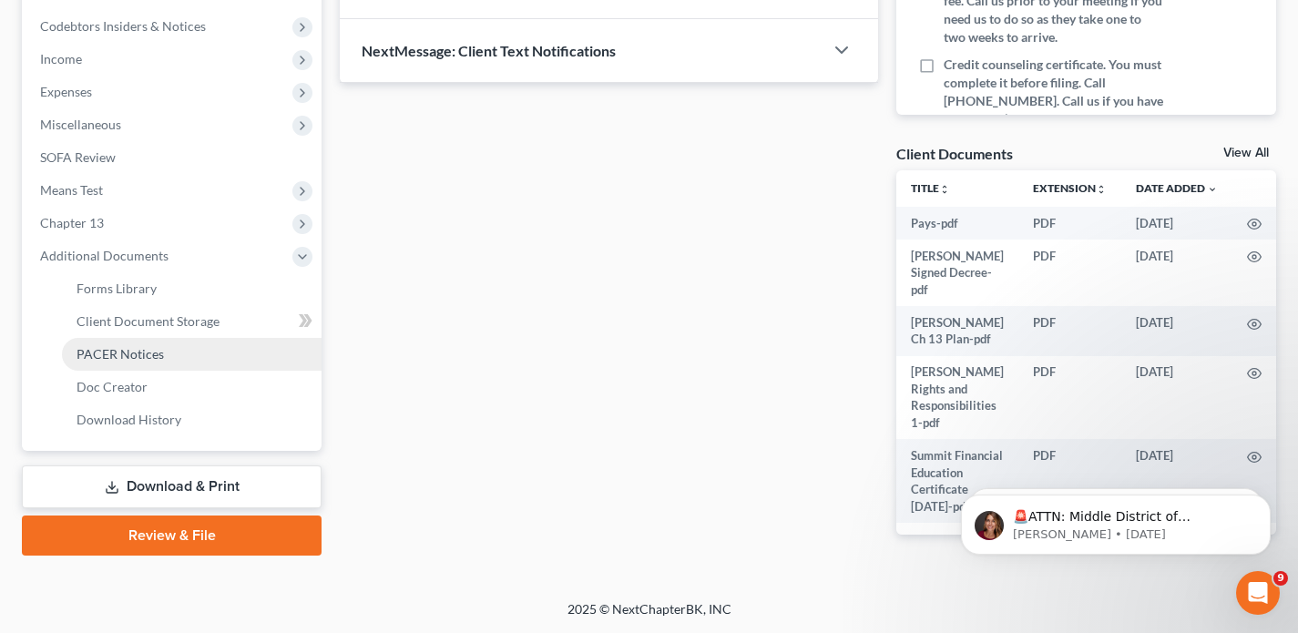
click at [134, 347] on span "PACER Notices" at bounding box center [120, 353] width 87 height 15
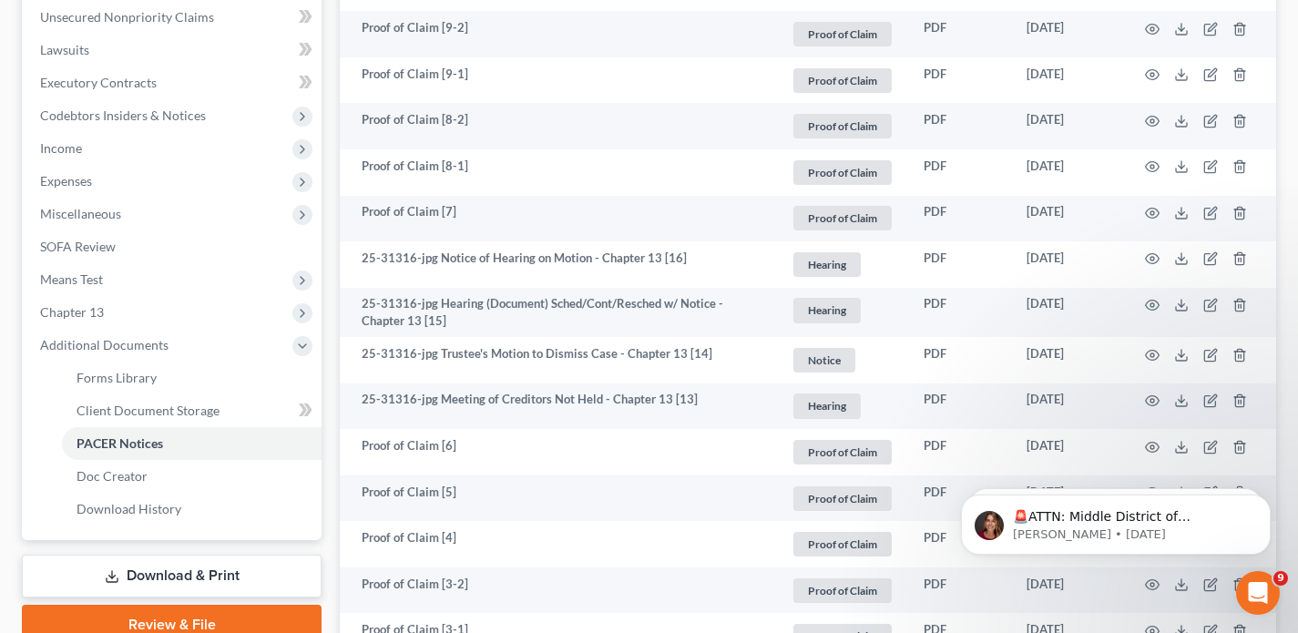
scroll to position [453, 0]
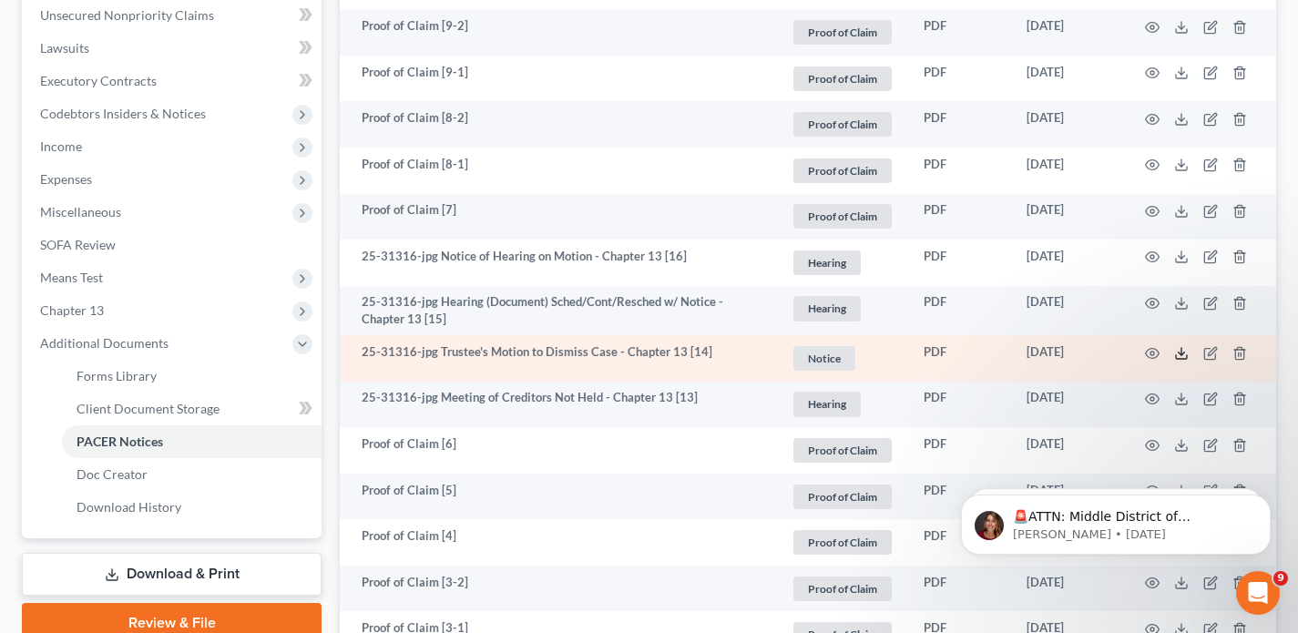
click at [1177, 353] on icon at bounding box center [1181, 353] width 15 height 15
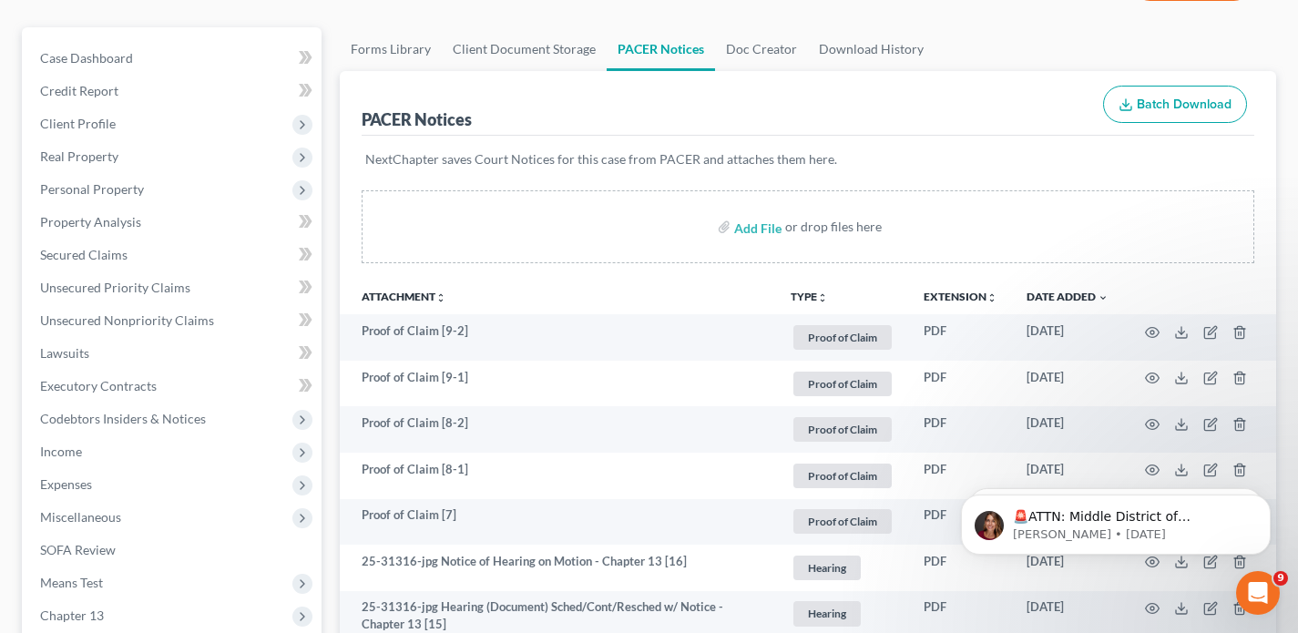
scroll to position [0, 0]
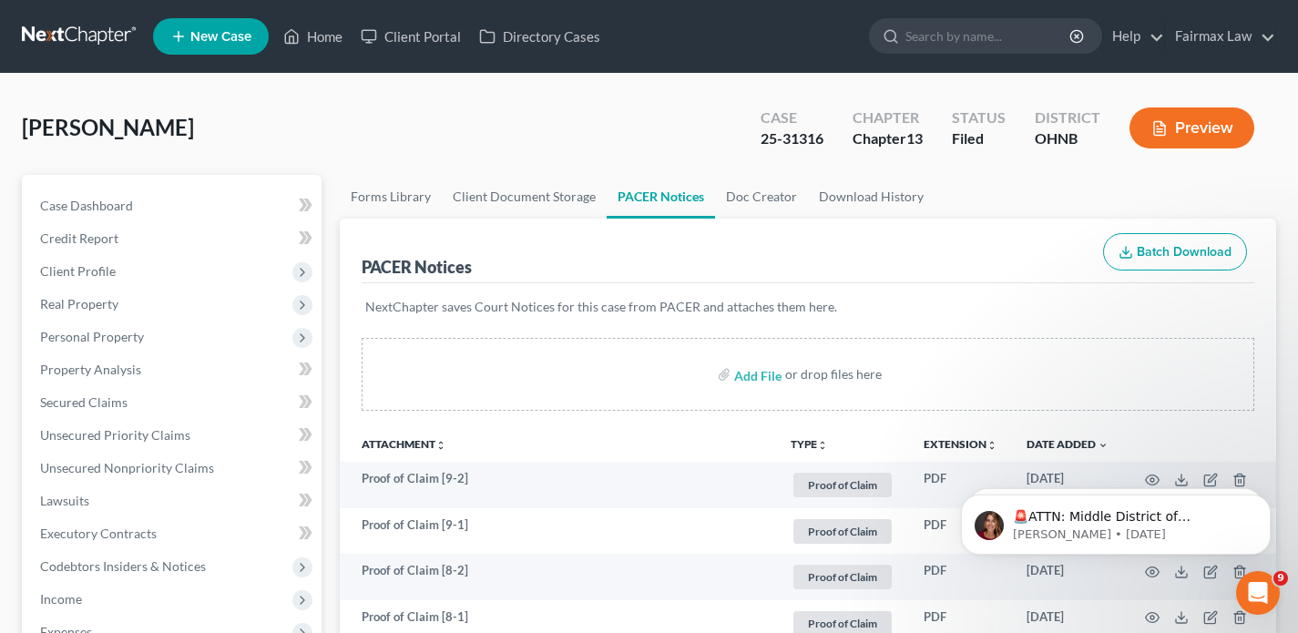
click at [84, 46] on link at bounding box center [80, 36] width 117 height 33
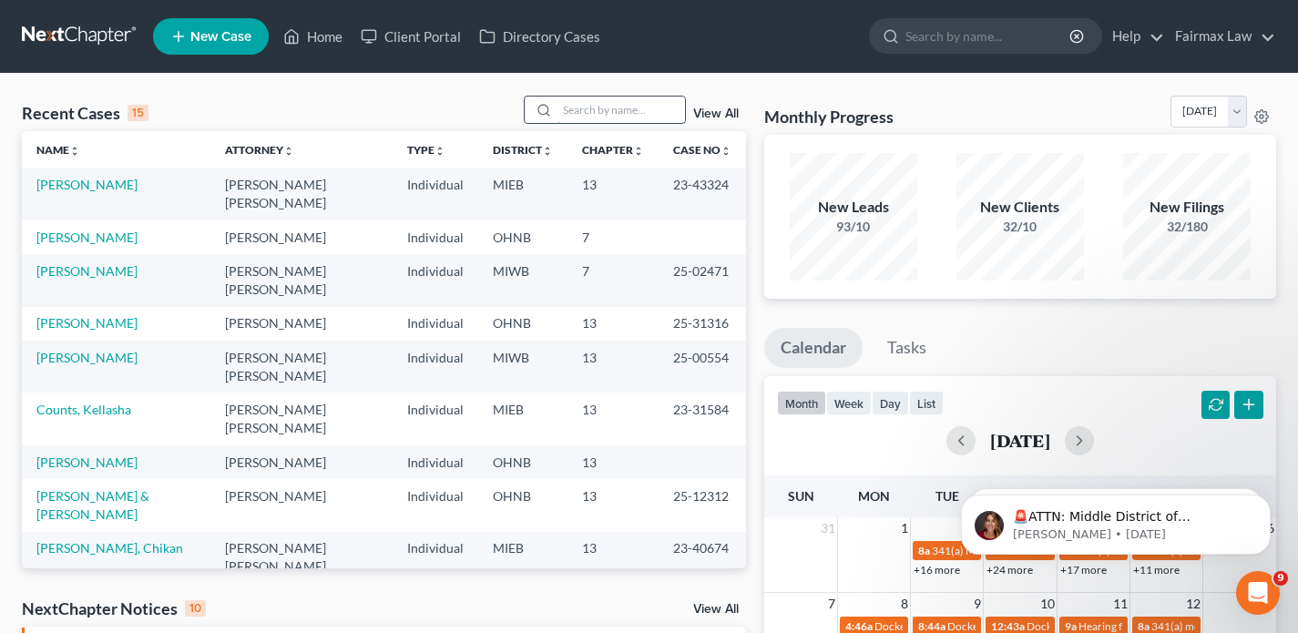
click at [622, 111] on input "search" at bounding box center [622, 110] width 128 height 26
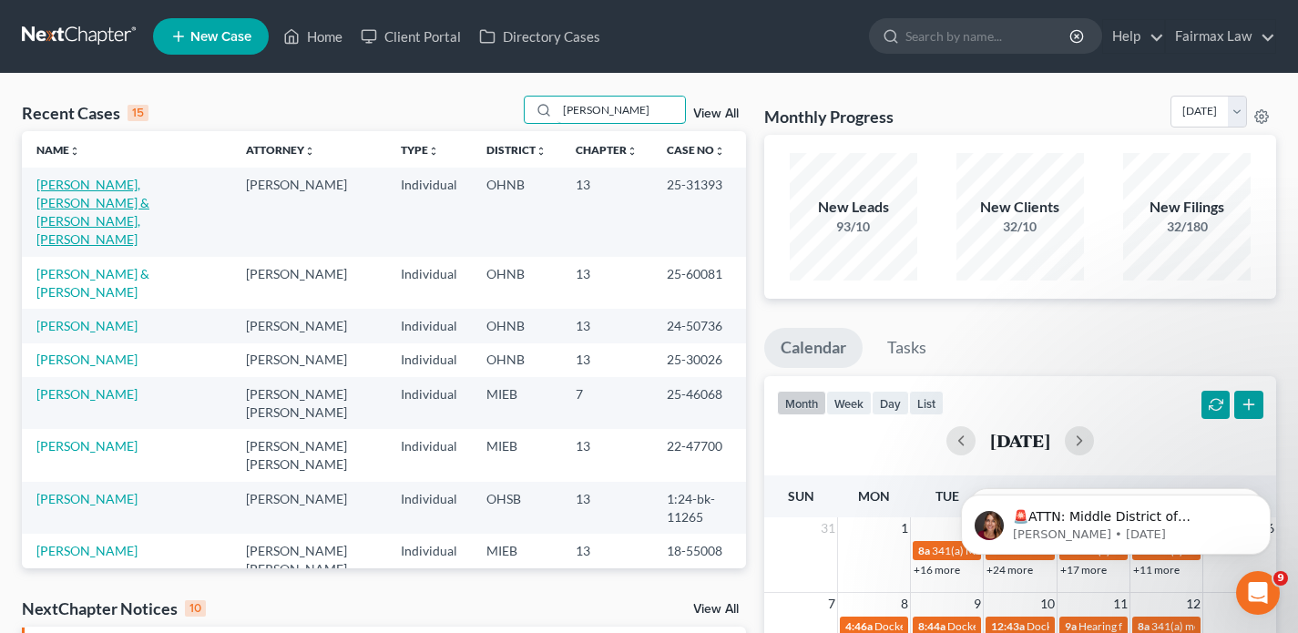
type input "[PERSON_NAME]"
click at [135, 189] on link "[PERSON_NAME], [PERSON_NAME] & [PERSON_NAME], [PERSON_NAME]" at bounding box center [92, 212] width 113 height 70
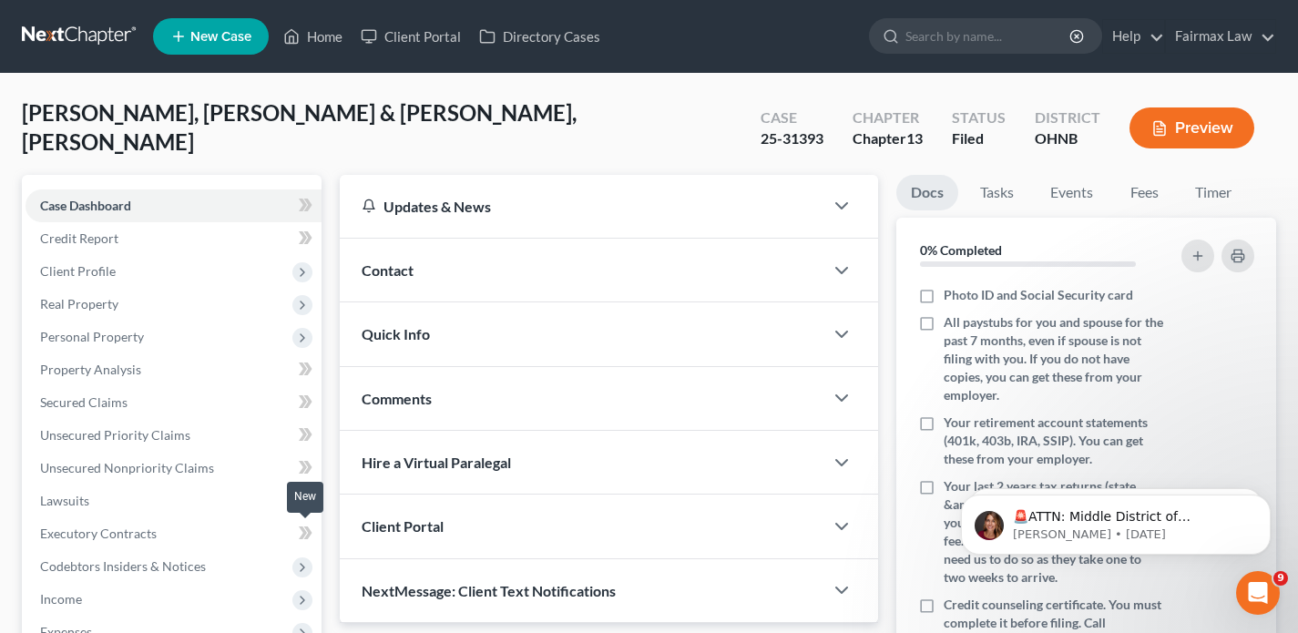
scroll to position [540, 0]
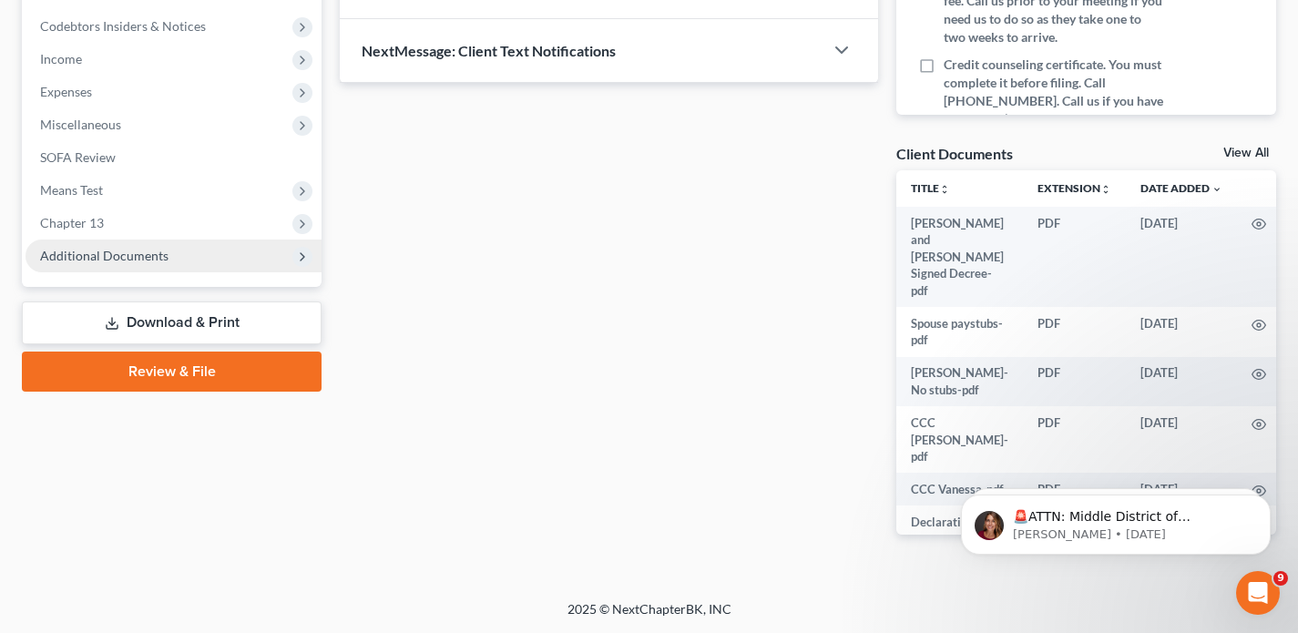
click at [176, 242] on span "Additional Documents" at bounding box center [174, 256] width 296 height 33
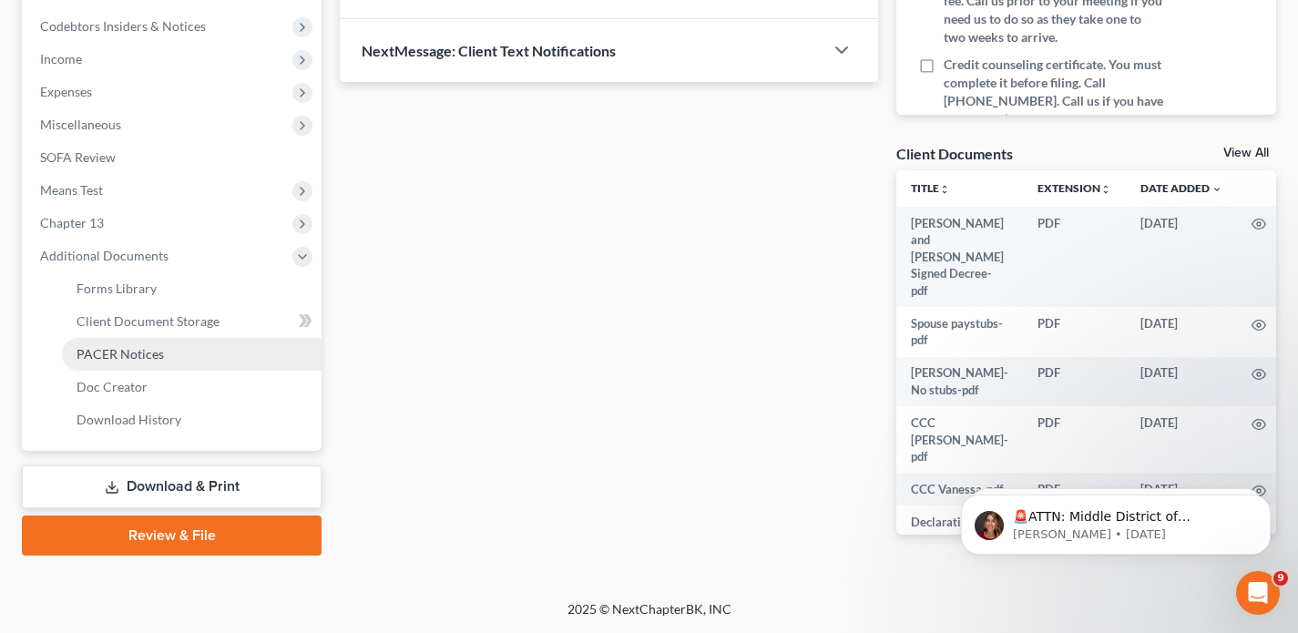
click at [155, 351] on span "PACER Notices" at bounding box center [120, 353] width 87 height 15
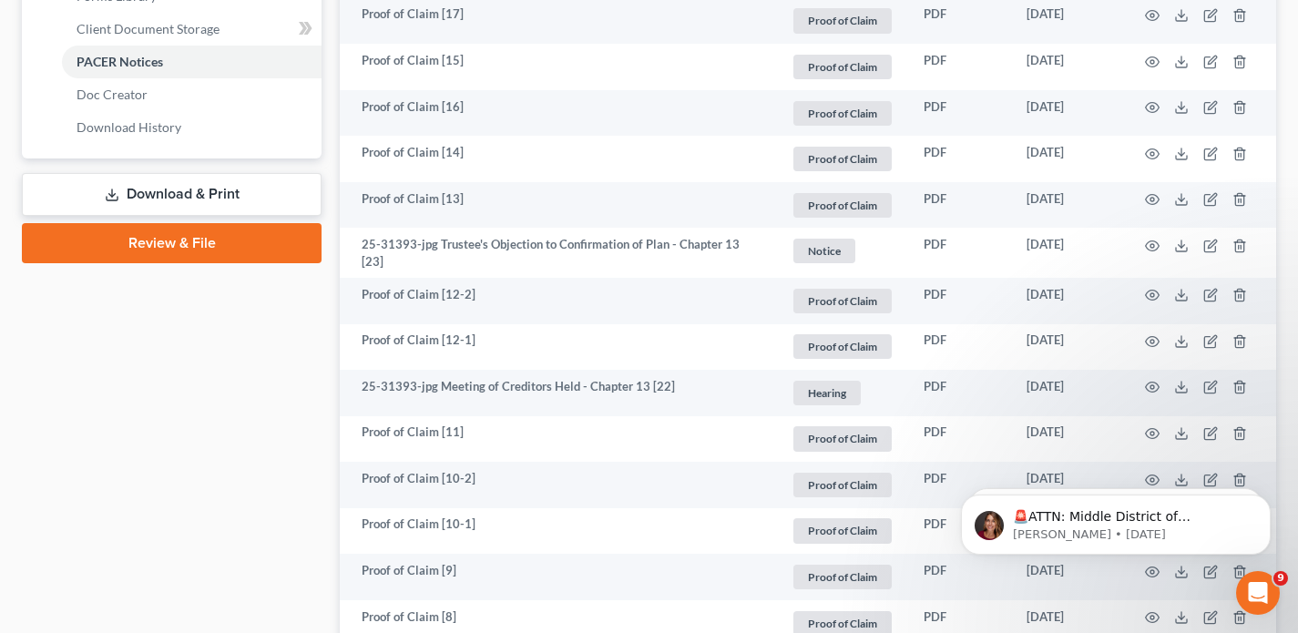
scroll to position [831, 0]
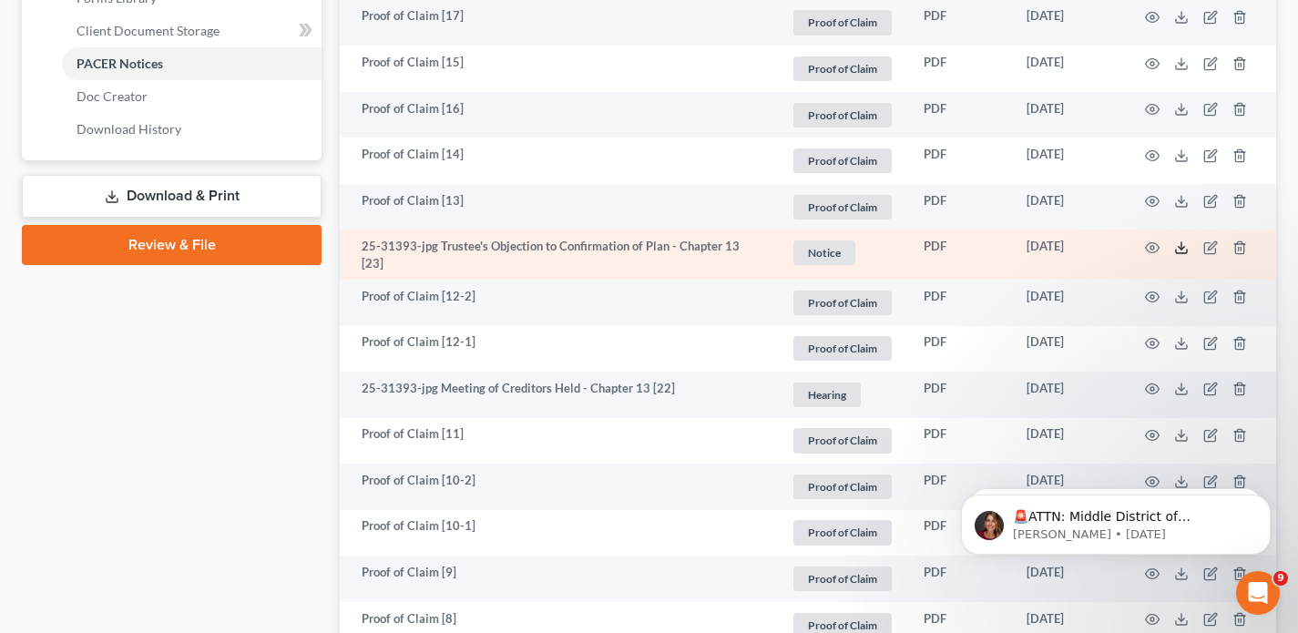
click at [1182, 248] on line at bounding box center [1182, 245] width 0 height 7
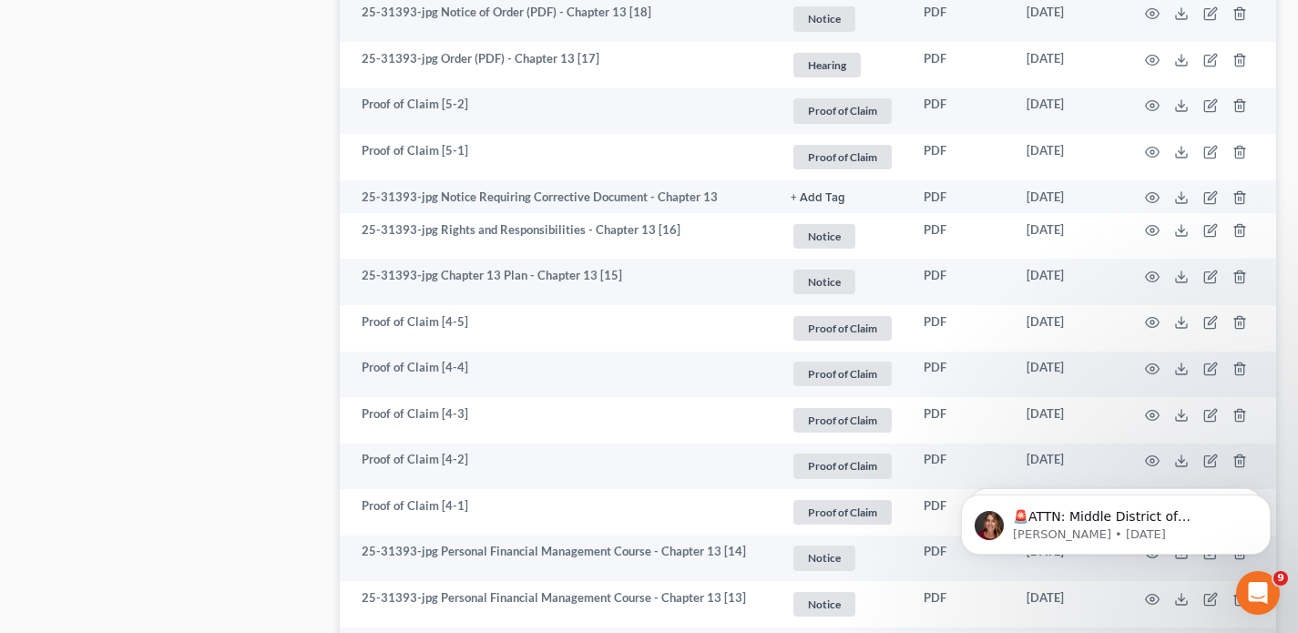
scroll to position [0, 0]
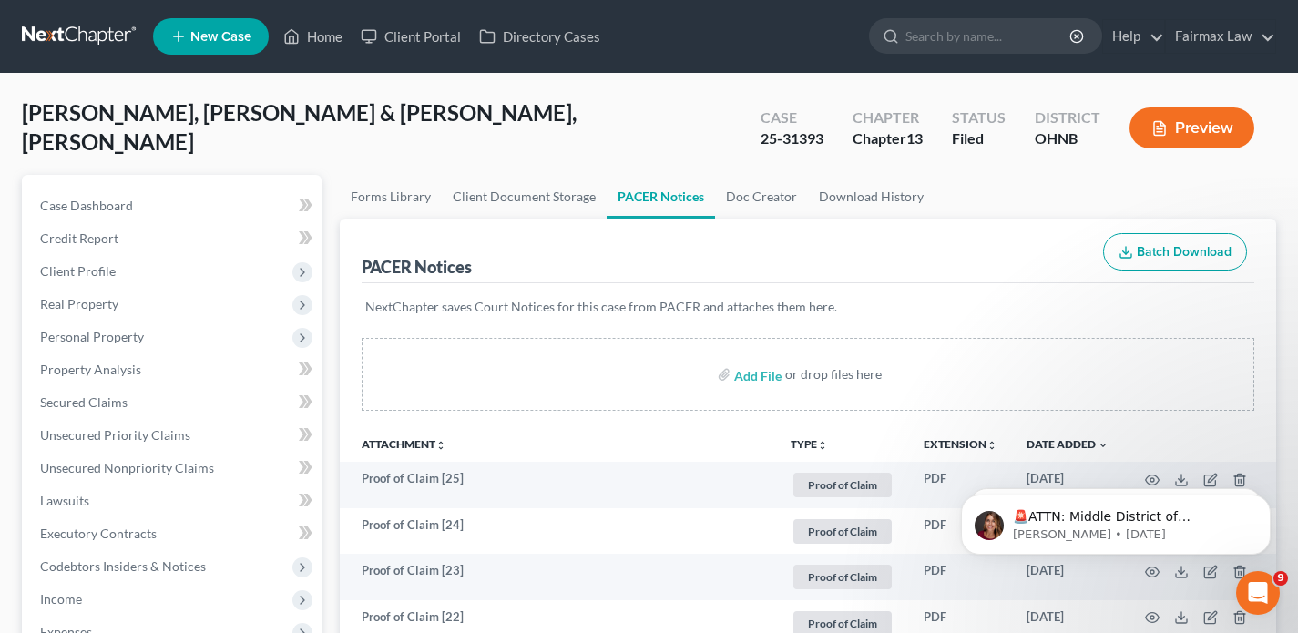
click at [83, 42] on link at bounding box center [80, 36] width 117 height 33
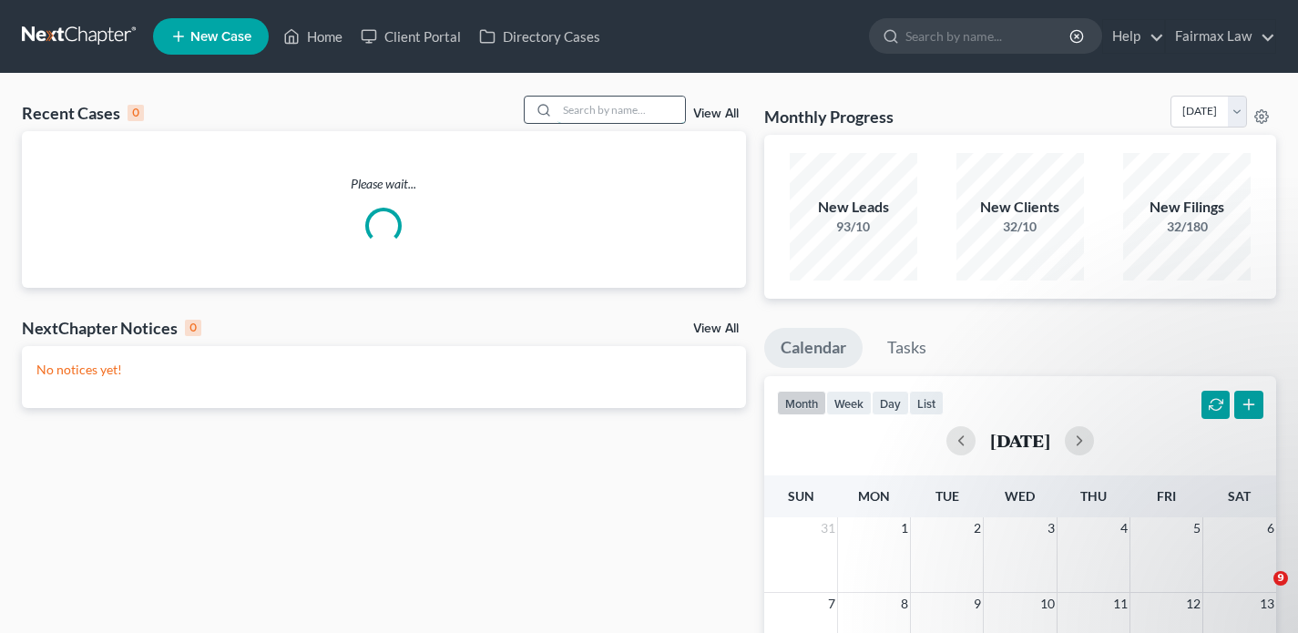
click at [584, 114] on input "search" at bounding box center [622, 110] width 128 height 26
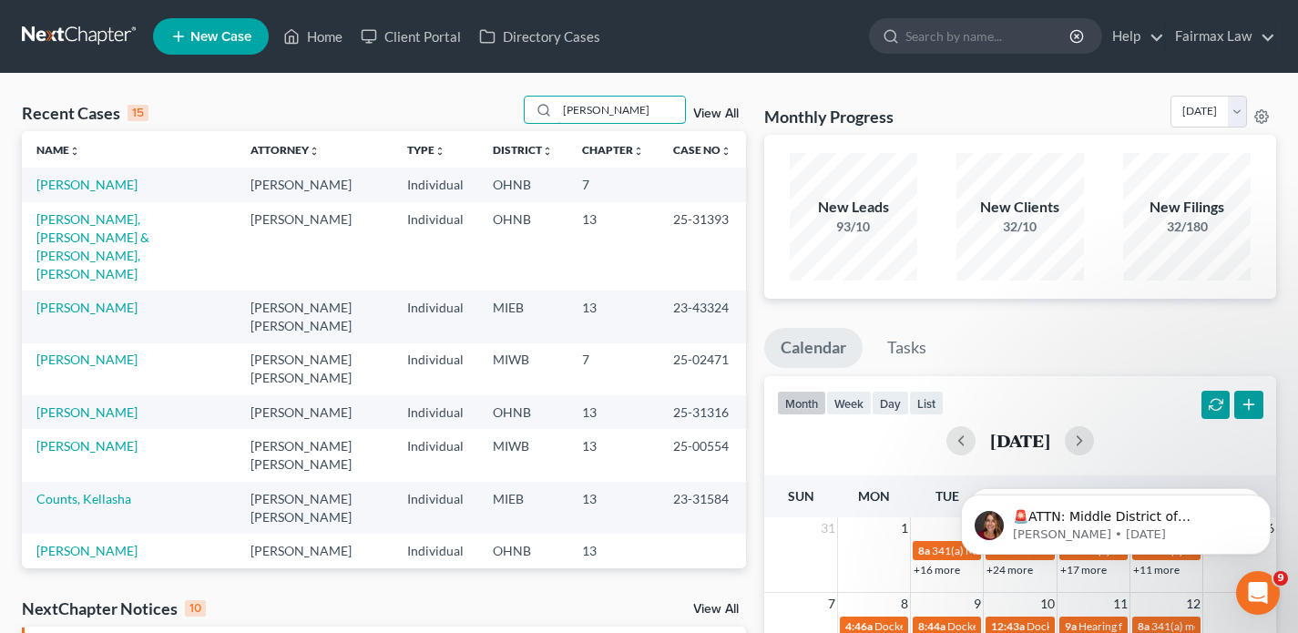
drag, startPoint x: 540, startPoint y: 106, endPoint x: 497, endPoint y: 97, distance: 44.5
click at [501, 97] on div "Recent Cases 15 [PERSON_NAME] View All" at bounding box center [384, 114] width 724 height 36
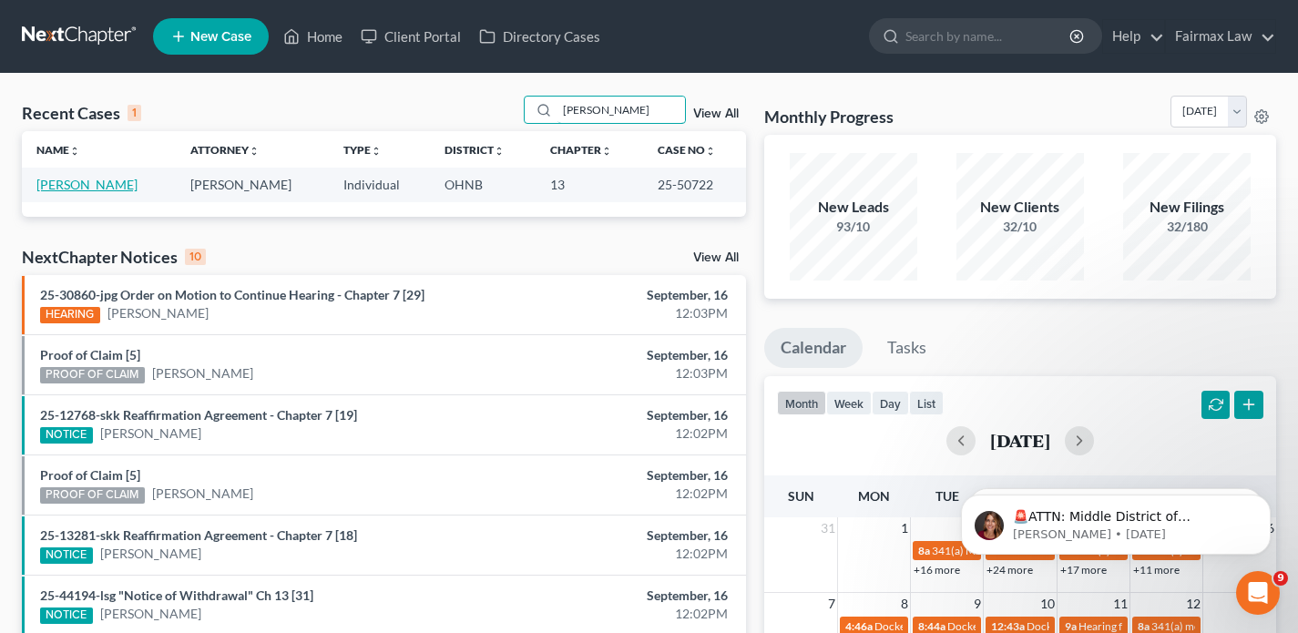
type input "[PERSON_NAME]"
click at [63, 189] on link "[PERSON_NAME]" at bounding box center [86, 184] width 101 height 15
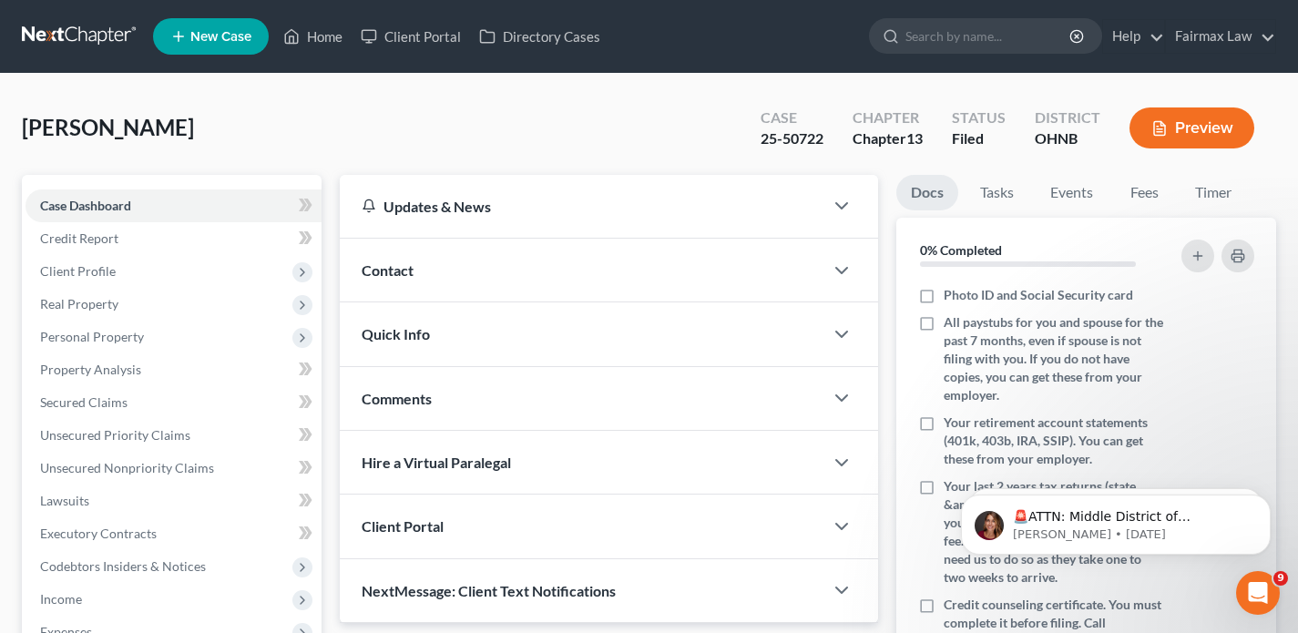
scroll to position [540, 0]
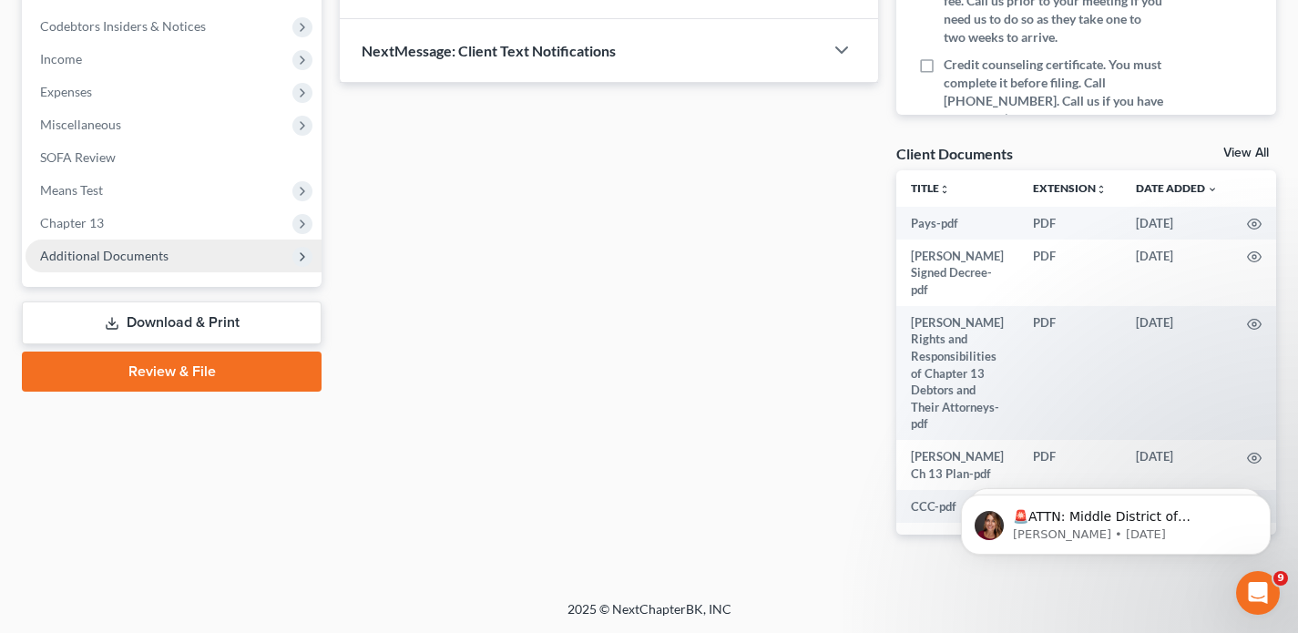
click at [97, 261] on span "Additional Documents" at bounding box center [104, 255] width 128 height 15
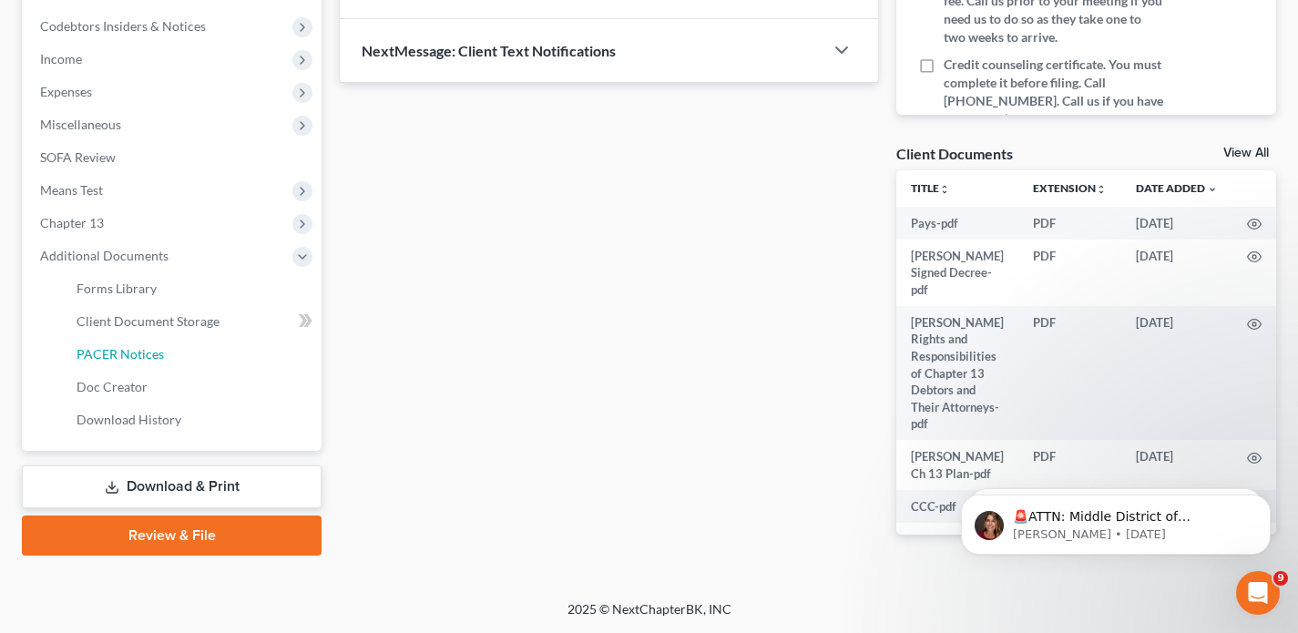
click at [111, 348] on span "PACER Notices" at bounding box center [120, 353] width 87 height 15
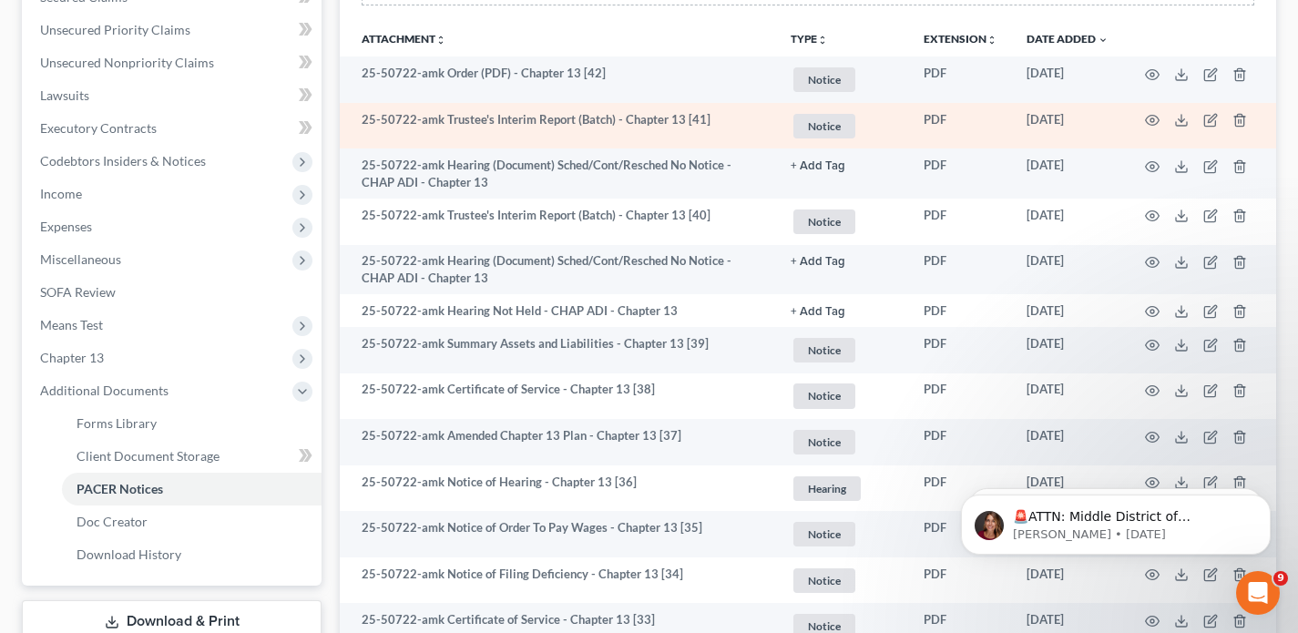
scroll to position [406, 0]
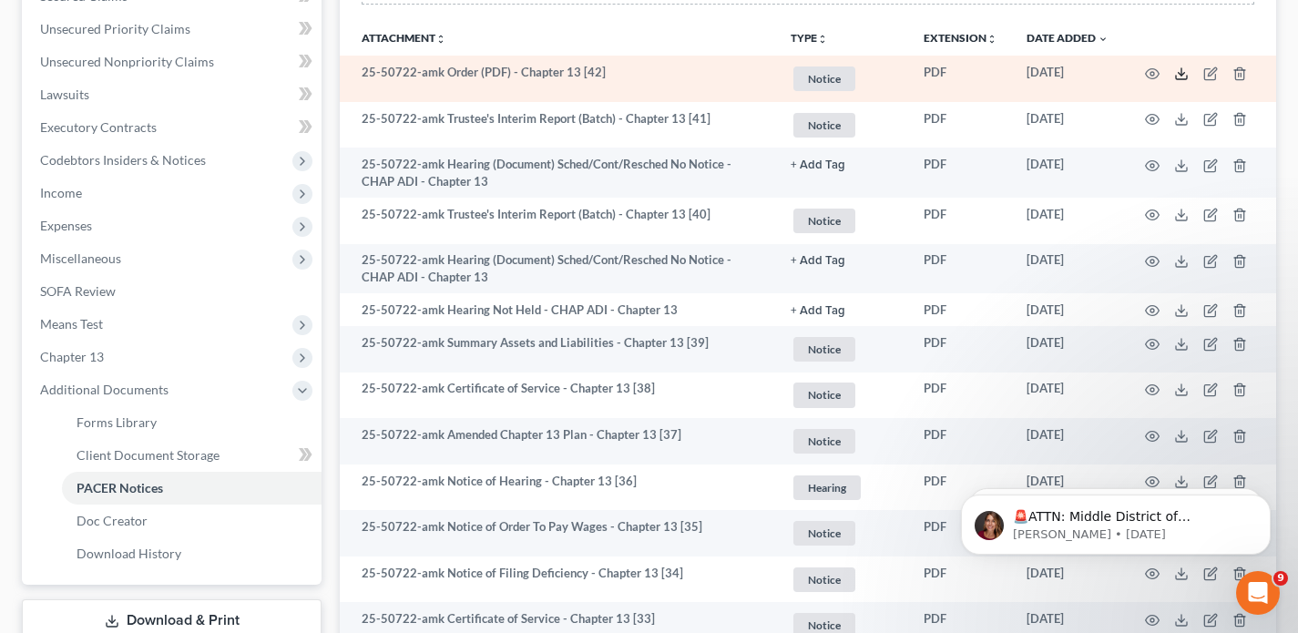
click at [1180, 74] on polyline at bounding box center [1182, 73] width 6 height 3
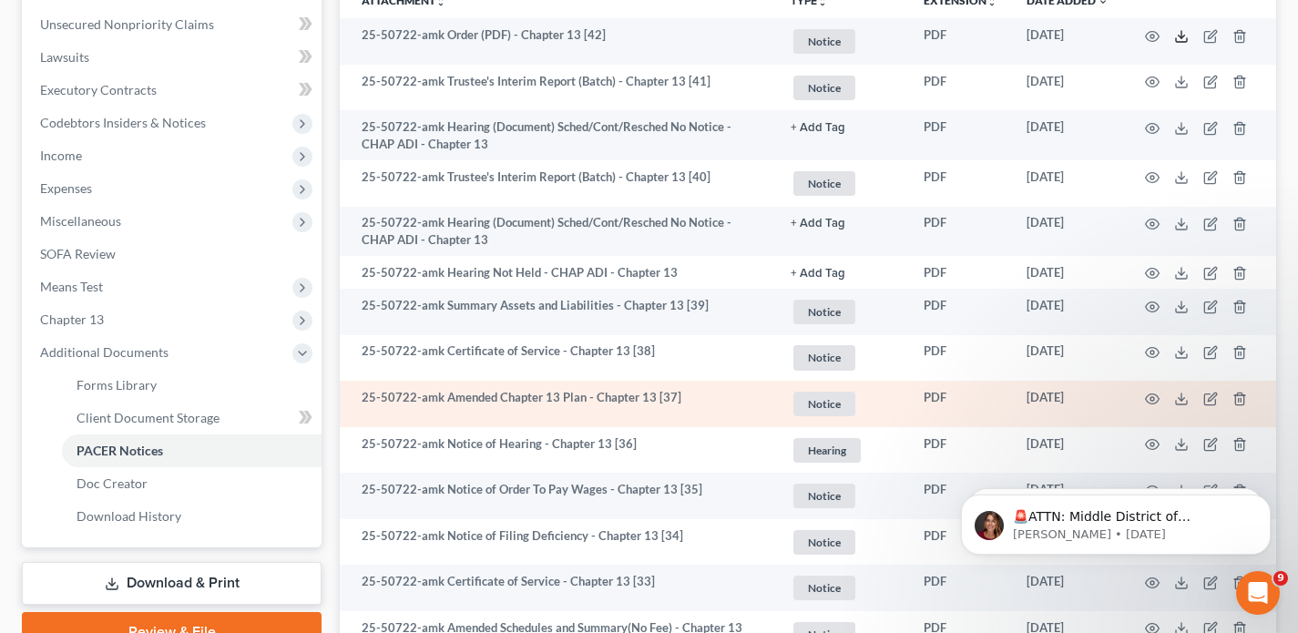
scroll to position [447, 0]
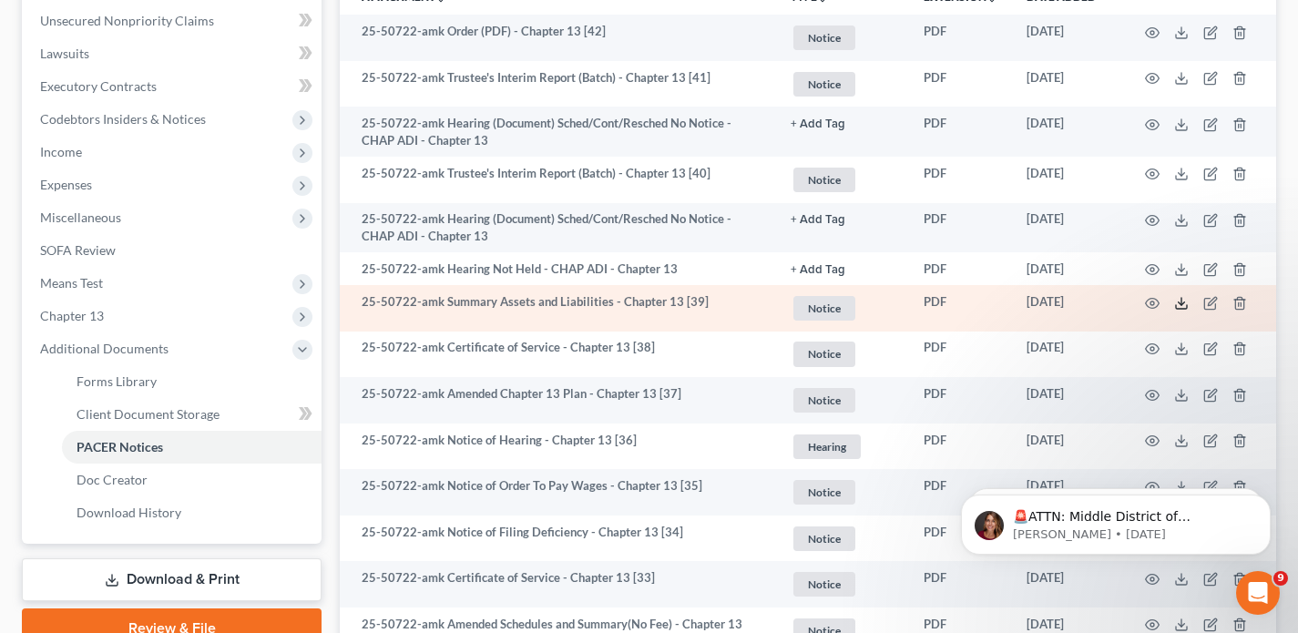
click at [1187, 307] on icon at bounding box center [1181, 307] width 11 height 4
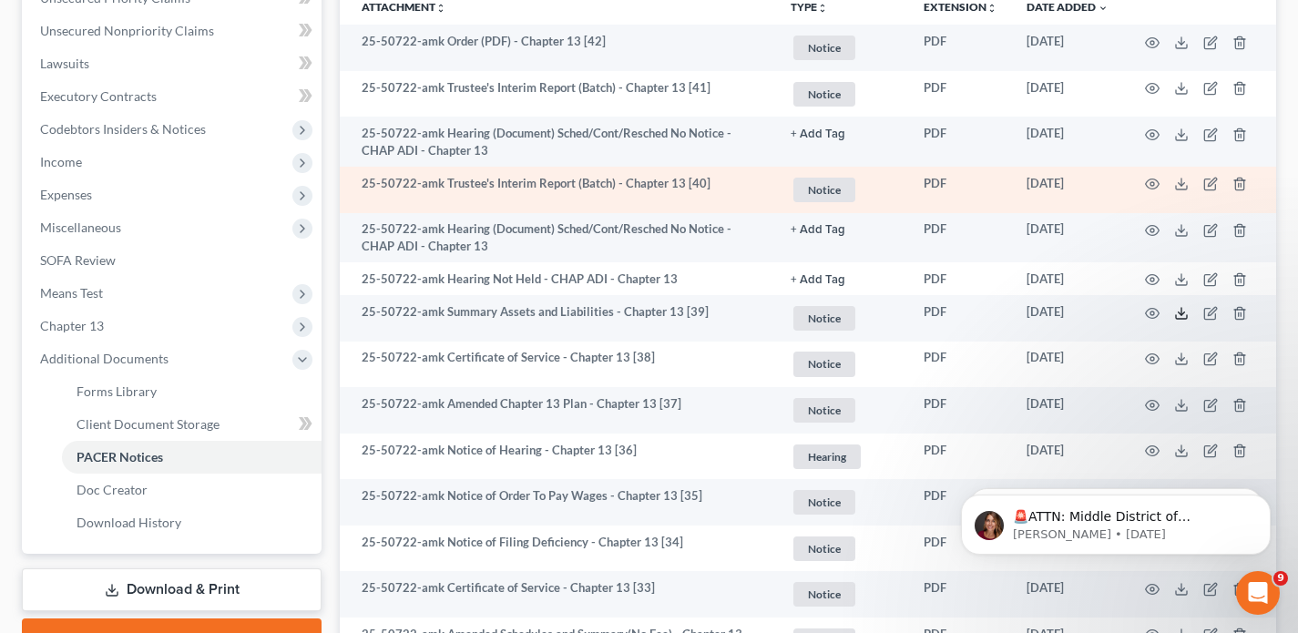
scroll to position [442, 0]
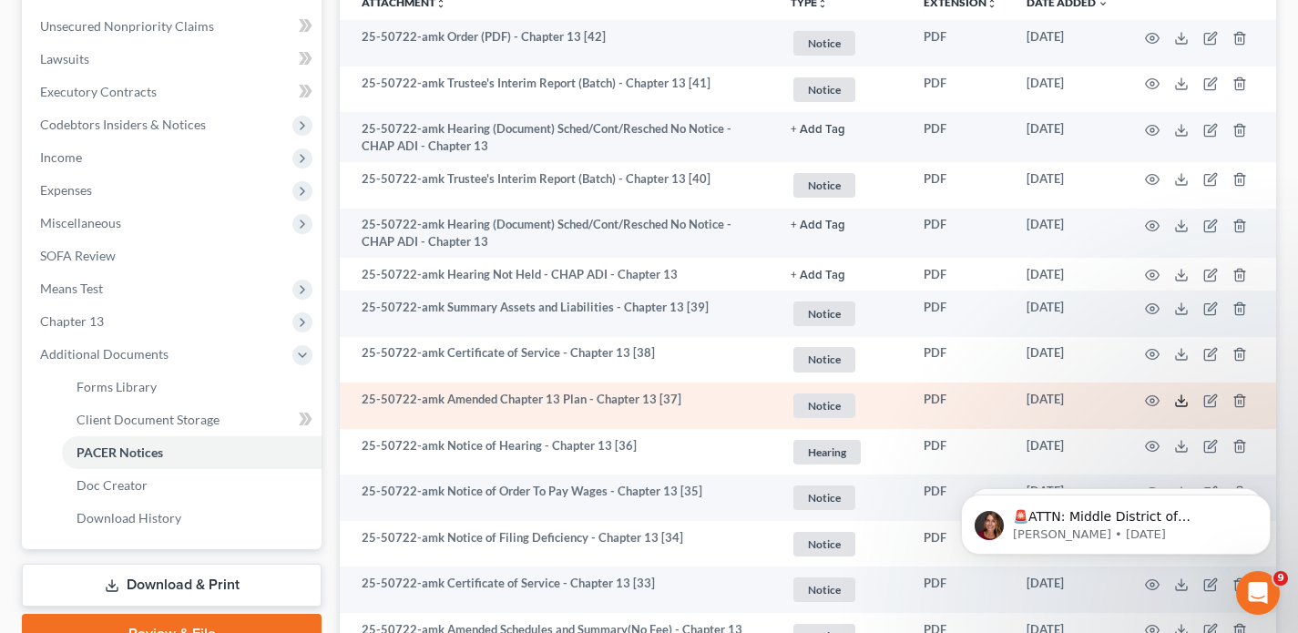
click at [1181, 404] on icon at bounding box center [1181, 401] width 15 height 15
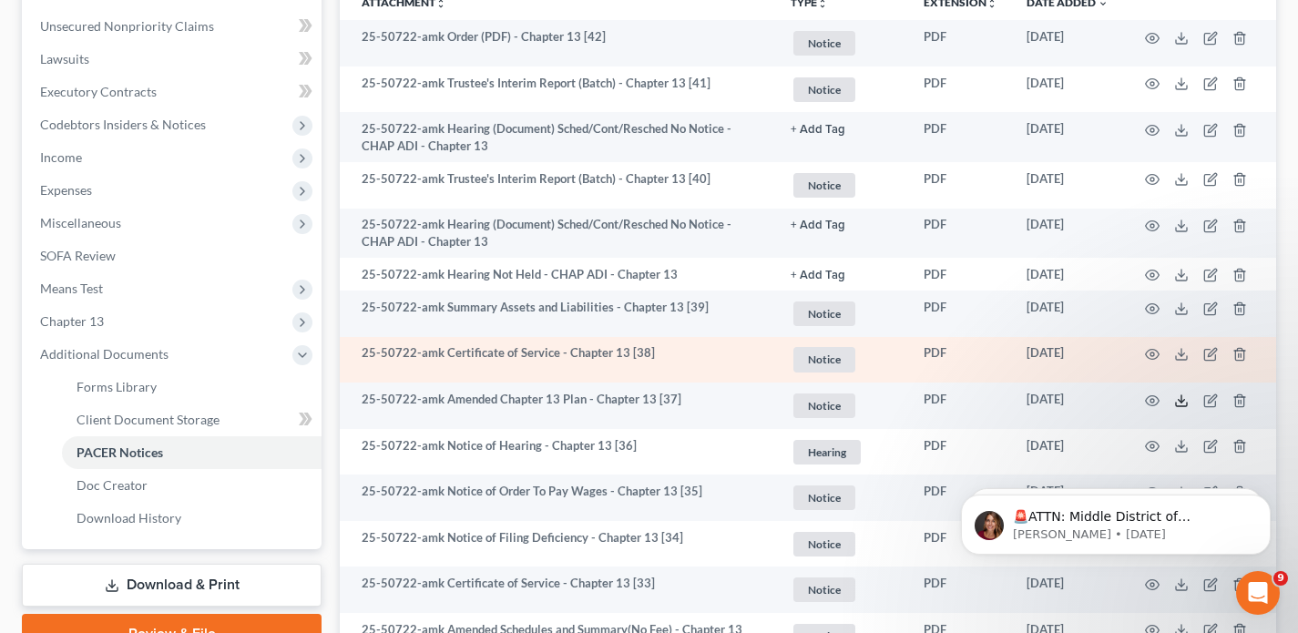
scroll to position [438, 0]
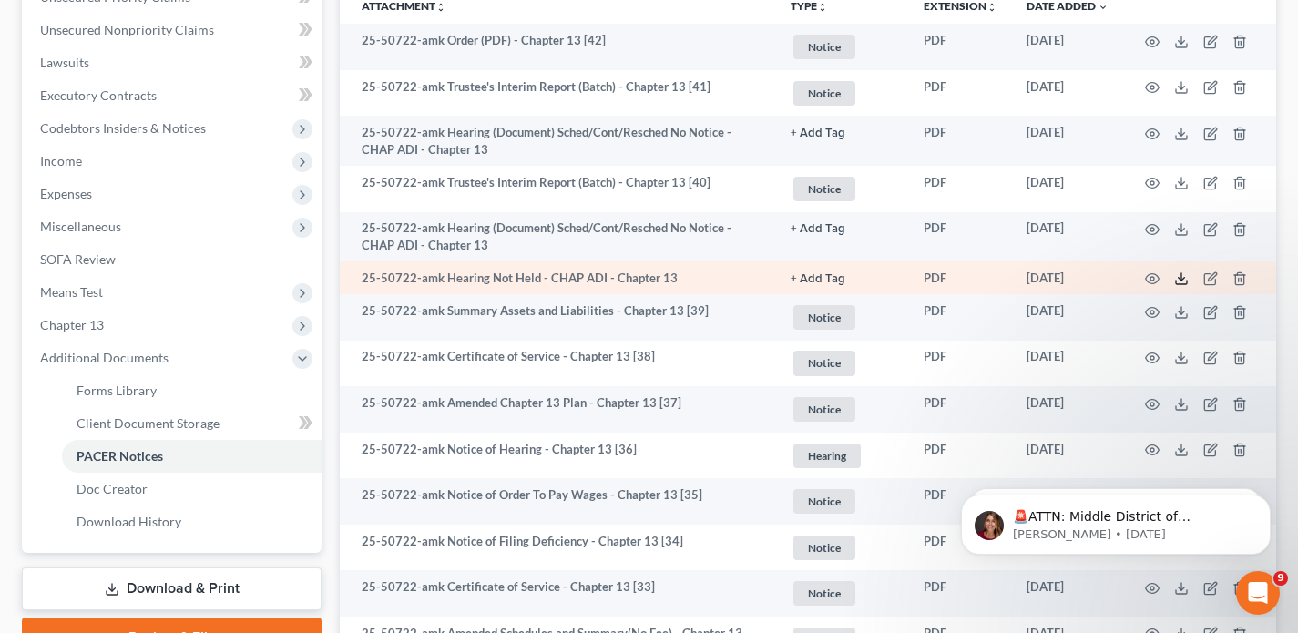
click at [1177, 282] on icon at bounding box center [1181, 278] width 15 height 15
click at [1180, 277] on icon at bounding box center [1181, 278] width 15 height 15
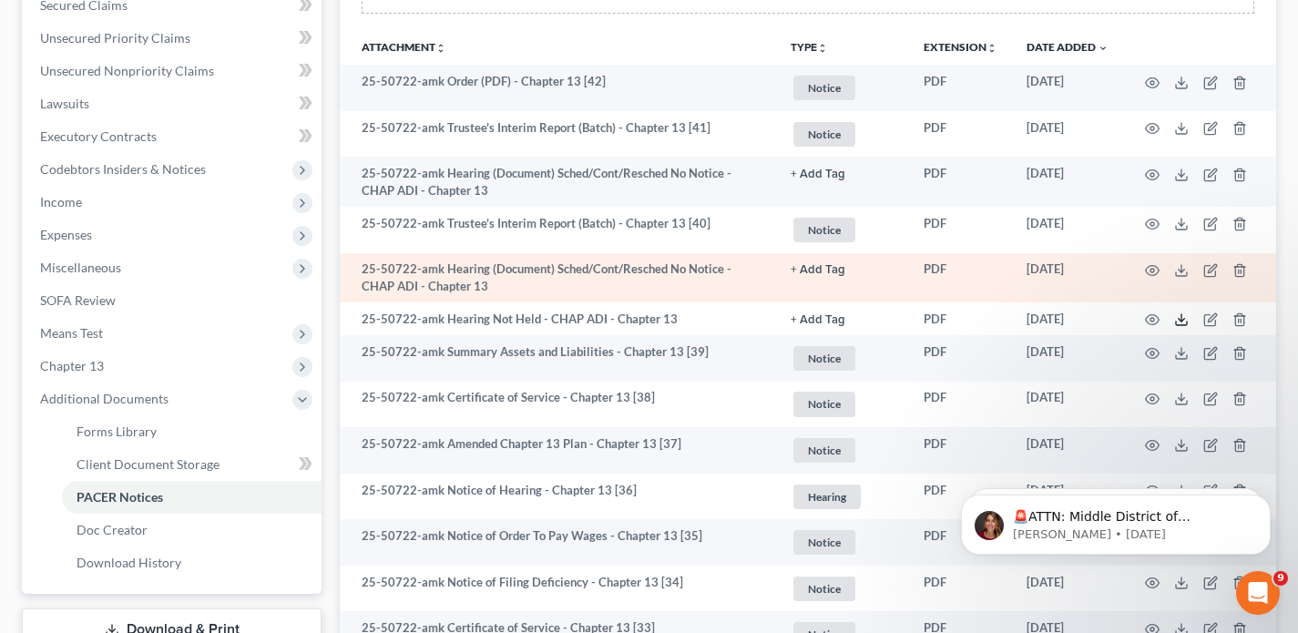
scroll to position [394, 0]
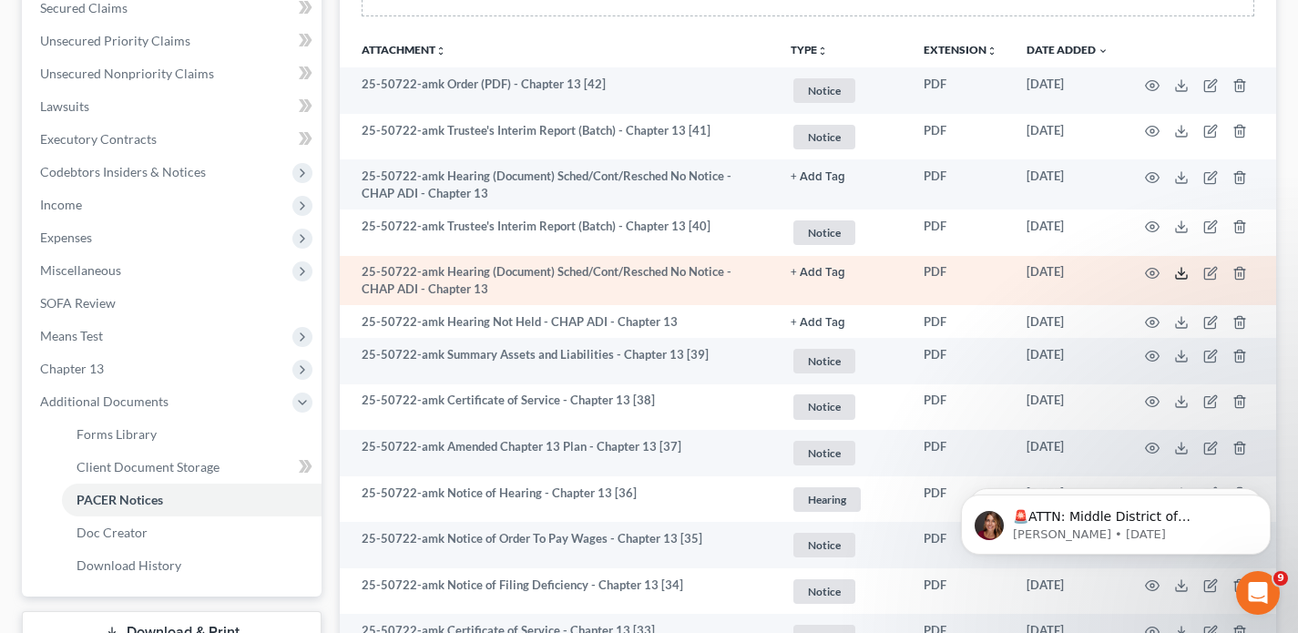
click at [1180, 269] on icon at bounding box center [1181, 273] width 15 height 15
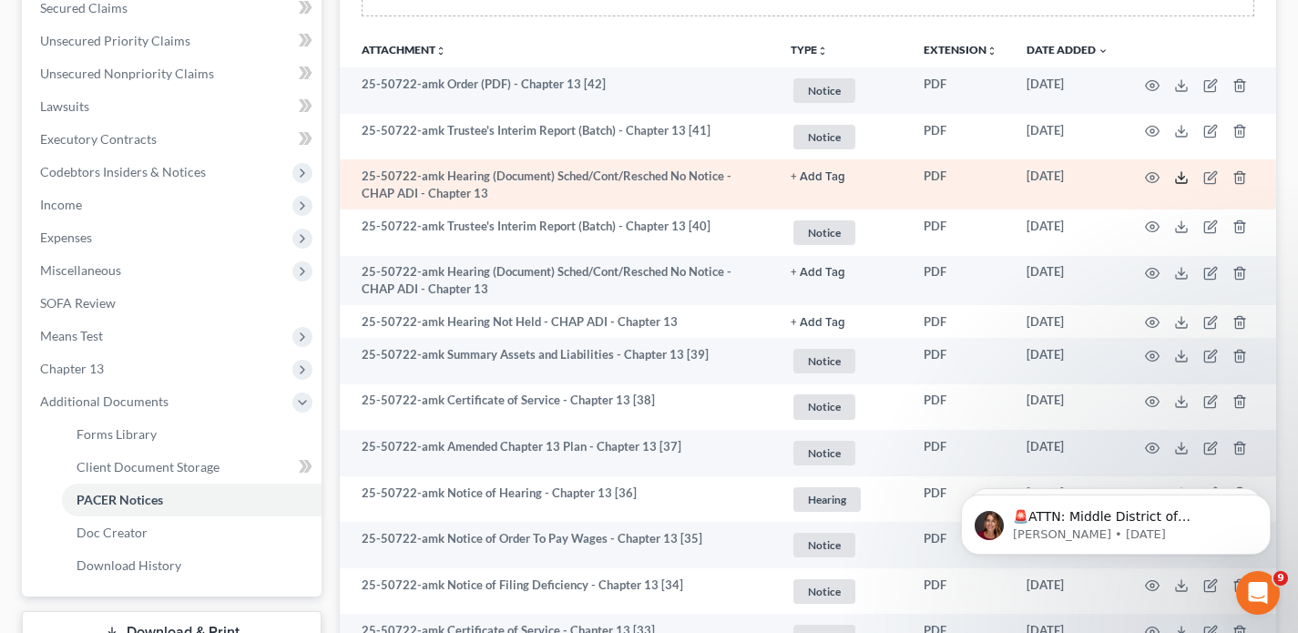
click at [1182, 180] on icon at bounding box center [1181, 177] width 15 height 15
click at [1179, 179] on icon at bounding box center [1181, 177] width 15 height 15
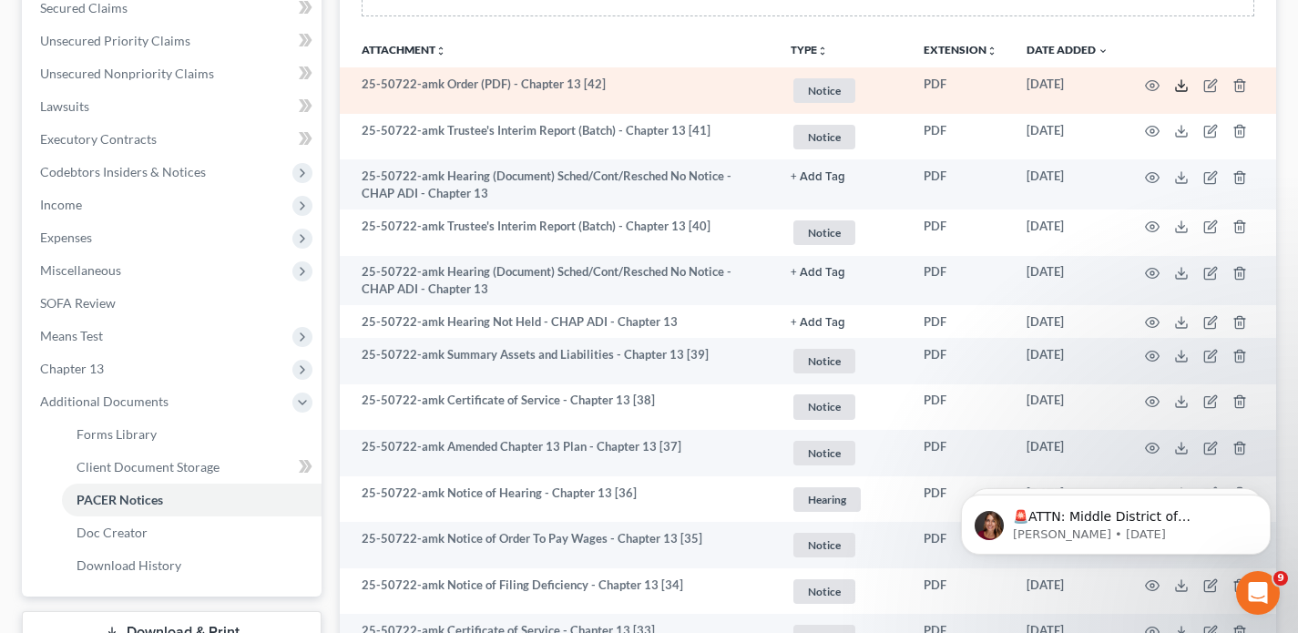
click at [1178, 92] on icon at bounding box center [1181, 85] width 15 height 15
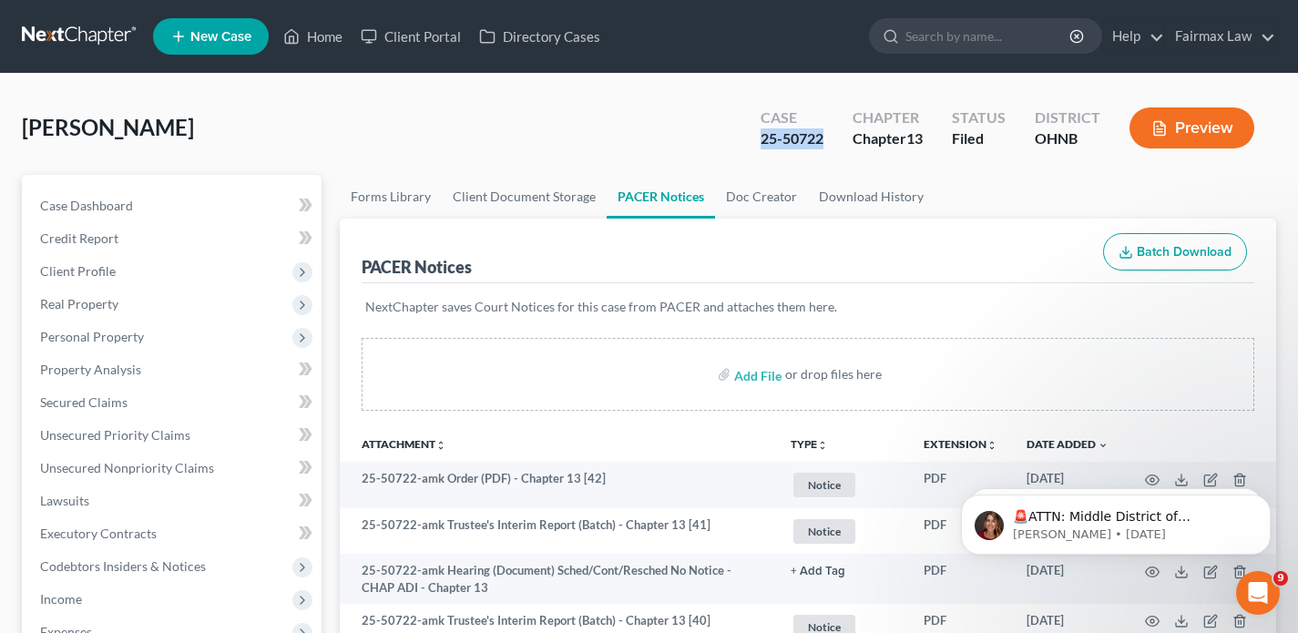
drag, startPoint x: 824, startPoint y: 138, endPoint x: 752, endPoint y: 137, distance: 72.9
click at [752, 137] on div "Case 25-50722" at bounding box center [792, 130] width 92 height 54
copy div "25-50722"
click at [68, 40] on link at bounding box center [80, 36] width 117 height 33
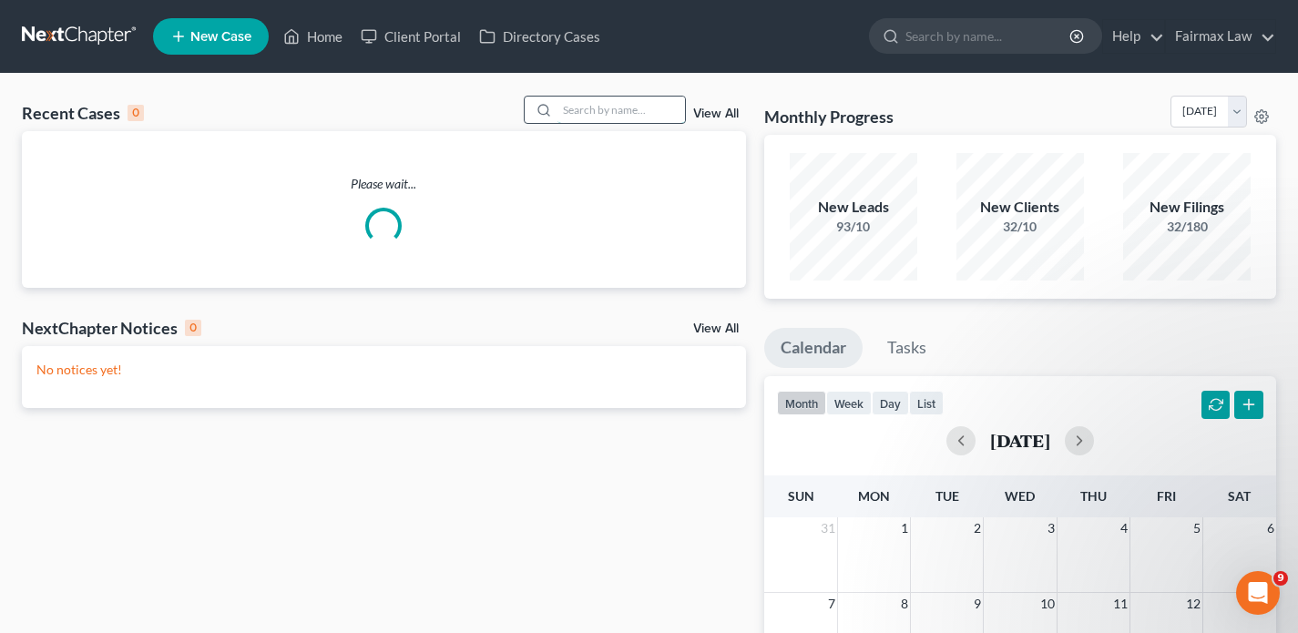
click at [589, 106] on input "search" at bounding box center [622, 110] width 128 height 26
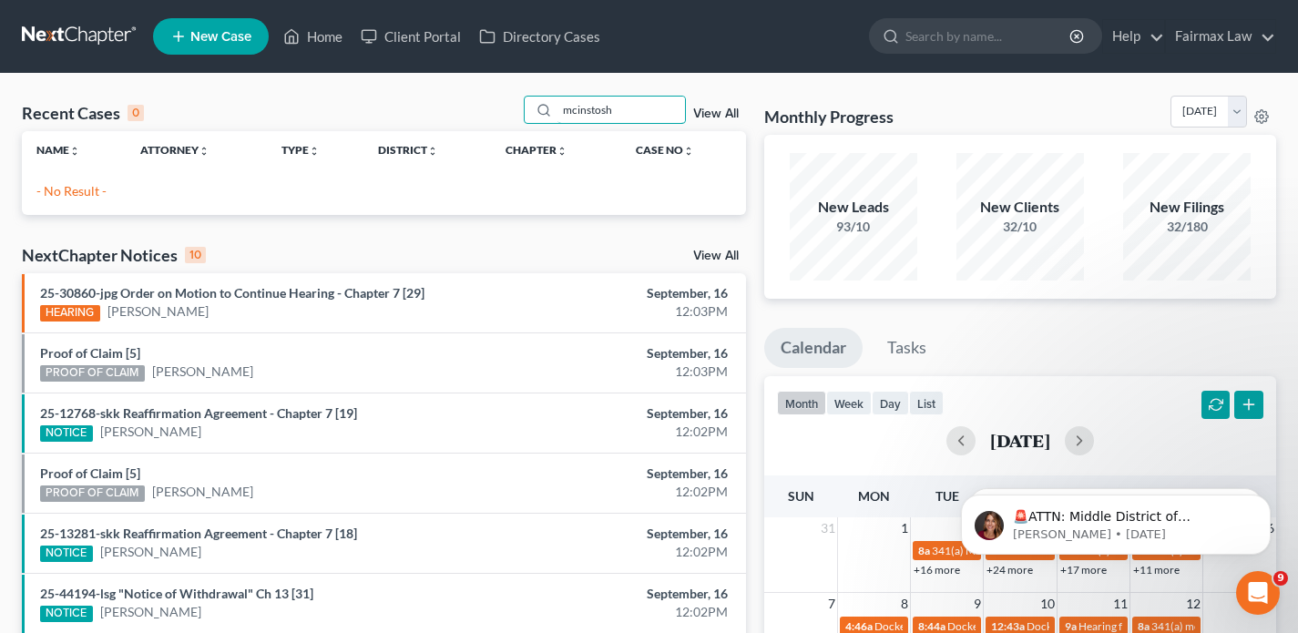
drag, startPoint x: 550, startPoint y: 109, endPoint x: 520, endPoint y: 109, distance: 30.1
click at [520, 109] on div "Recent Cases 0 mcinstosh View All" at bounding box center [384, 114] width 724 height 36
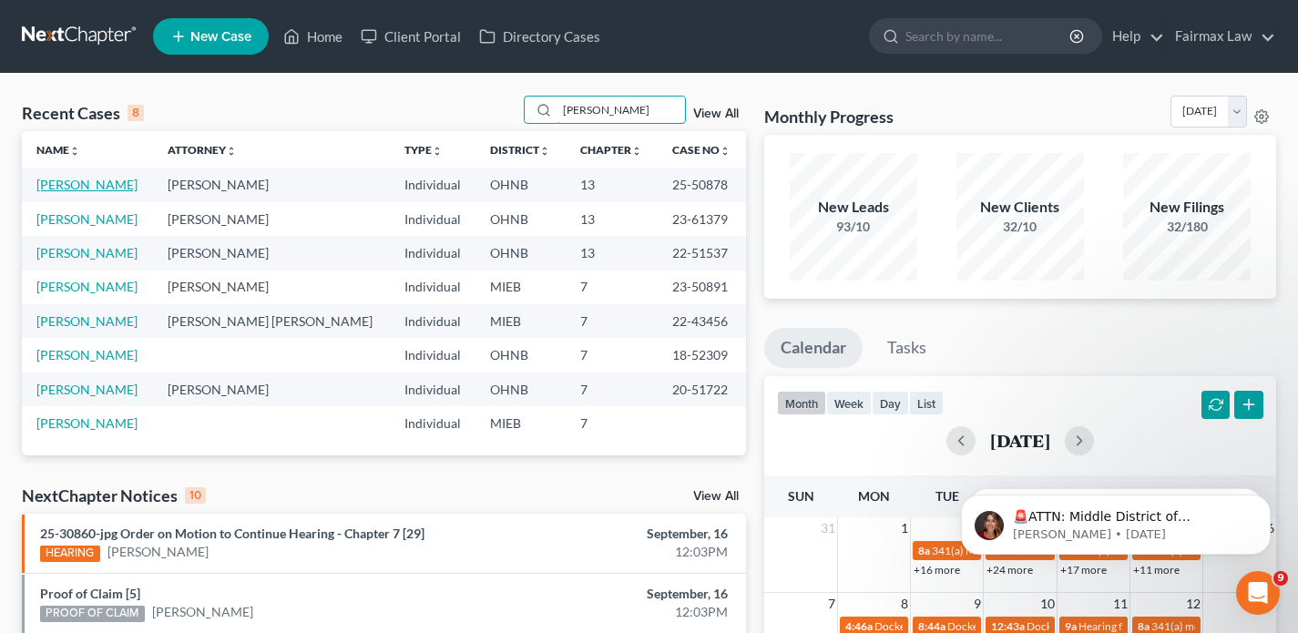
type input "mcintosh"
click at [107, 189] on link "[PERSON_NAME]" at bounding box center [86, 184] width 101 height 15
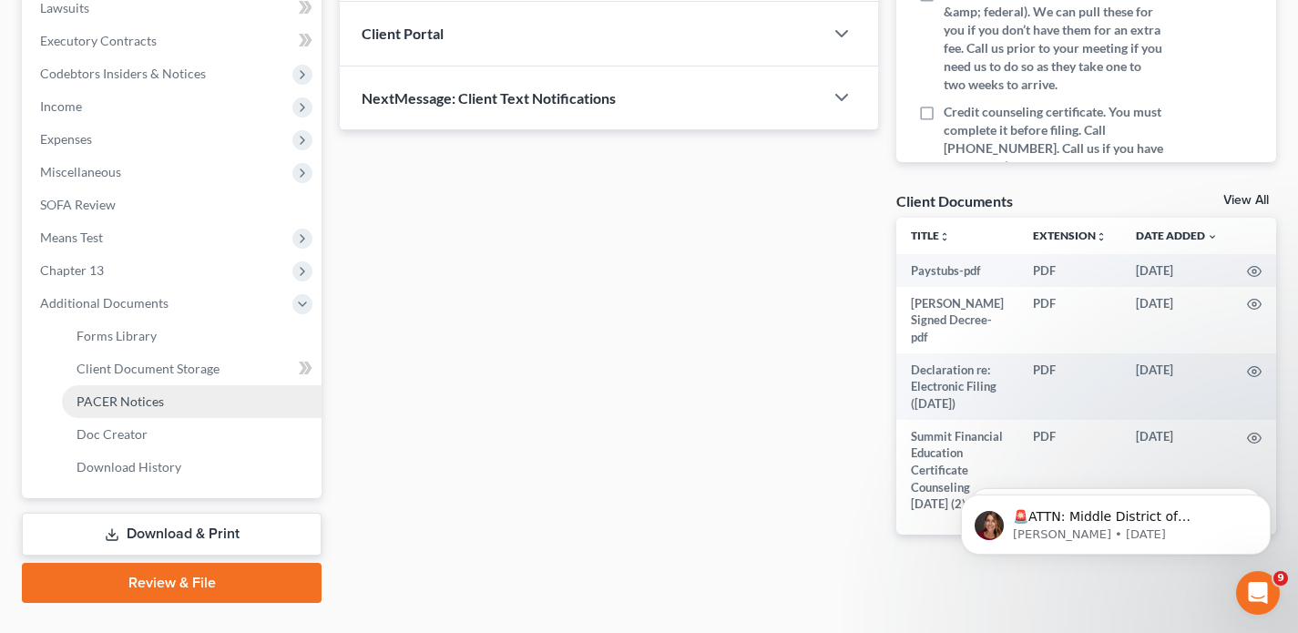
click at [119, 398] on span "PACER Notices" at bounding box center [120, 401] width 87 height 15
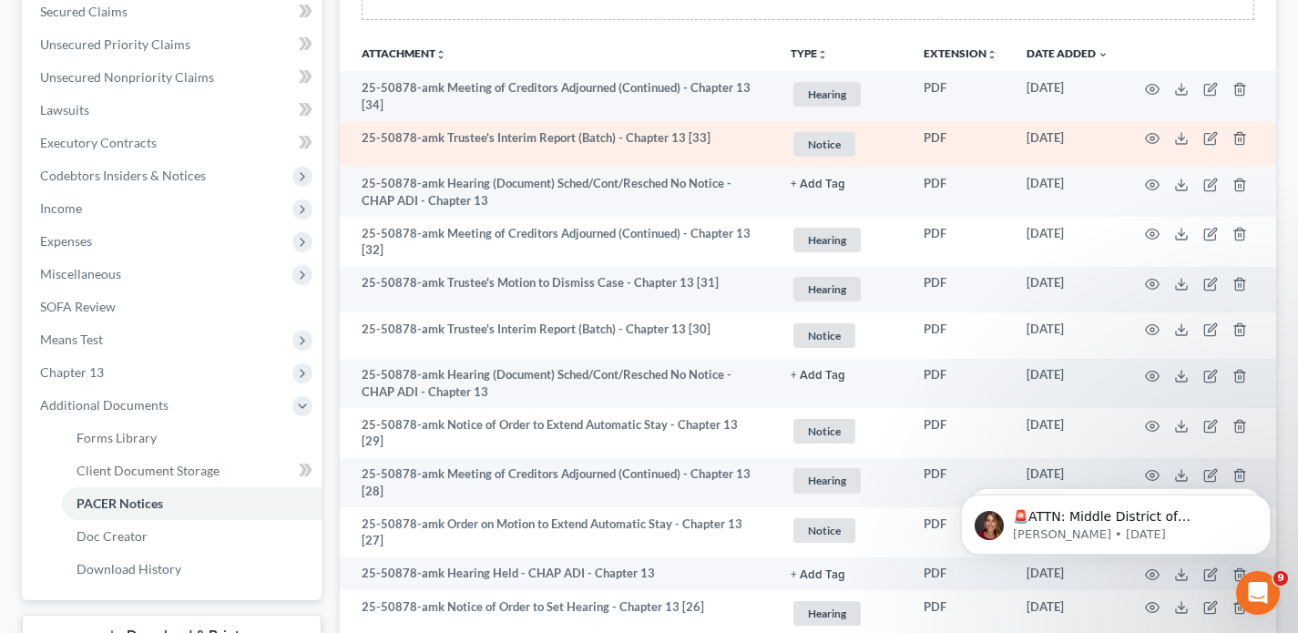
scroll to position [400, 0]
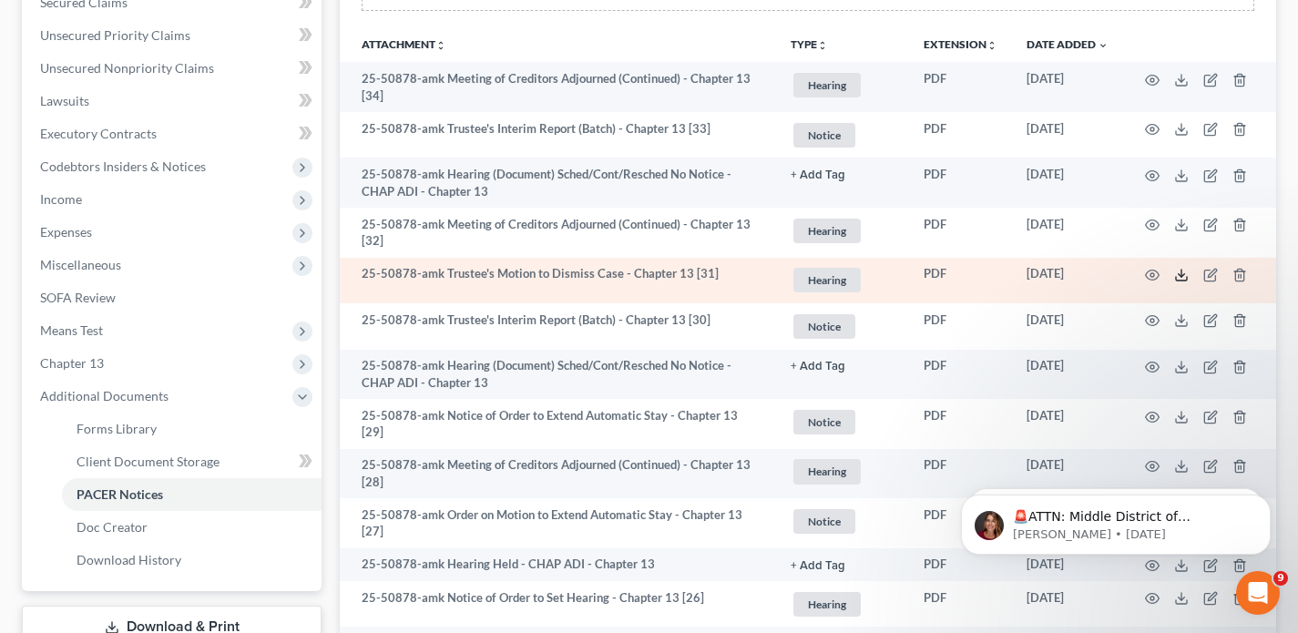
click at [1182, 279] on icon at bounding box center [1181, 275] width 15 height 15
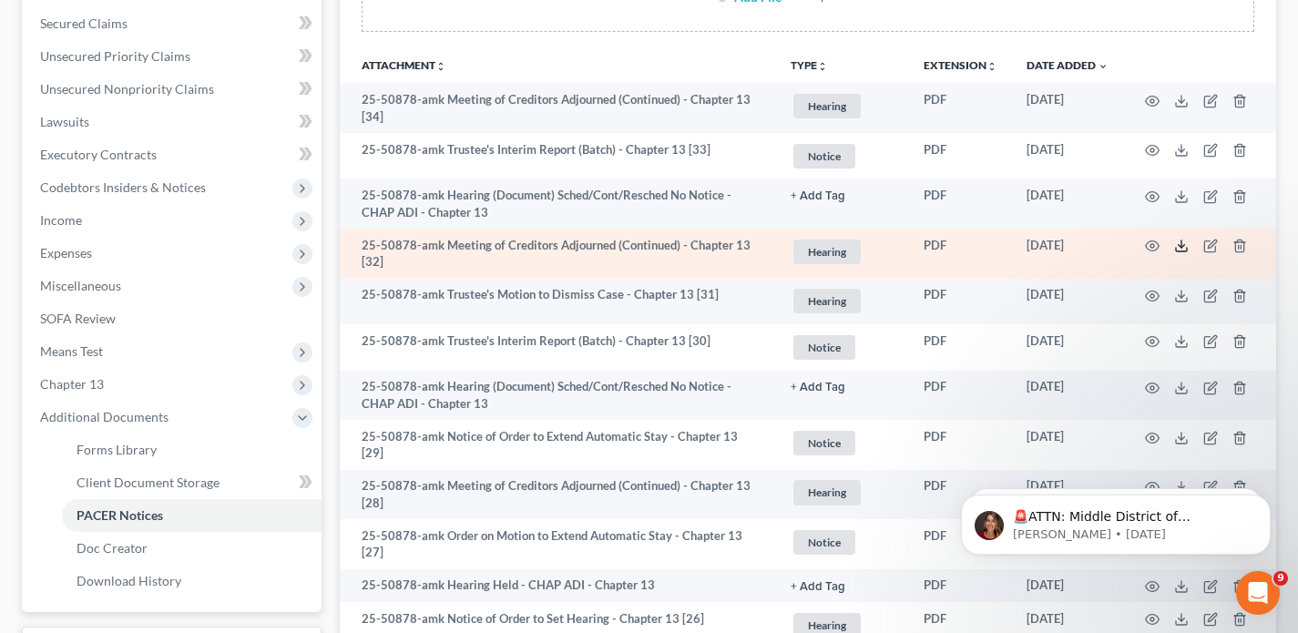
click at [1179, 244] on icon at bounding box center [1181, 246] width 15 height 15
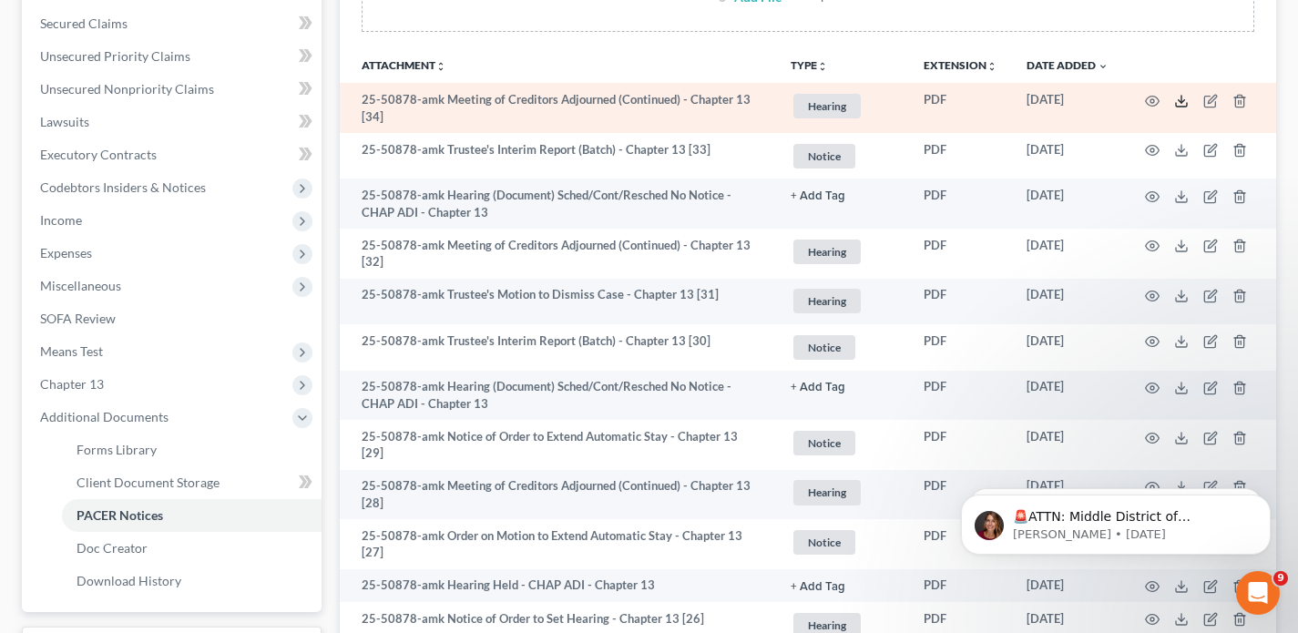
click at [1182, 101] on line at bounding box center [1182, 99] width 0 height 7
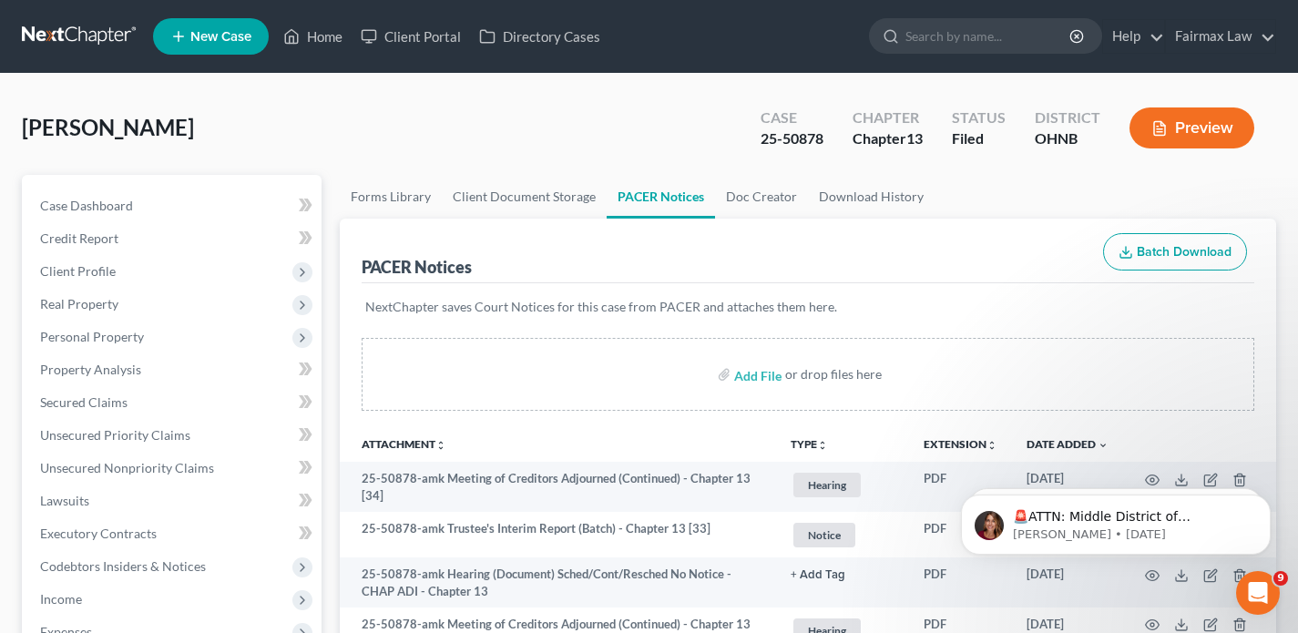
click at [68, 36] on link at bounding box center [80, 36] width 117 height 33
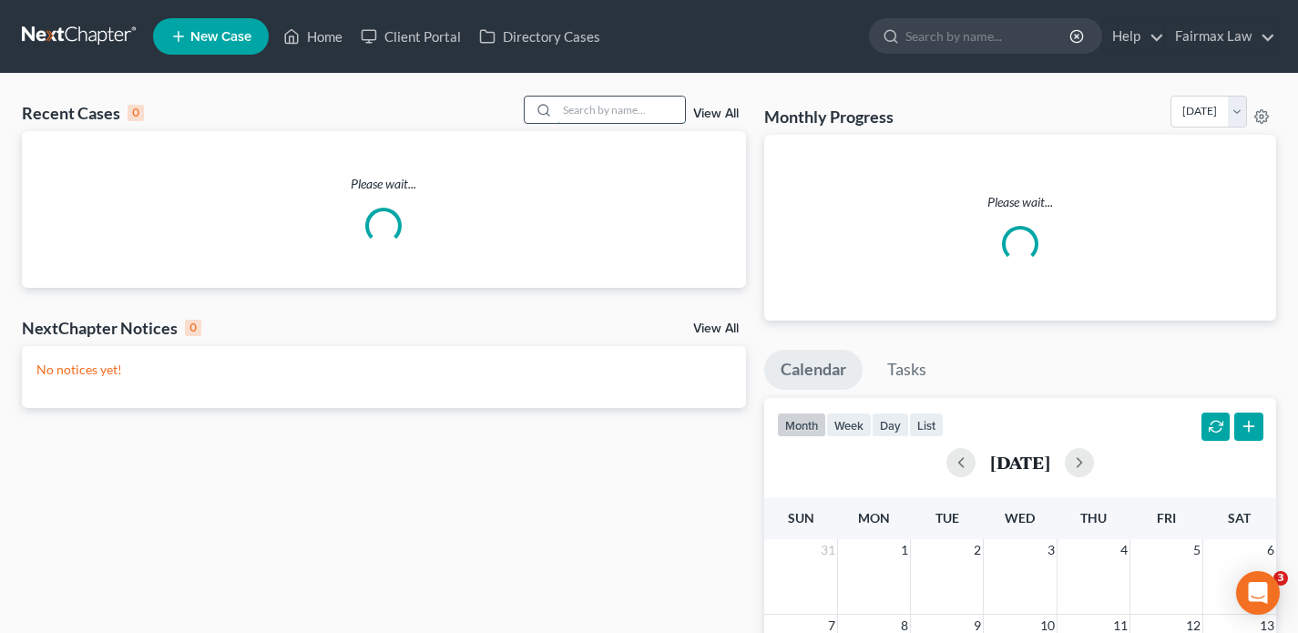
click at [581, 109] on input "search" at bounding box center [622, 110] width 128 height 26
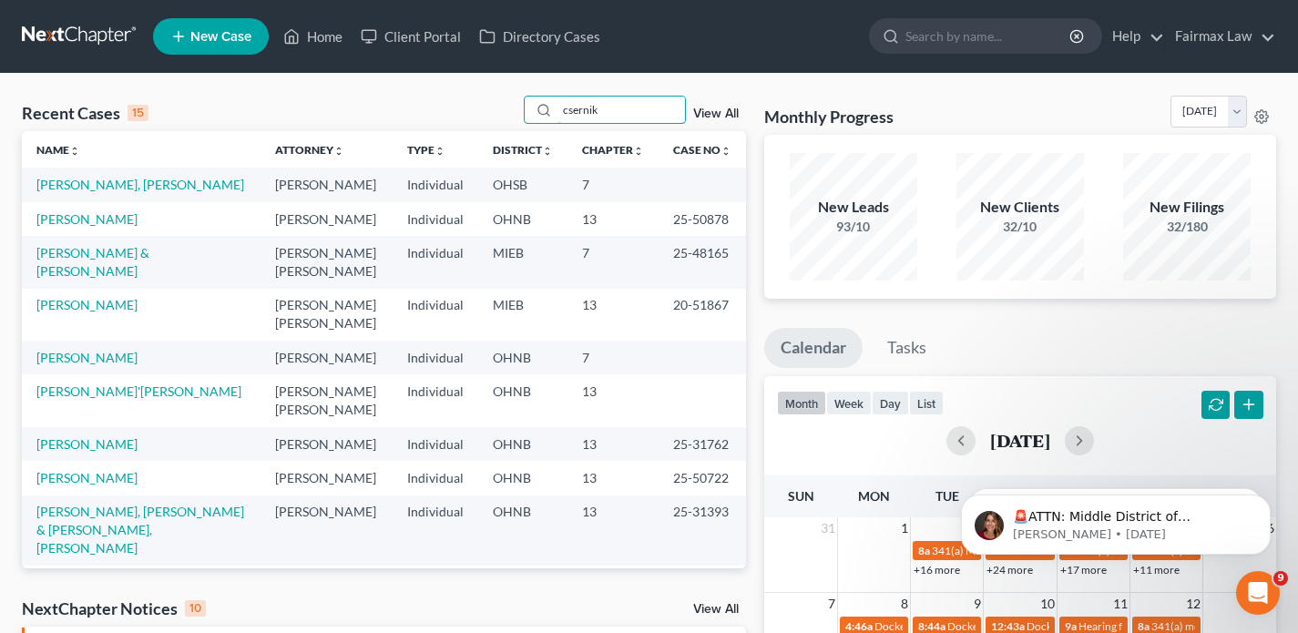
drag, startPoint x: 628, startPoint y: 114, endPoint x: 518, endPoint y: 110, distance: 109.4
click at [521, 110] on div "Recent Cases 15 csernik View All" at bounding box center [384, 114] width 724 height 36
click at [638, 101] on input "csernik" at bounding box center [622, 110] width 128 height 26
click at [645, 102] on input "csernik" at bounding box center [622, 110] width 128 height 26
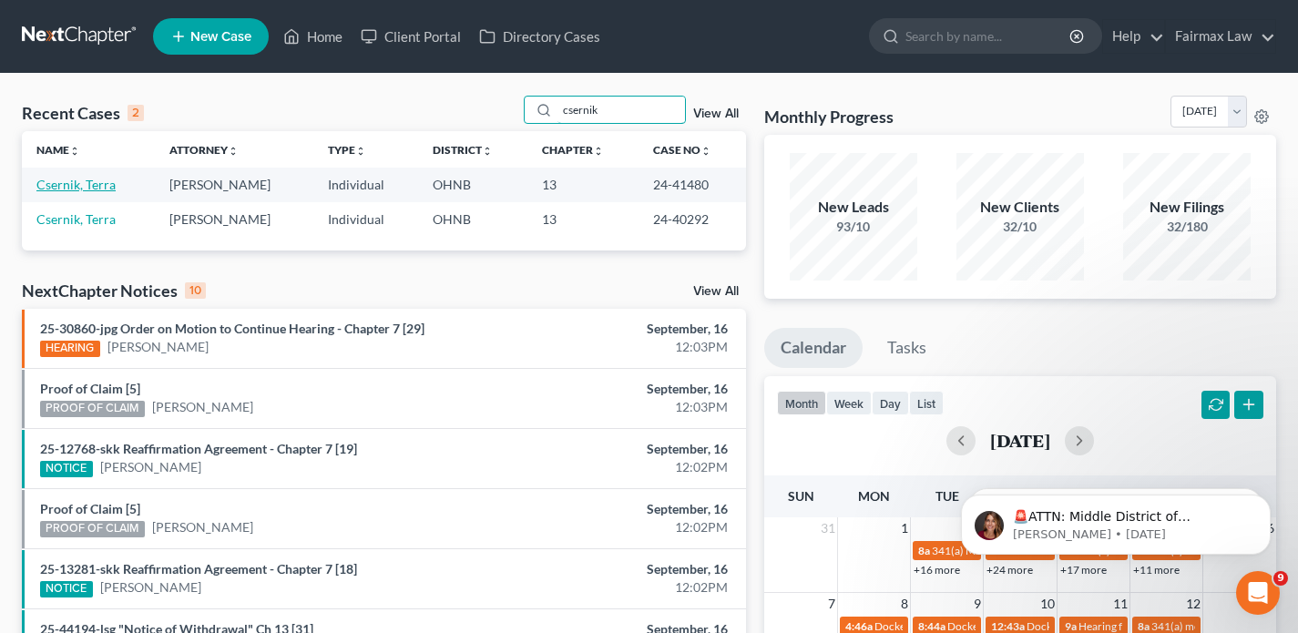
type input "csernik"
click at [77, 182] on link "Csernik, Terra" at bounding box center [75, 184] width 79 height 15
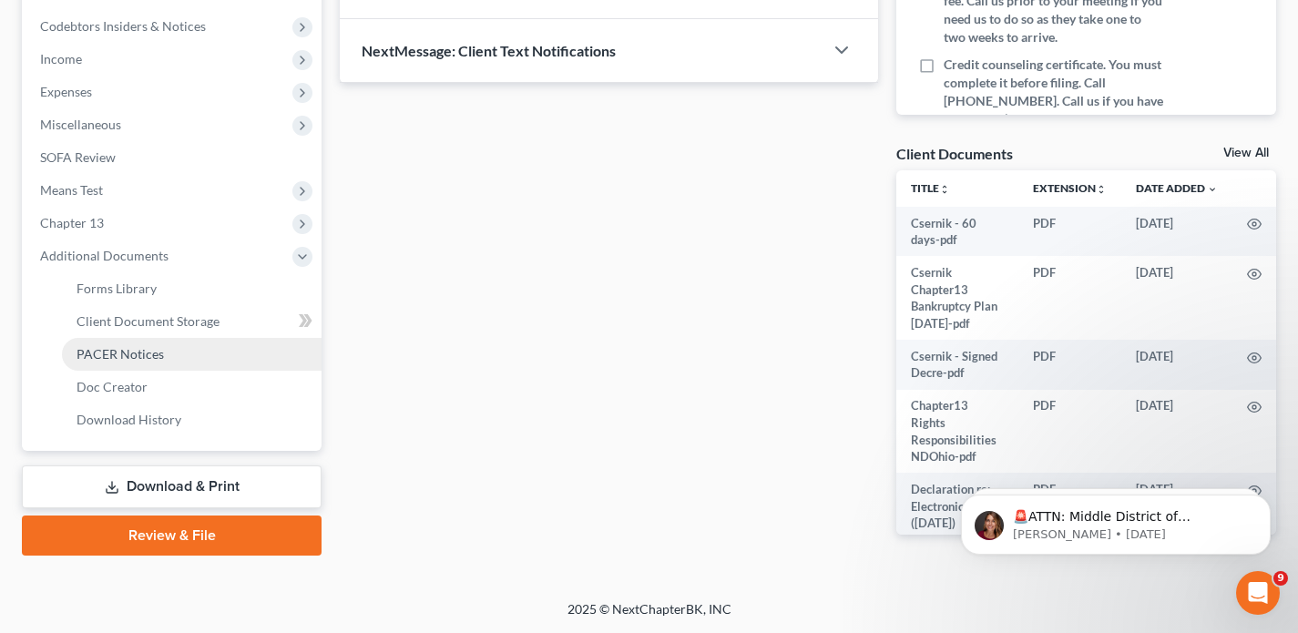
click at [156, 355] on span "PACER Notices" at bounding box center [120, 353] width 87 height 15
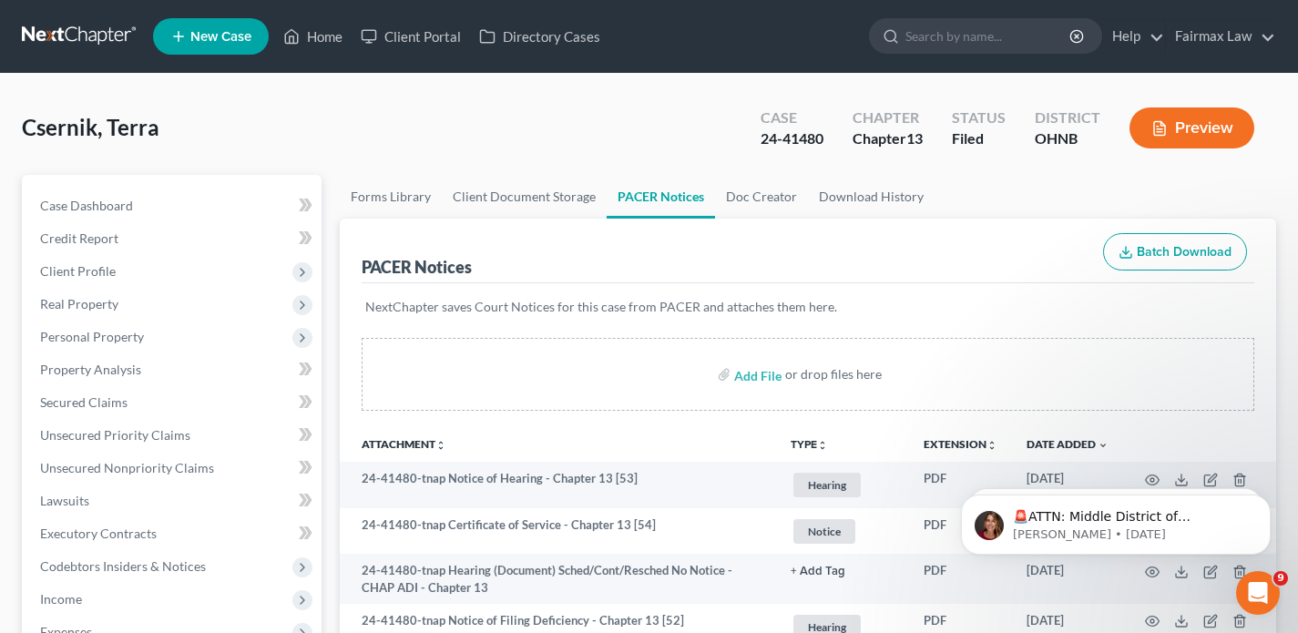
click at [100, 48] on link at bounding box center [80, 36] width 117 height 33
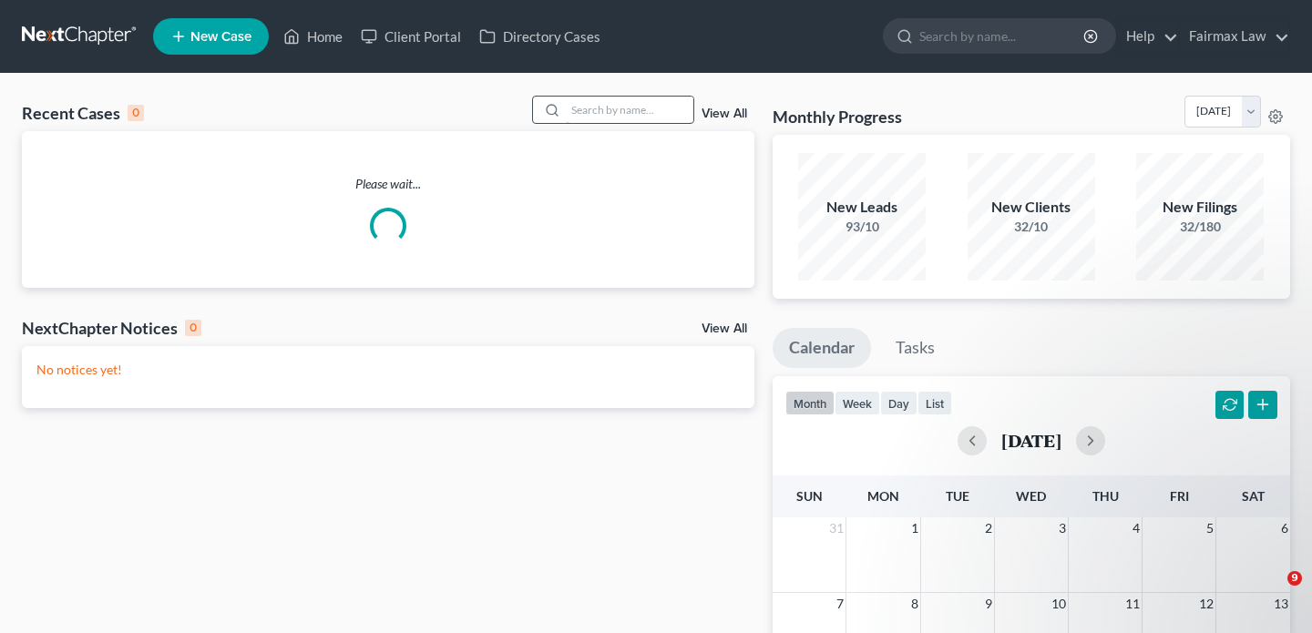
click at [107, 40] on link at bounding box center [80, 36] width 117 height 33
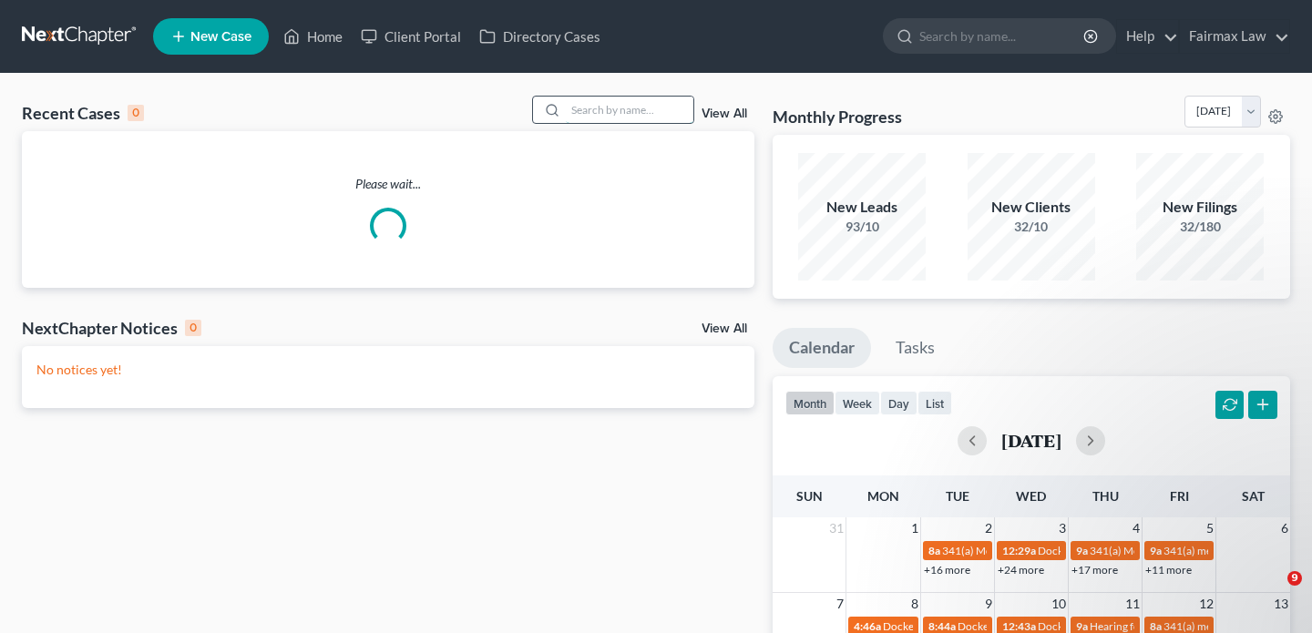
click at [612, 113] on input "search" at bounding box center [630, 110] width 128 height 26
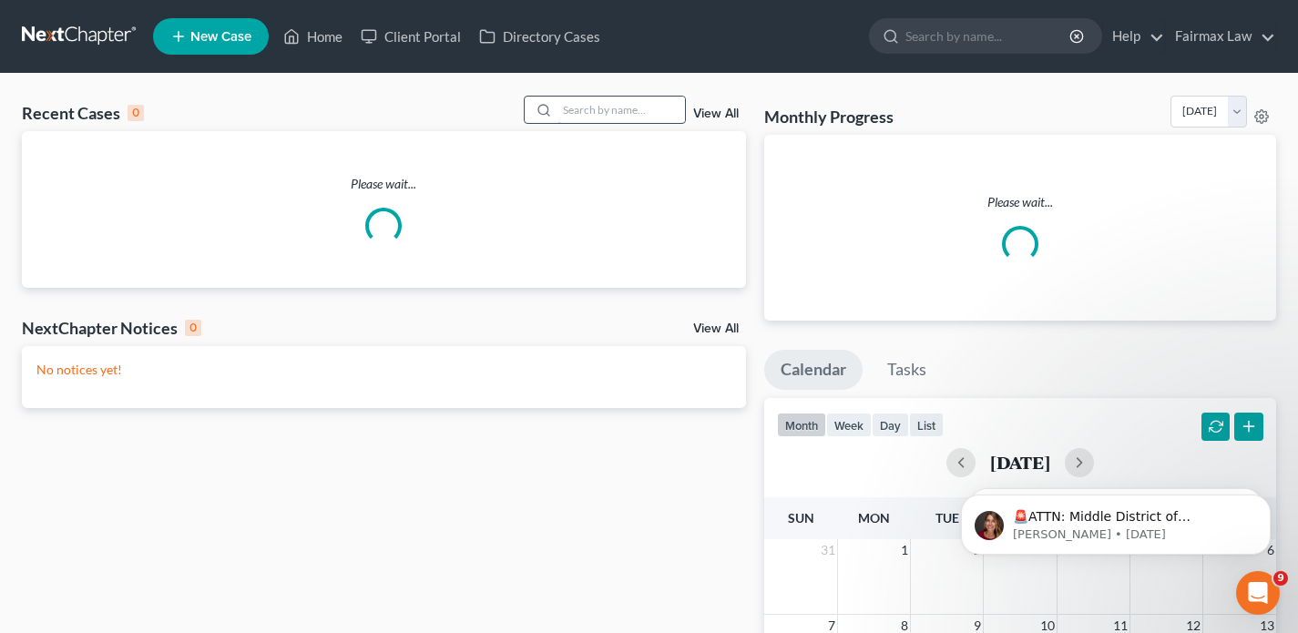
click at [584, 111] on input "search" at bounding box center [622, 110] width 128 height 26
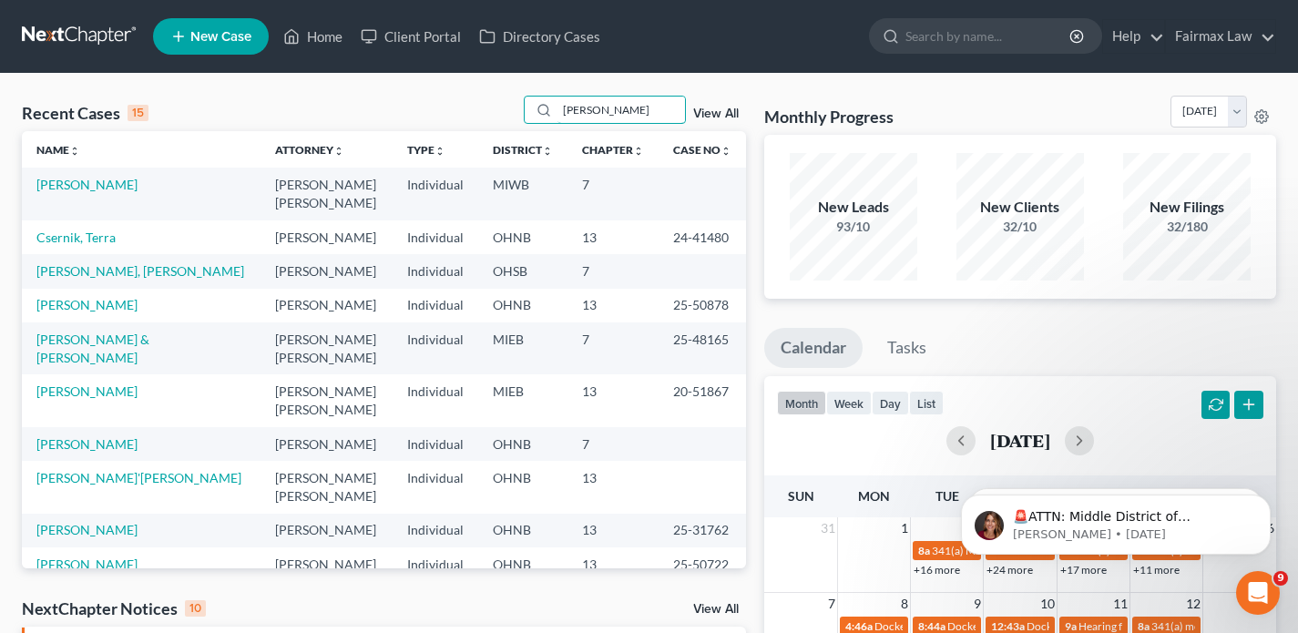
drag, startPoint x: 634, startPoint y: 108, endPoint x: 466, endPoint y: 108, distance: 168.5
click at [466, 108] on div "Recent Cases 15 [PERSON_NAME] View All" at bounding box center [384, 114] width 724 height 36
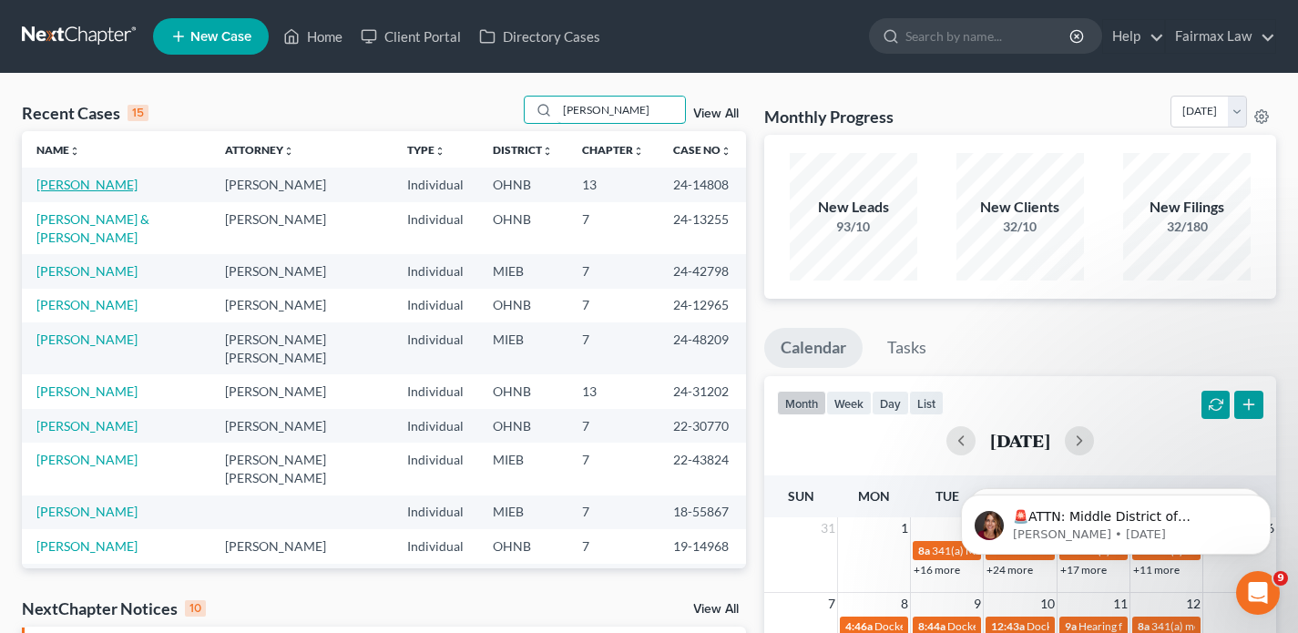
type input "[PERSON_NAME]"
click at [126, 189] on link "[PERSON_NAME]" at bounding box center [86, 184] width 101 height 15
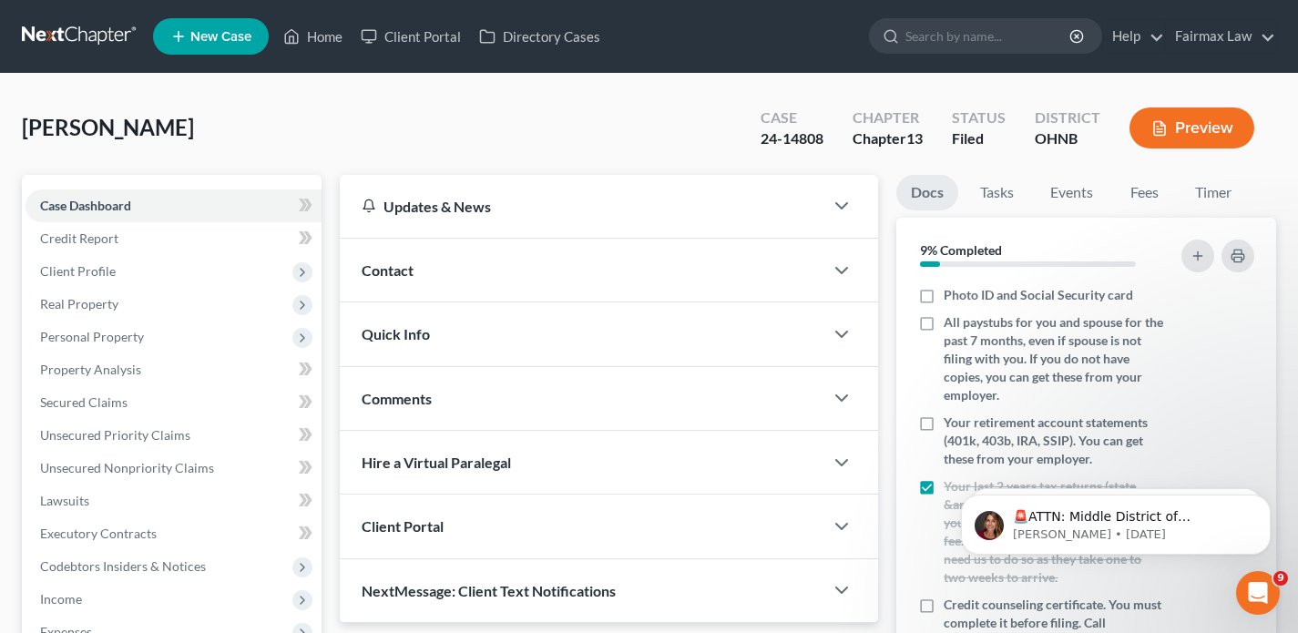
scroll to position [540, 0]
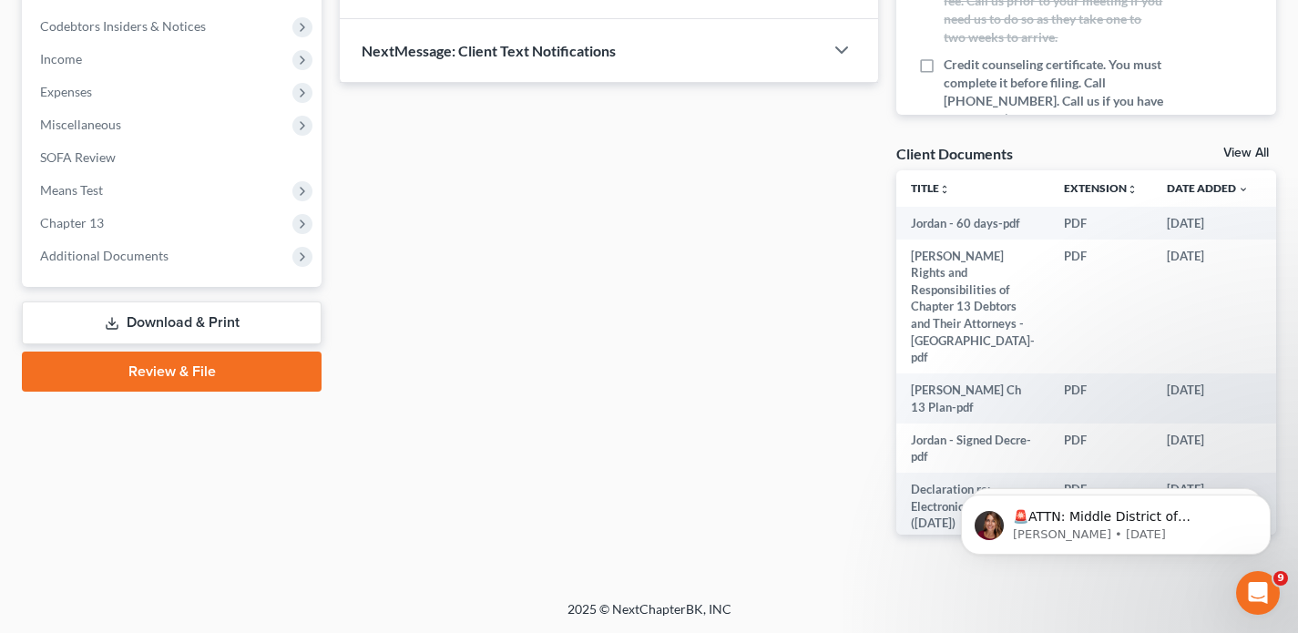
click at [119, 264] on span "Additional Documents" at bounding box center [174, 256] width 296 height 33
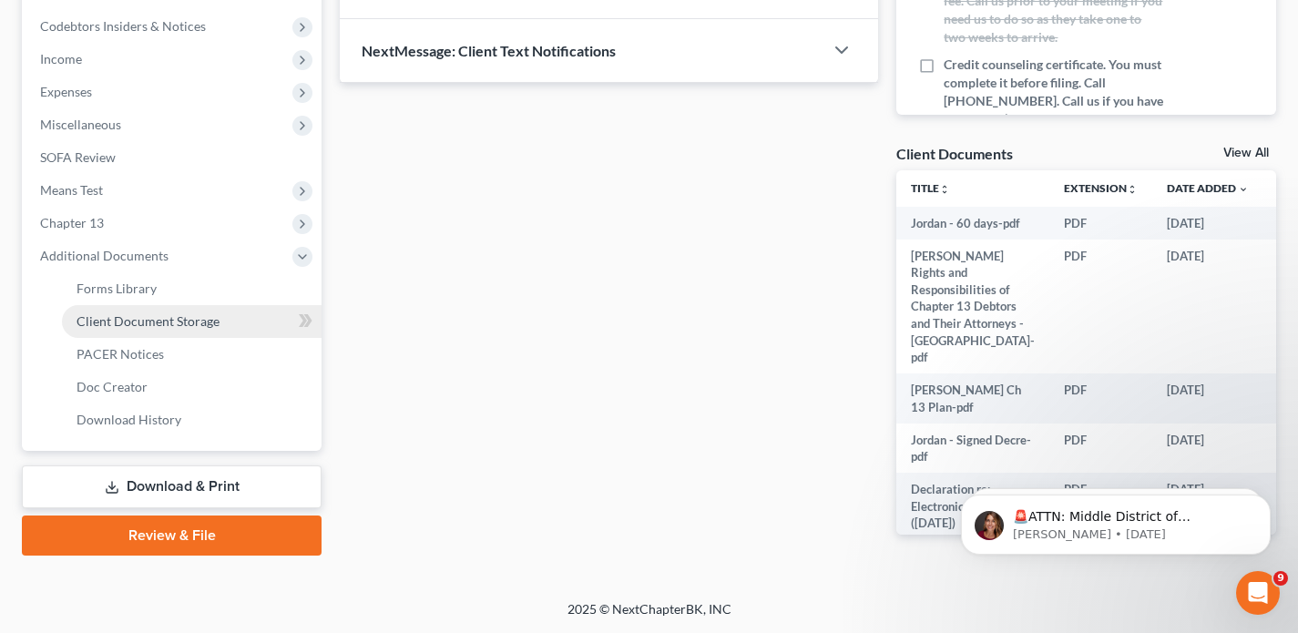
click at [135, 318] on span "Client Document Storage" at bounding box center [148, 320] width 143 height 15
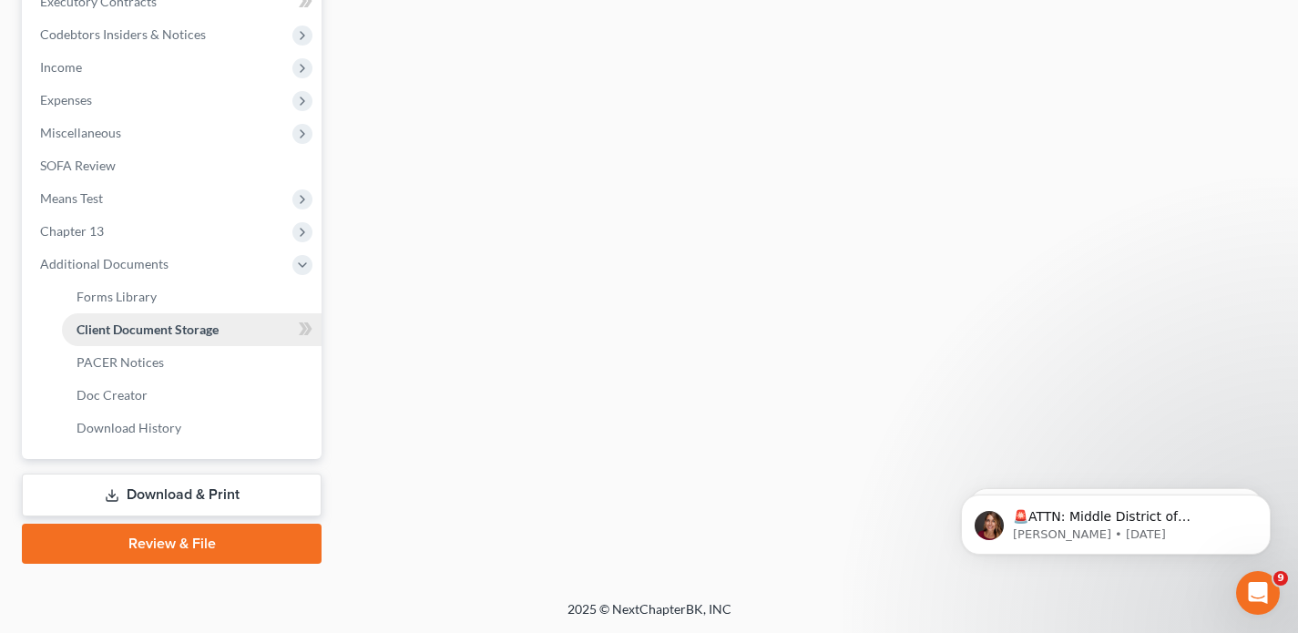
scroll to position [465, 0]
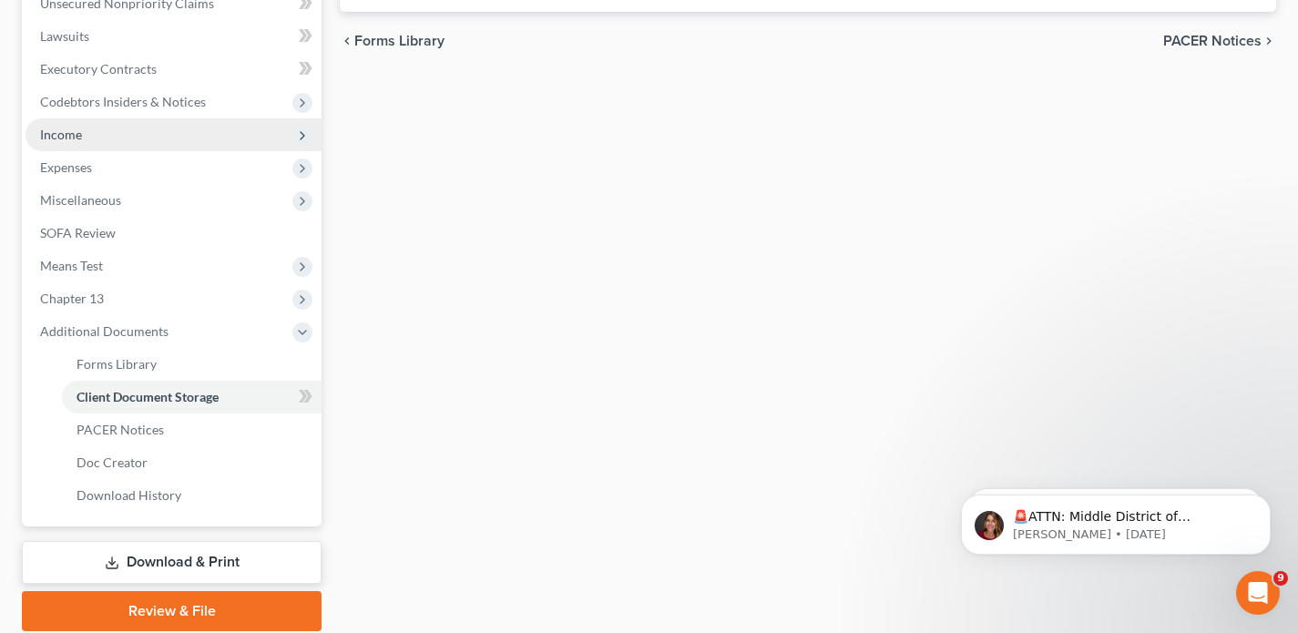
select select "5"
select select "16"
select select "11"
select select "26"
select select "20"
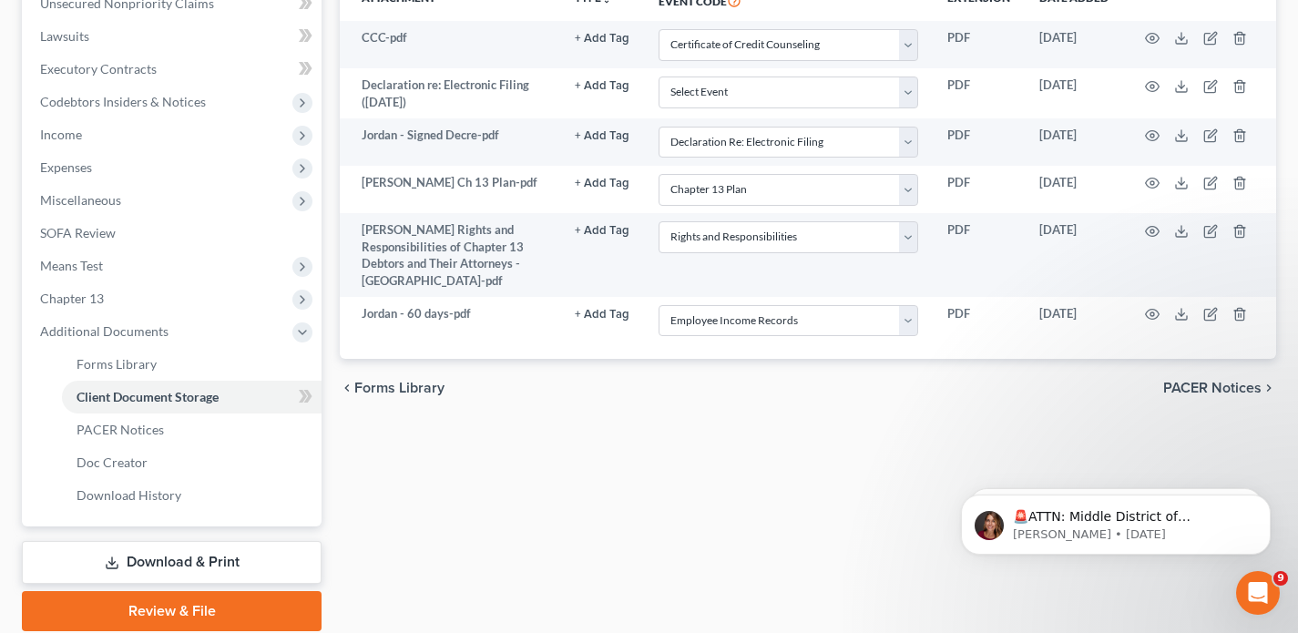
scroll to position [0, 0]
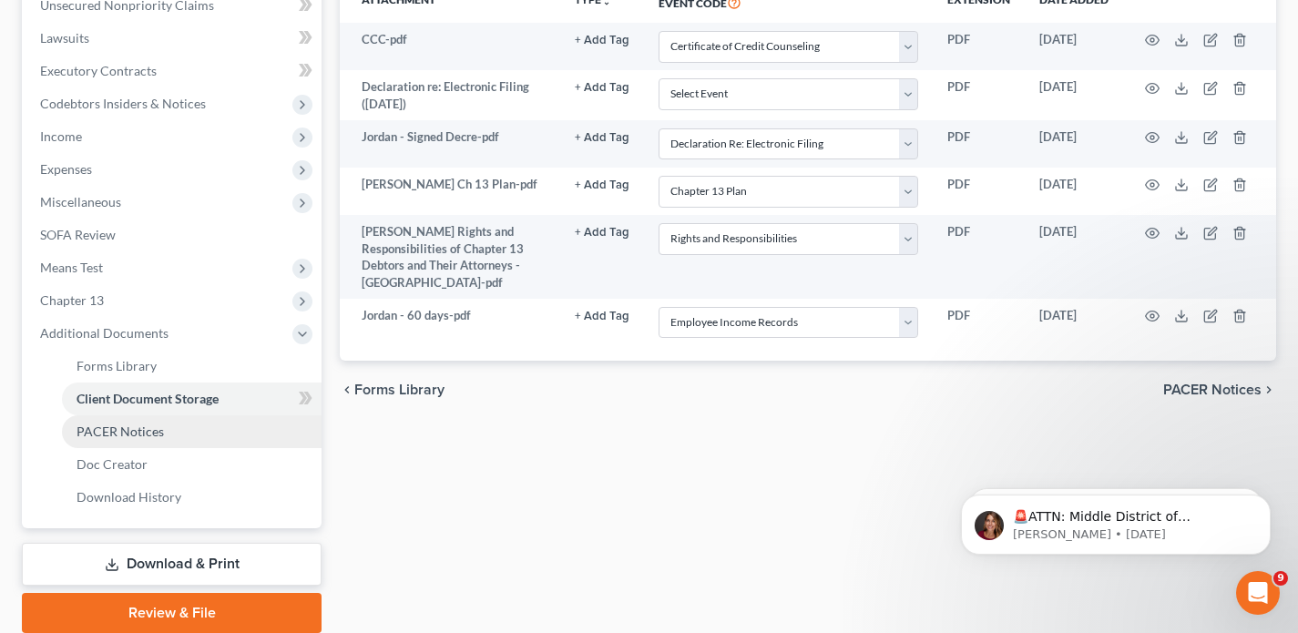
click at [134, 435] on span "PACER Notices" at bounding box center [120, 431] width 87 height 15
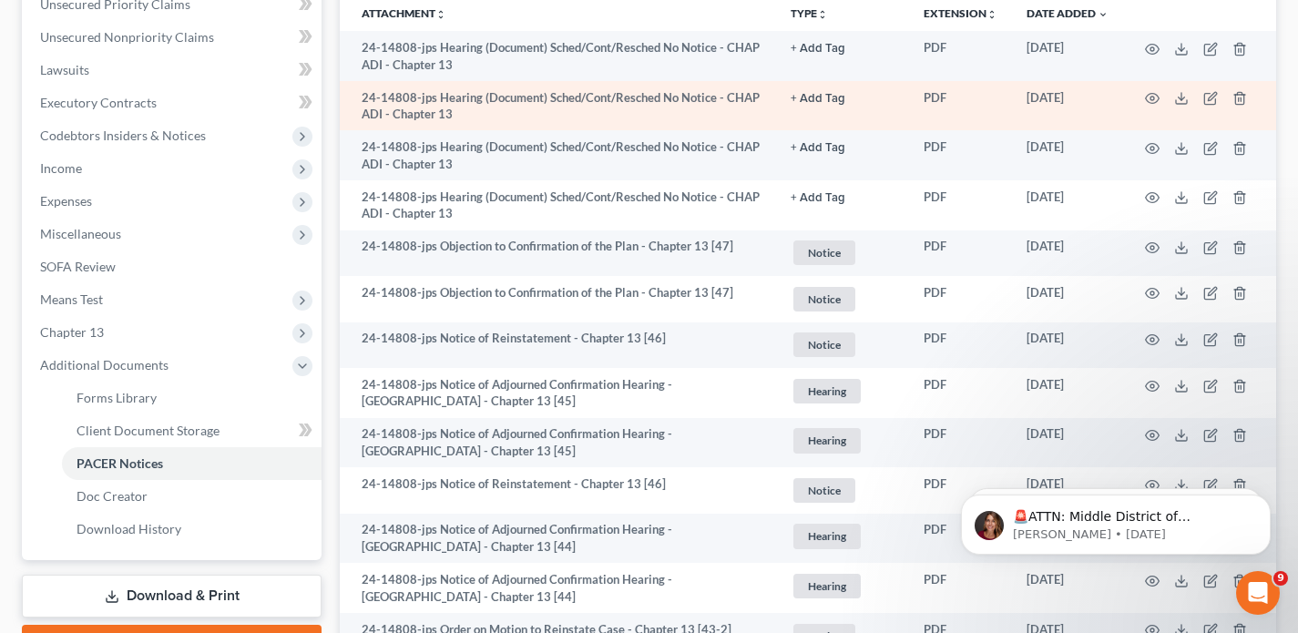
scroll to position [441, 0]
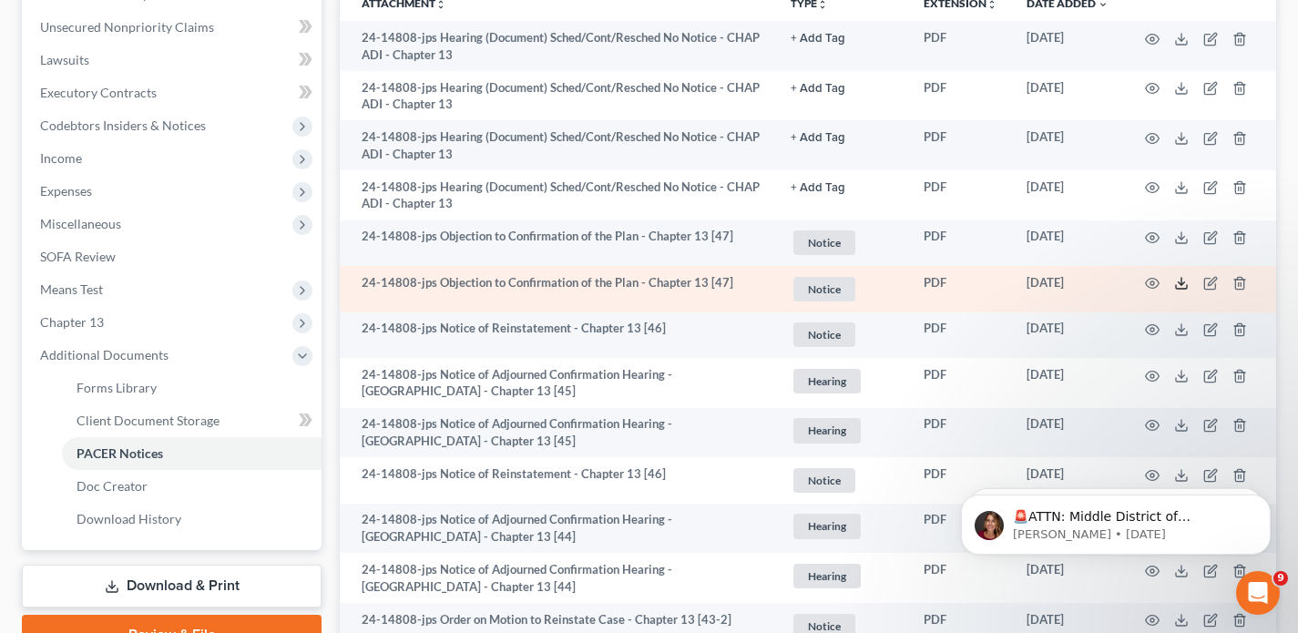
click at [1177, 284] on icon at bounding box center [1181, 283] width 15 height 15
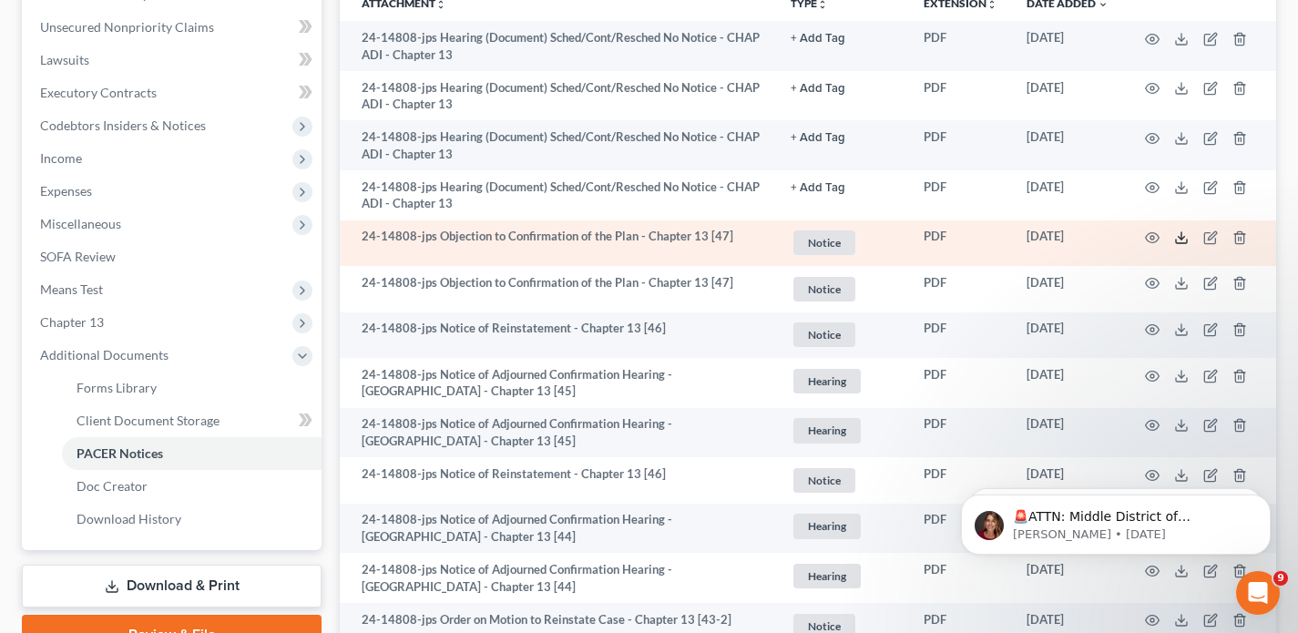
click at [1184, 233] on icon at bounding box center [1181, 237] width 15 height 15
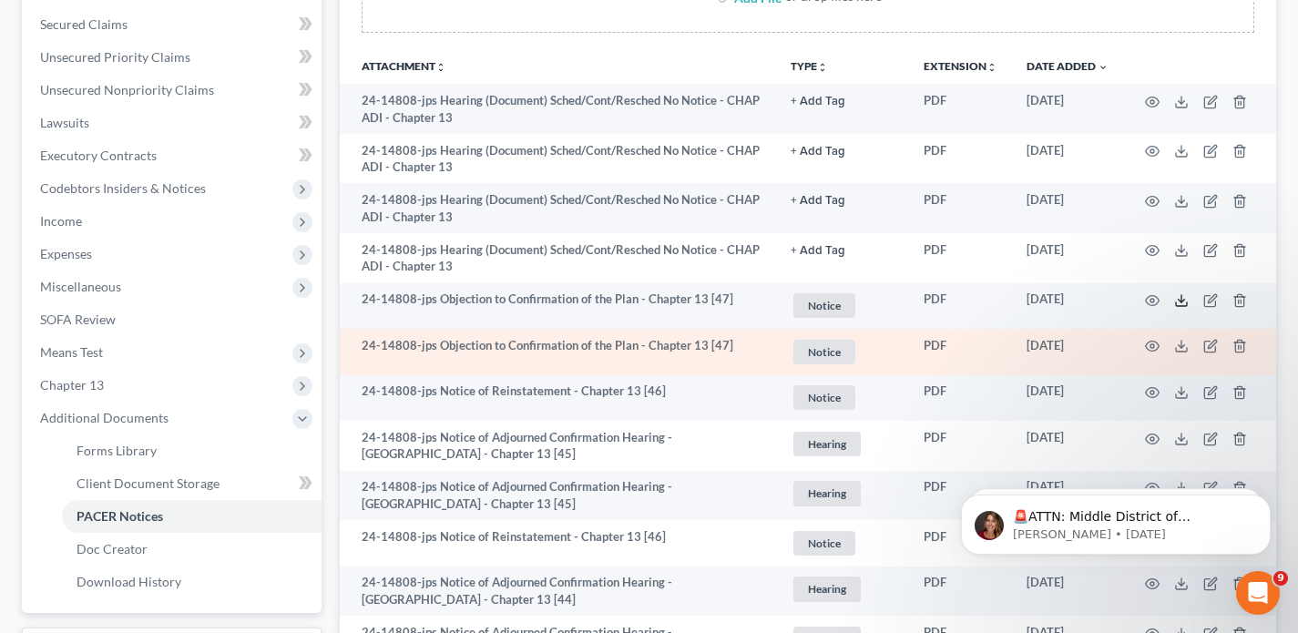
scroll to position [362, 0]
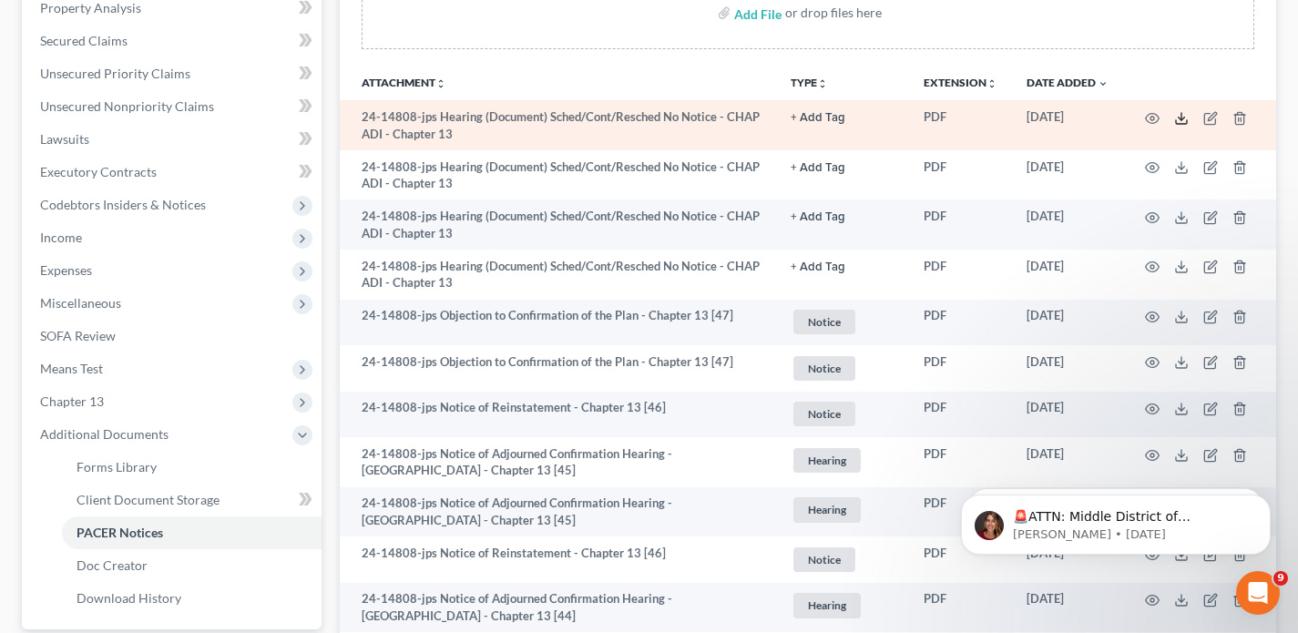
click at [1180, 118] on polyline at bounding box center [1182, 118] width 6 height 3
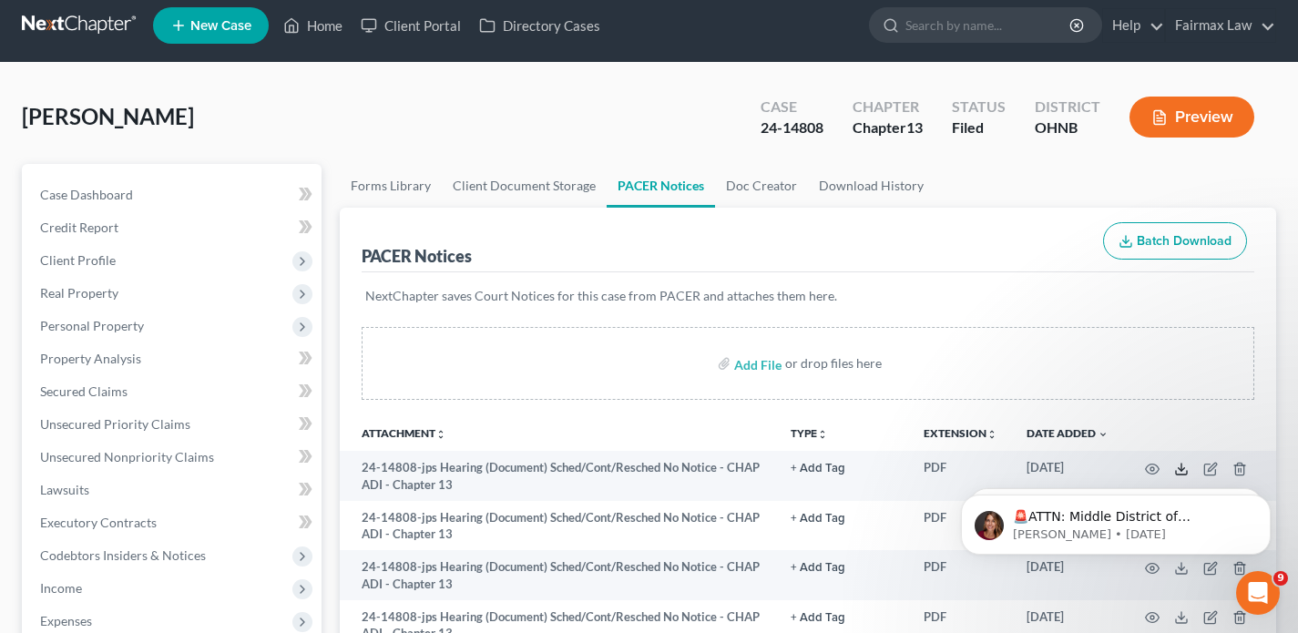
scroll to position [0, 0]
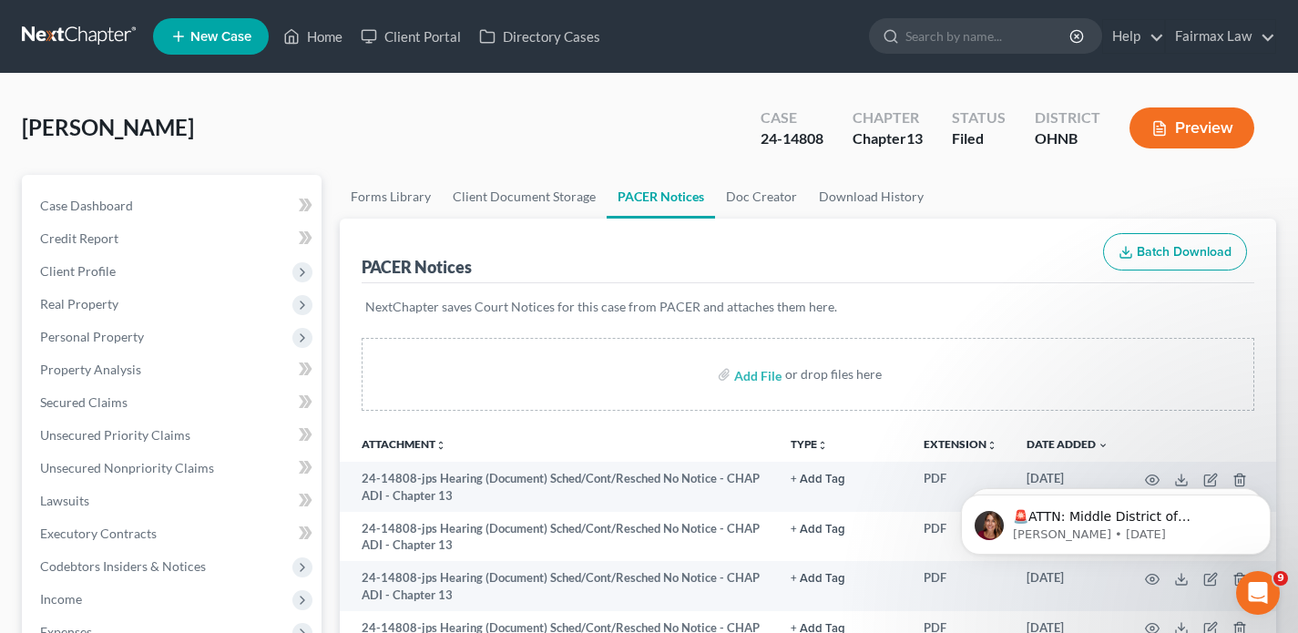
click at [69, 34] on link at bounding box center [80, 36] width 117 height 33
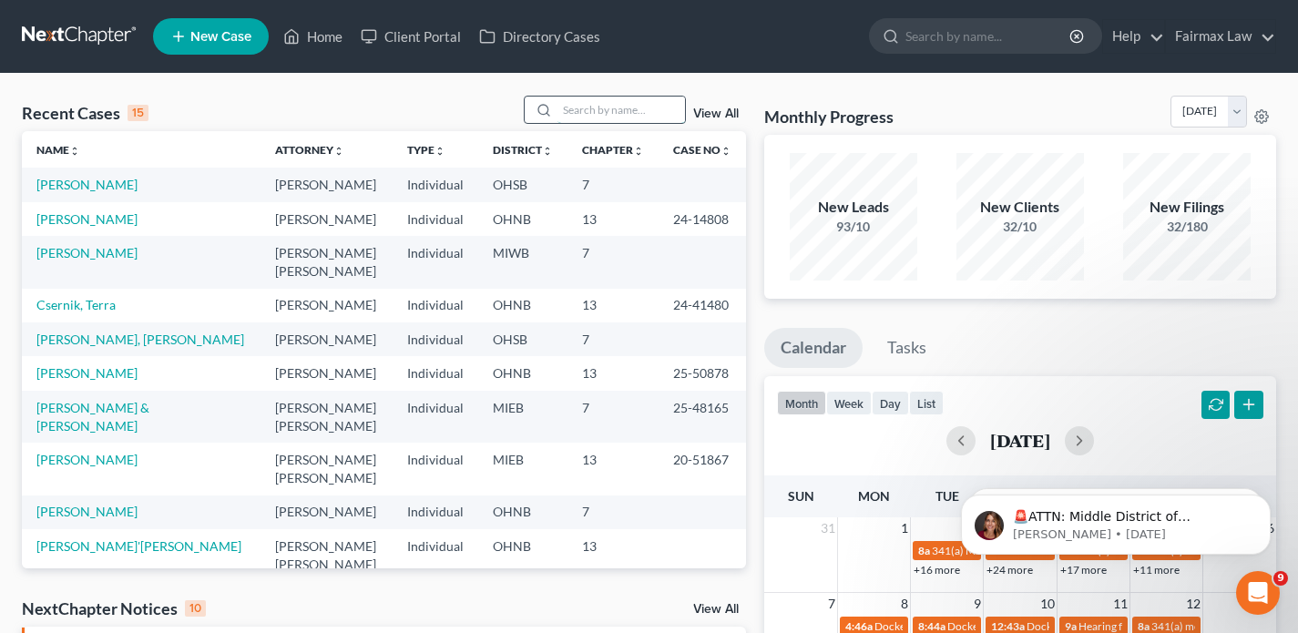
click at [587, 106] on input "search" at bounding box center [622, 110] width 128 height 26
click at [571, 108] on input "search" at bounding box center [622, 110] width 128 height 26
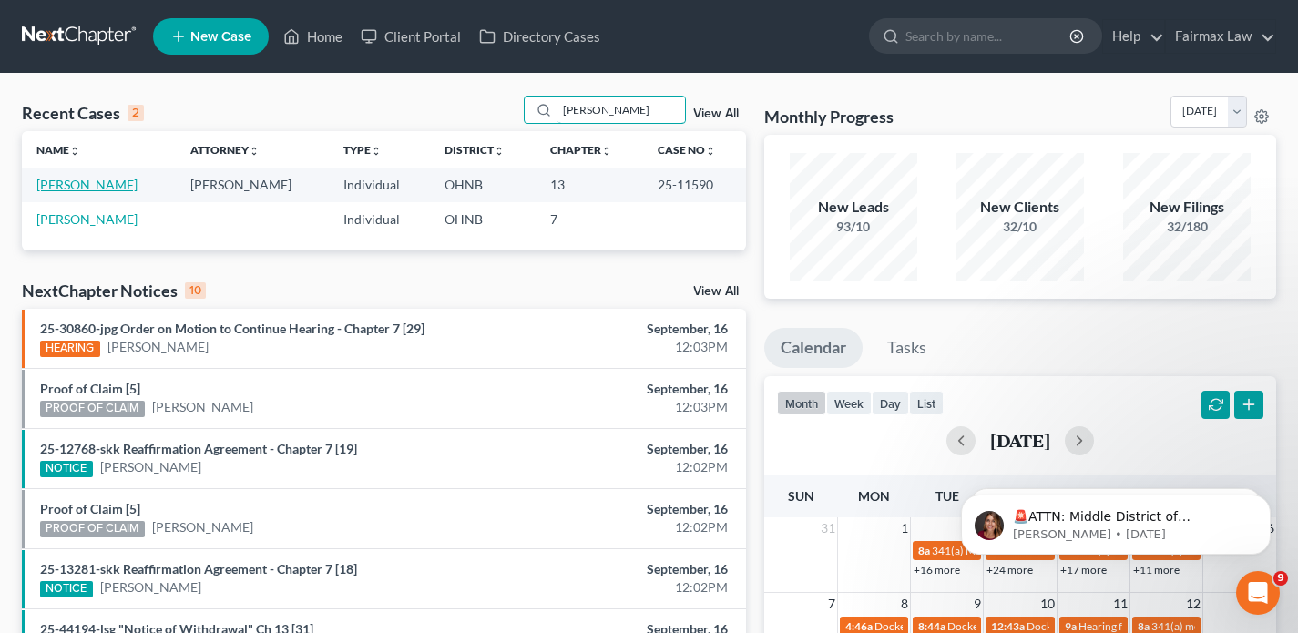
type input "forrester"
click at [102, 185] on link "[PERSON_NAME]" at bounding box center [86, 184] width 101 height 15
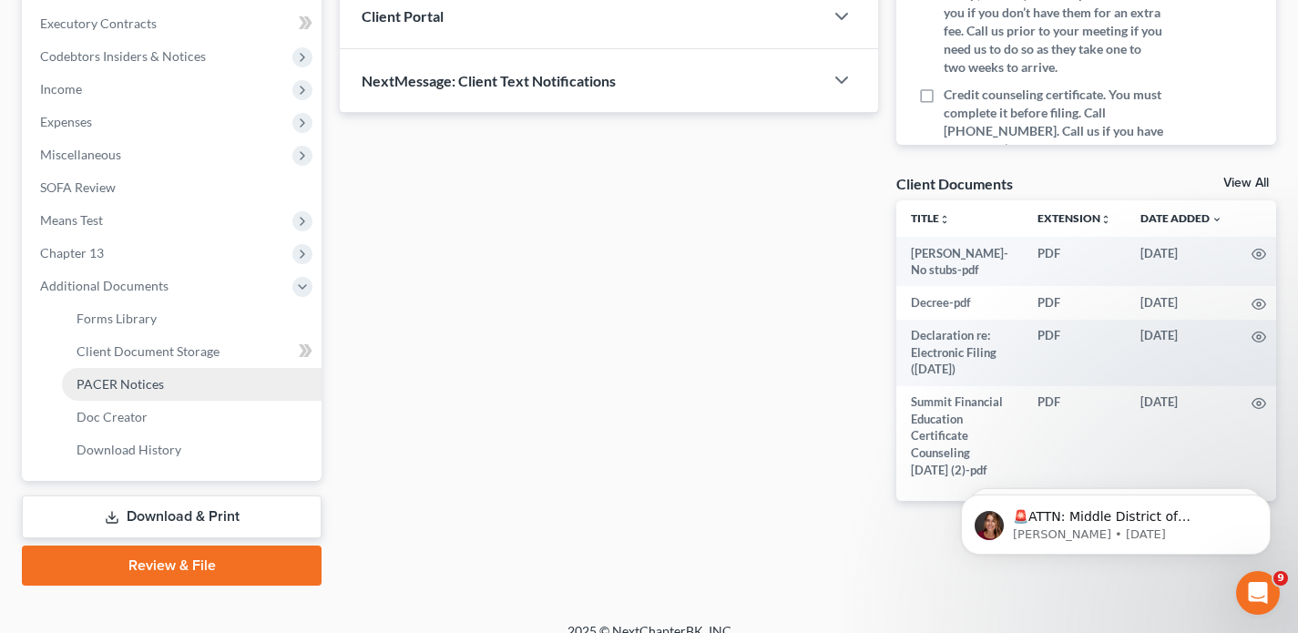
click at [103, 377] on span "PACER Notices" at bounding box center [120, 383] width 87 height 15
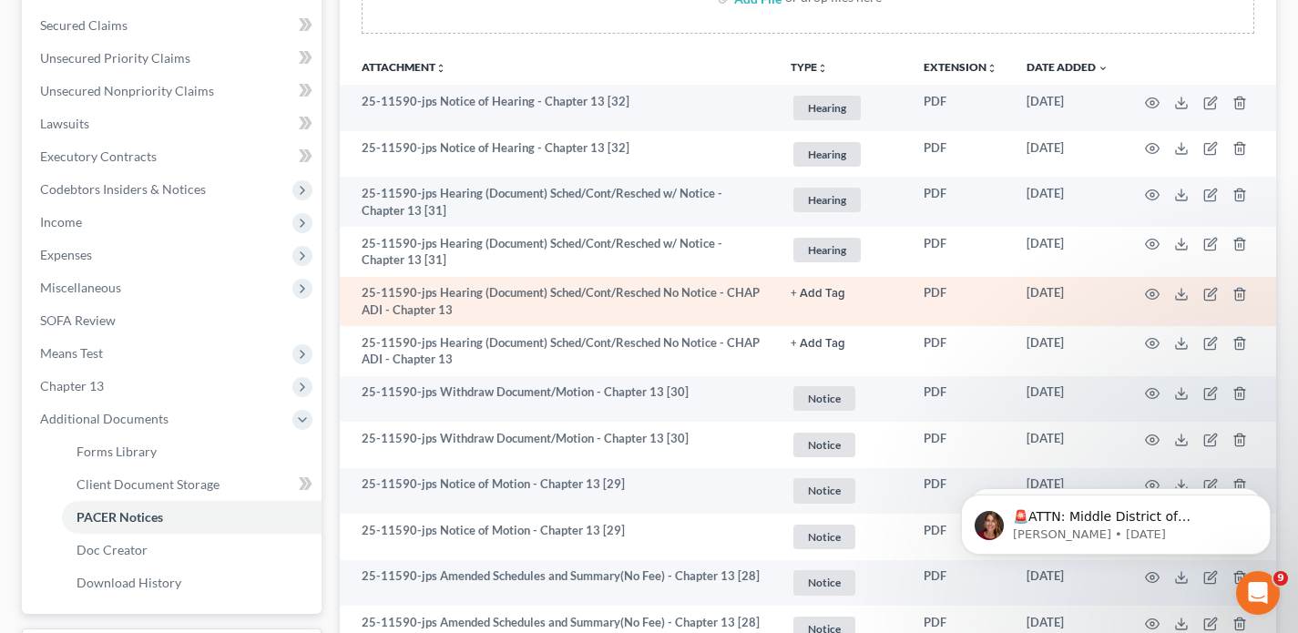
scroll to position [394, 0]
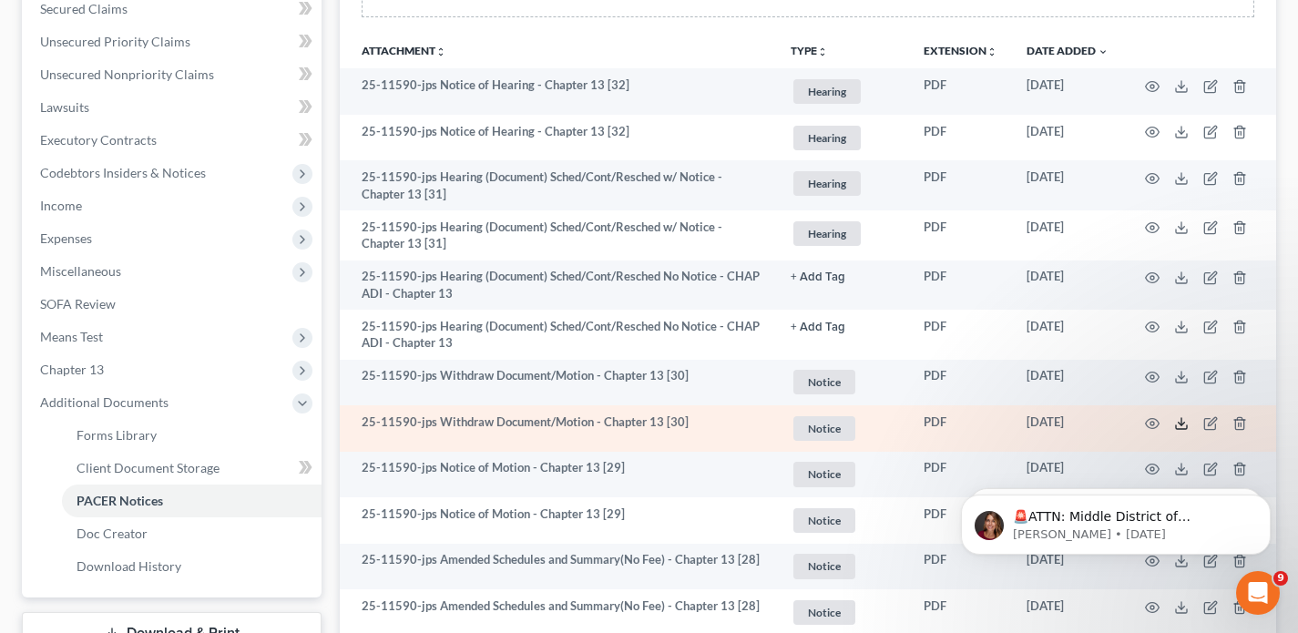
click at [1184, 427] on icon at bounding box center [1181, 423] width 15 height 15
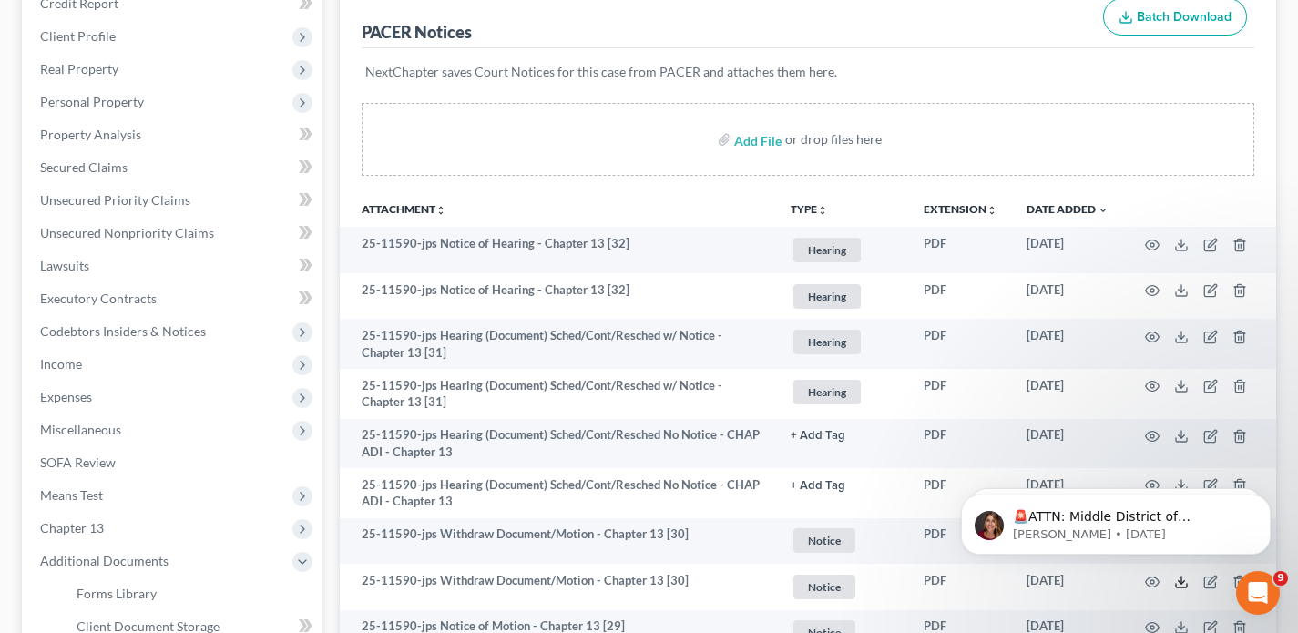
scroll to position [0, 0]
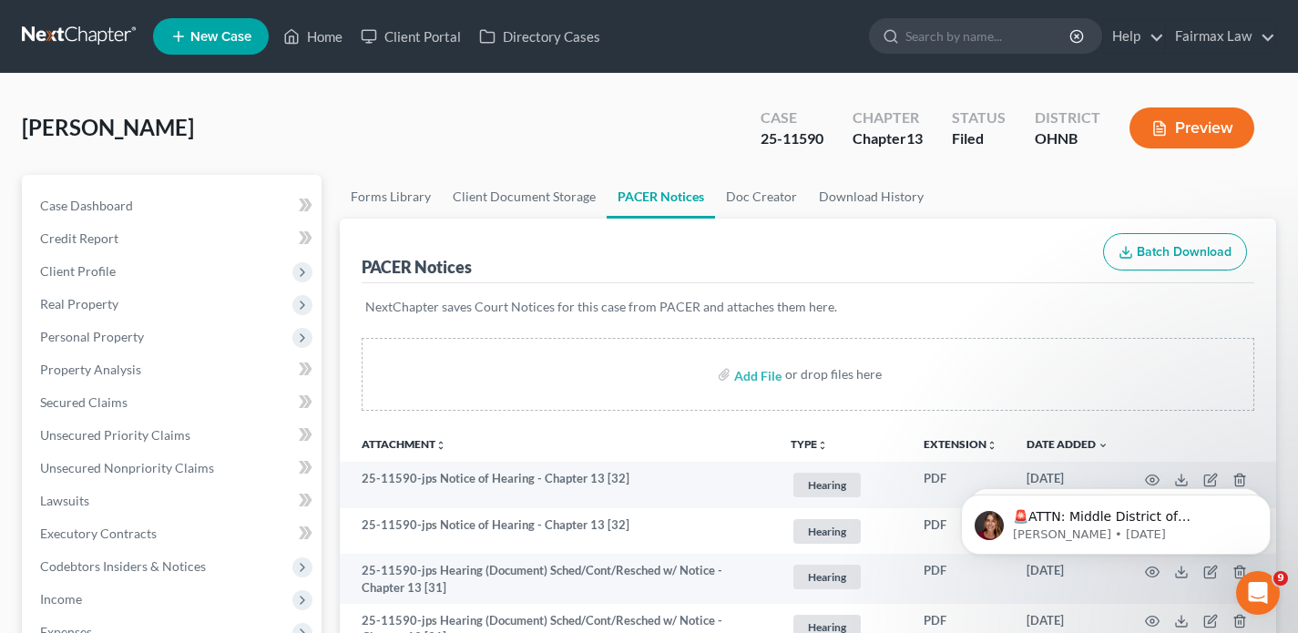
click at [114, 53] on nav "Home New Case Client Portal Directory Cases Fairmax Law paralegal1@fairmaxlaw.c…" at bounding box center [649, 36] width 1298 height 73
click at [98, 39] on link at bounding box center [80, 36] width 117 height 33
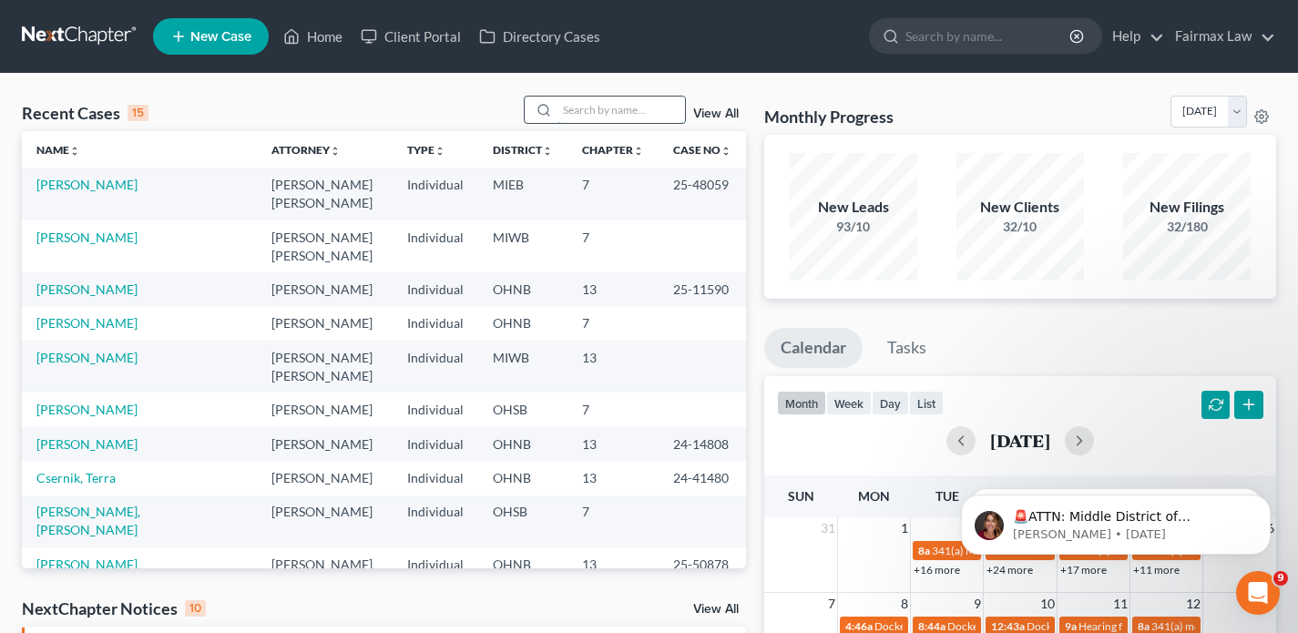
click at [579, 119] on input "search" at bounding box center [622, 110] width 128 height 26
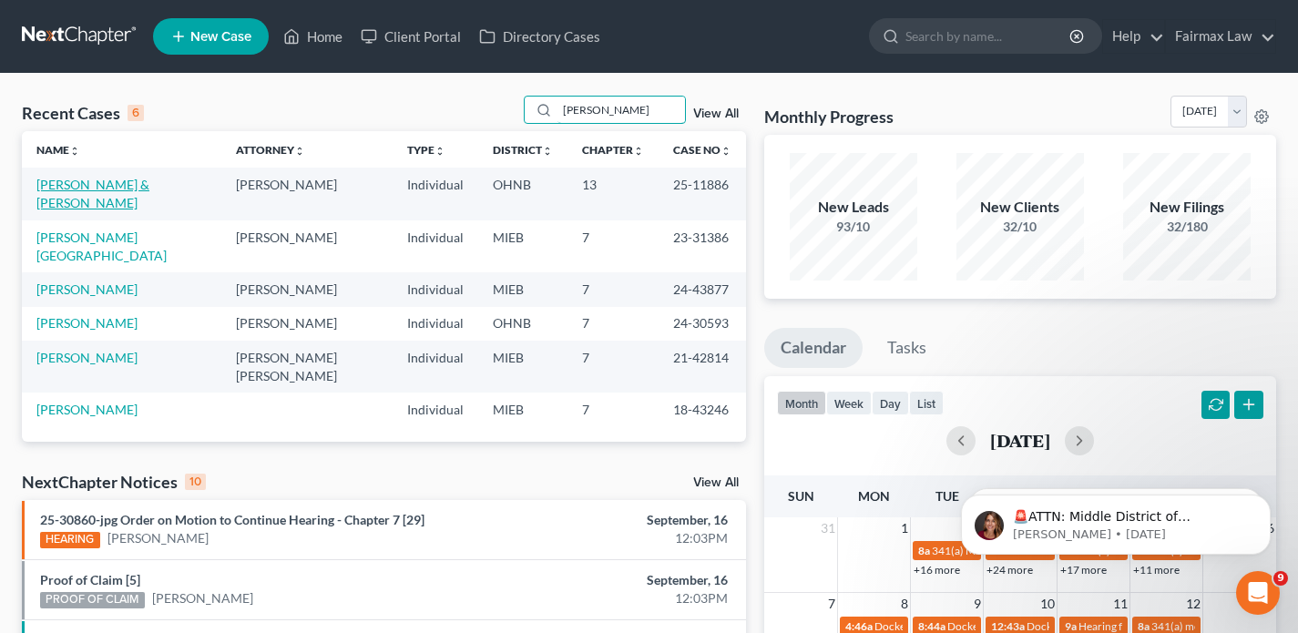
type input "[PERSON_NAME]"
click at [149, 187] on link "[PERSON_NAME] & [PERSON_NAME]" at bounding box center [92, 194] width 113 height 34
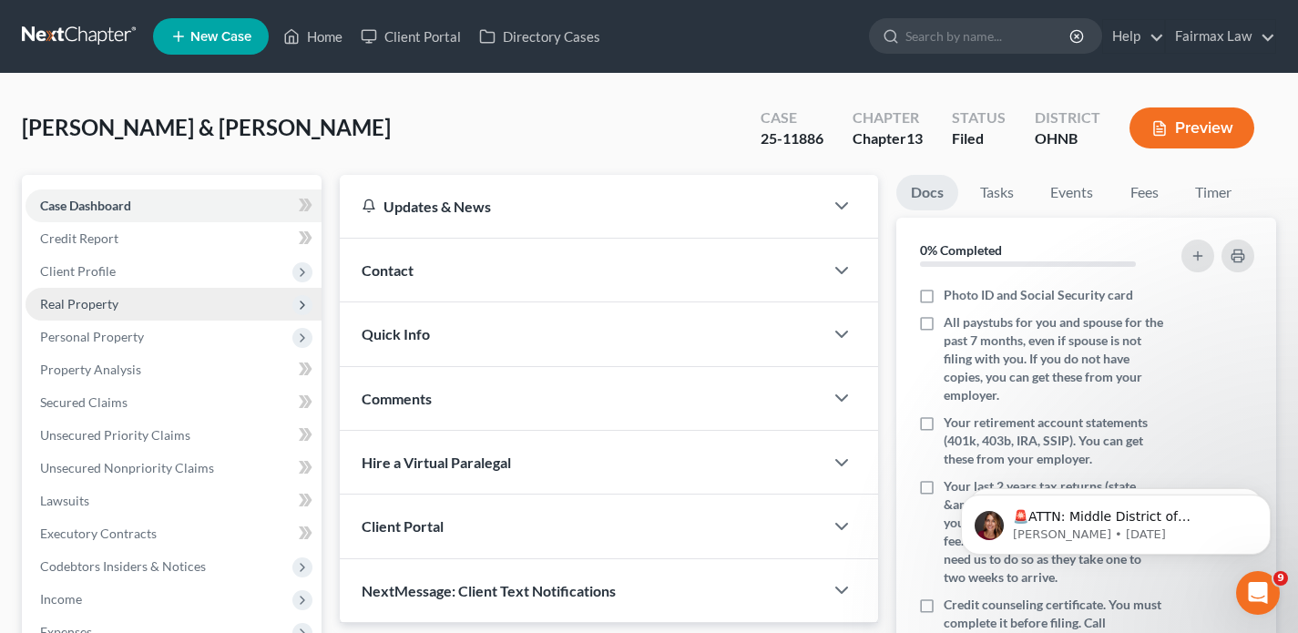
scroll to position [491, 0]
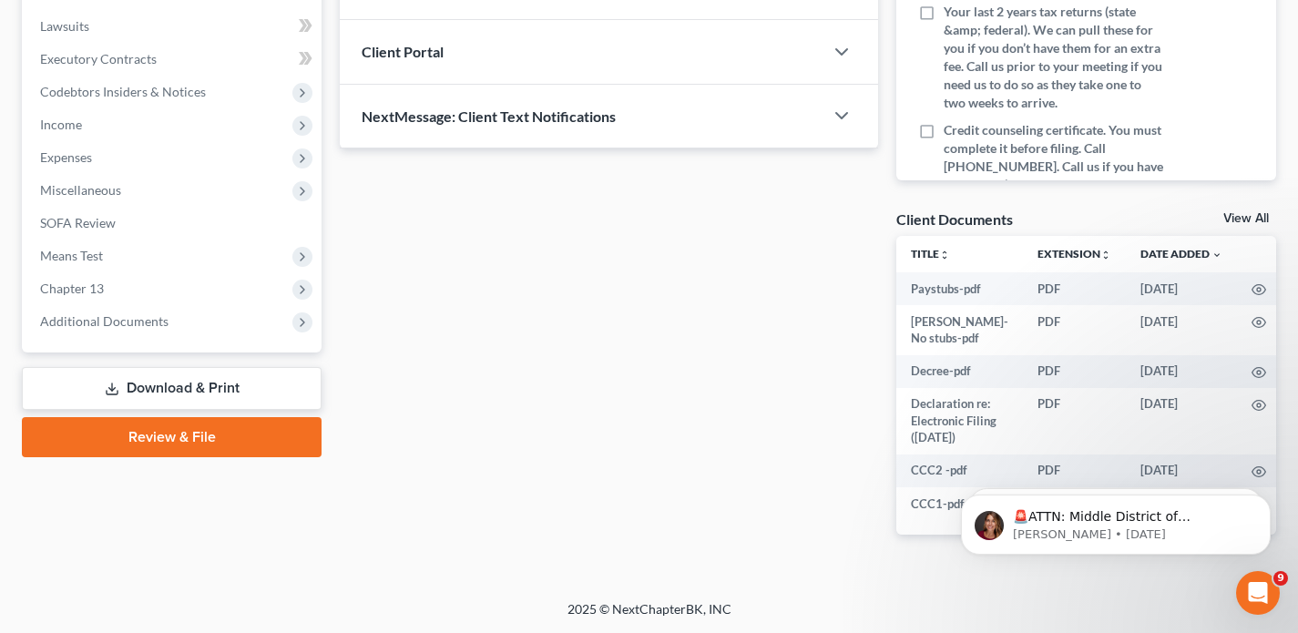
click at [151, 313] on span "Additional Documents" at bounding box center [104, 320] width 128 height 15
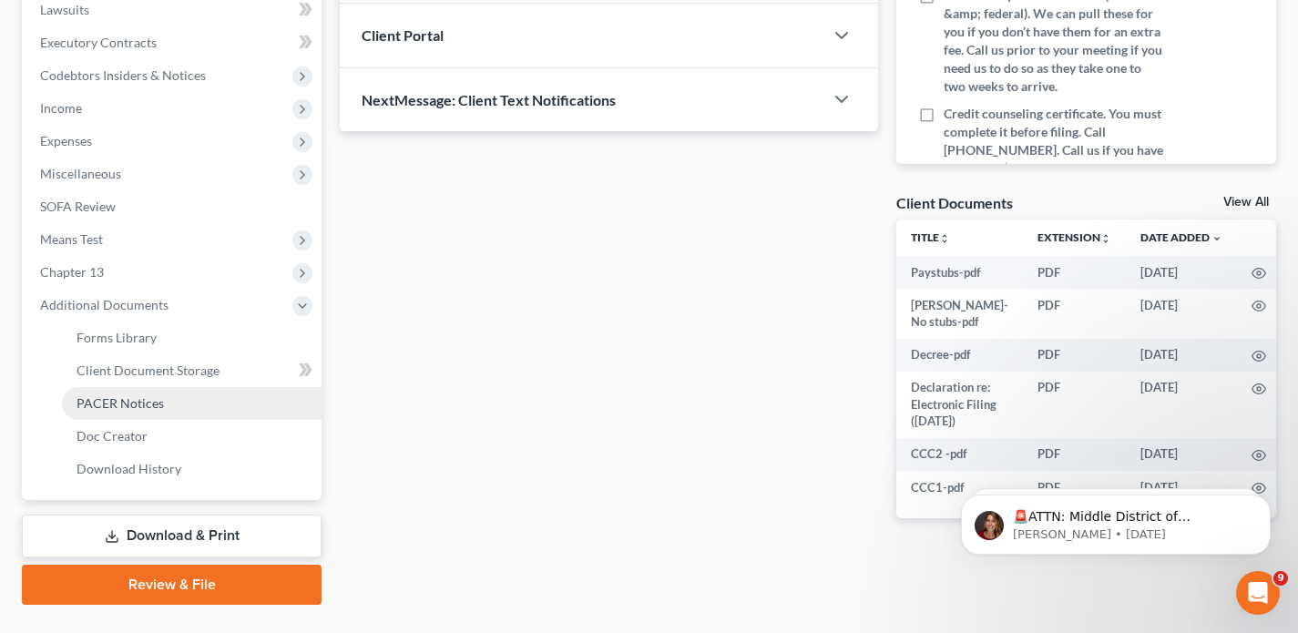
click at [150, 409] on span "PACER Notices" at bounding box center [120, 402] width 87 height 15
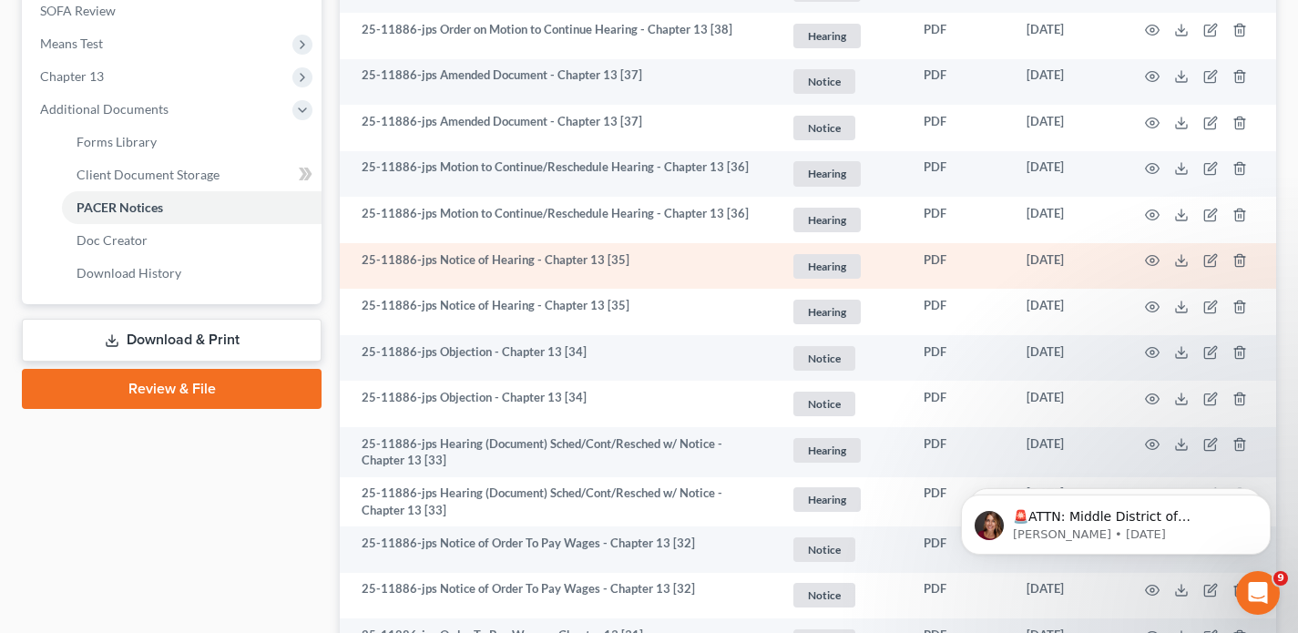
scroll to position [703, 0]
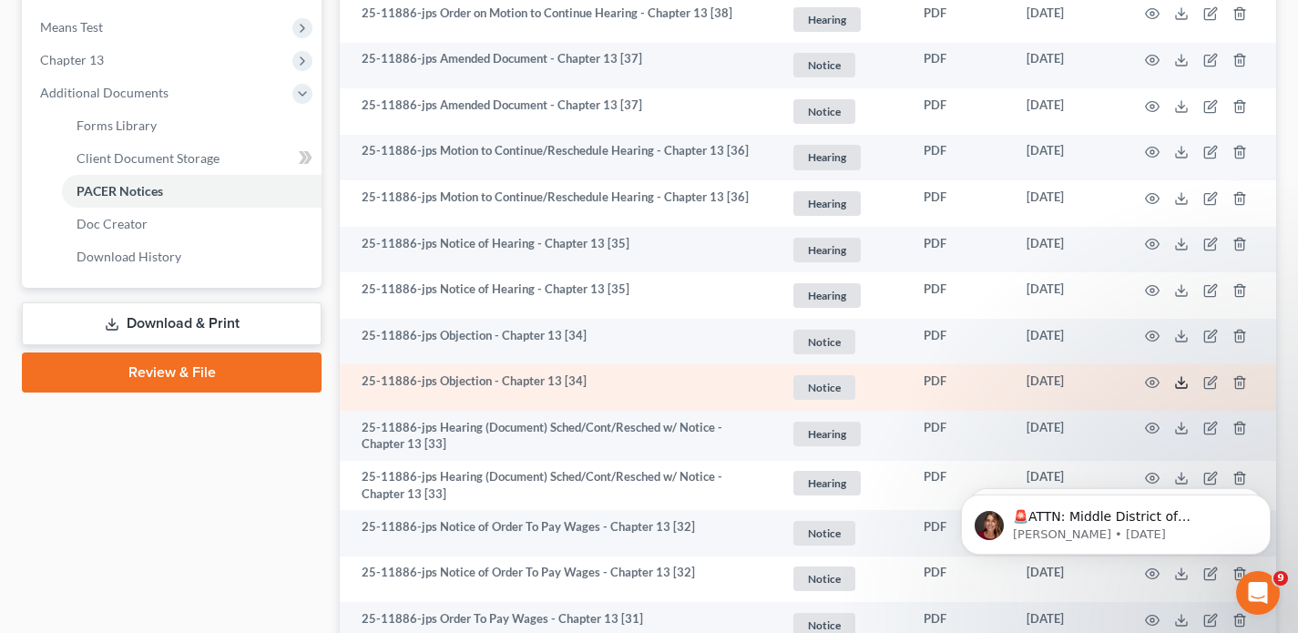
click at [1179, 385] on icon at bounding box center [1181, 382] width 15 height 15
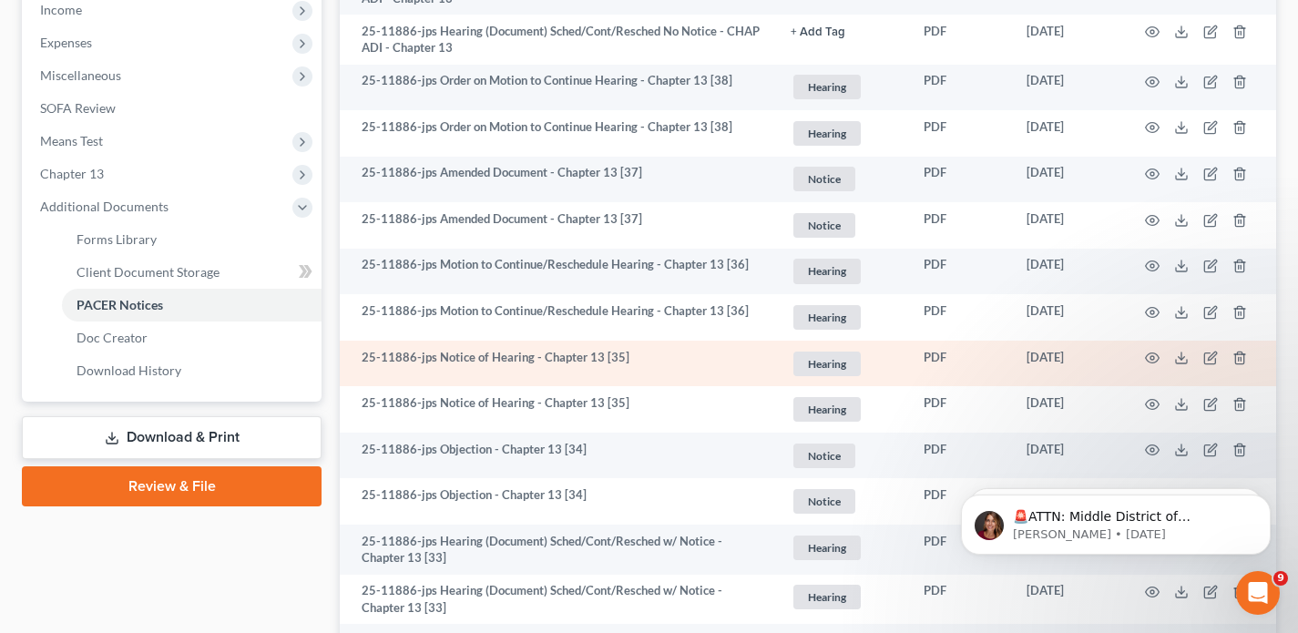
scroll to position [572, 0]
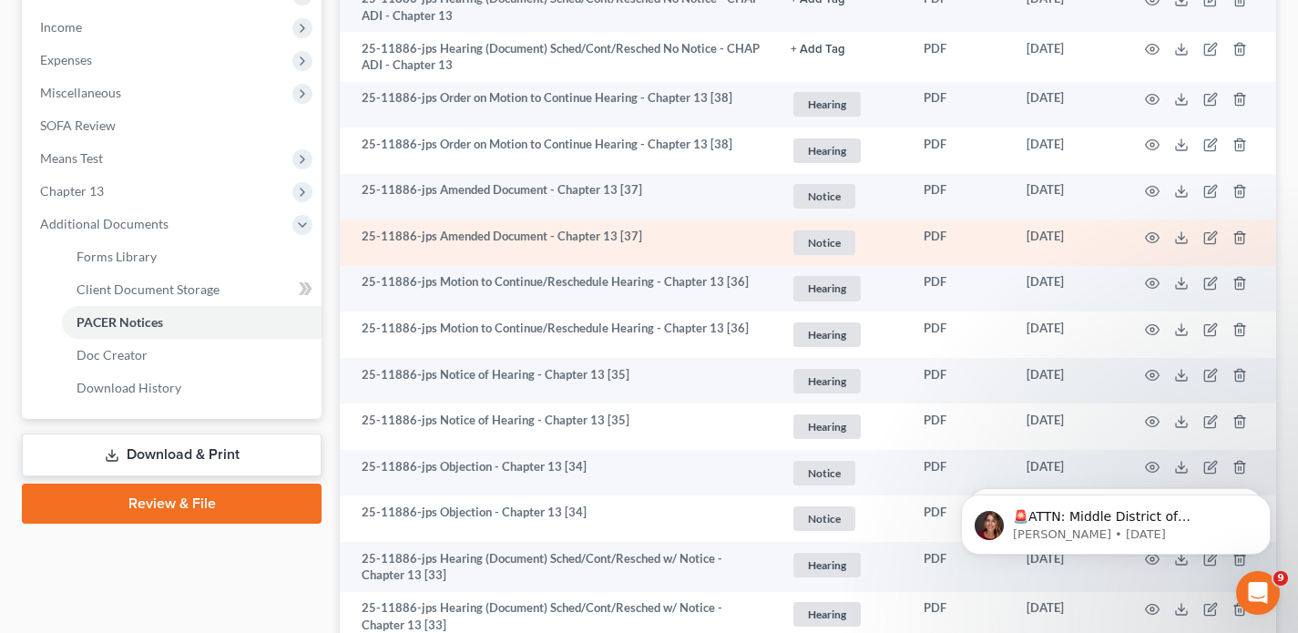
click at [1191, 236] on td at bounding box center [1199, 243] width 153 height 46
click at [1179, 236] on polyline at bounding box center [1182, 237] width 6 height 3
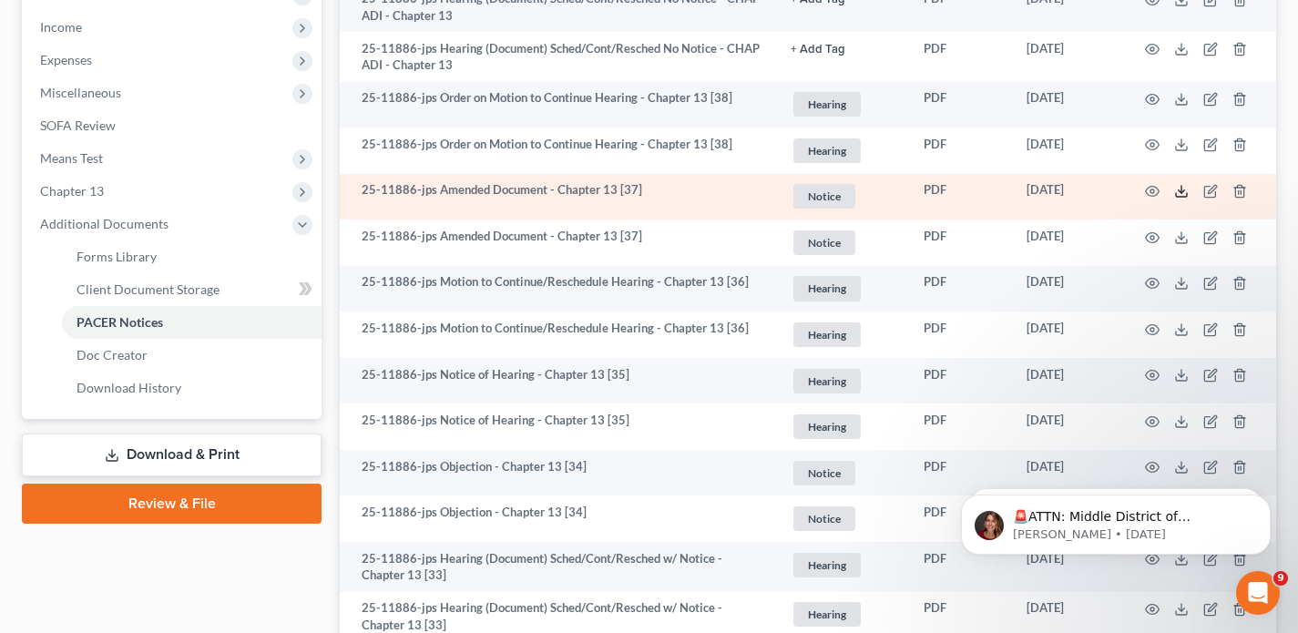
click at [1177, 193] on icon at bounding box center [1181, 191] width 15 height 15
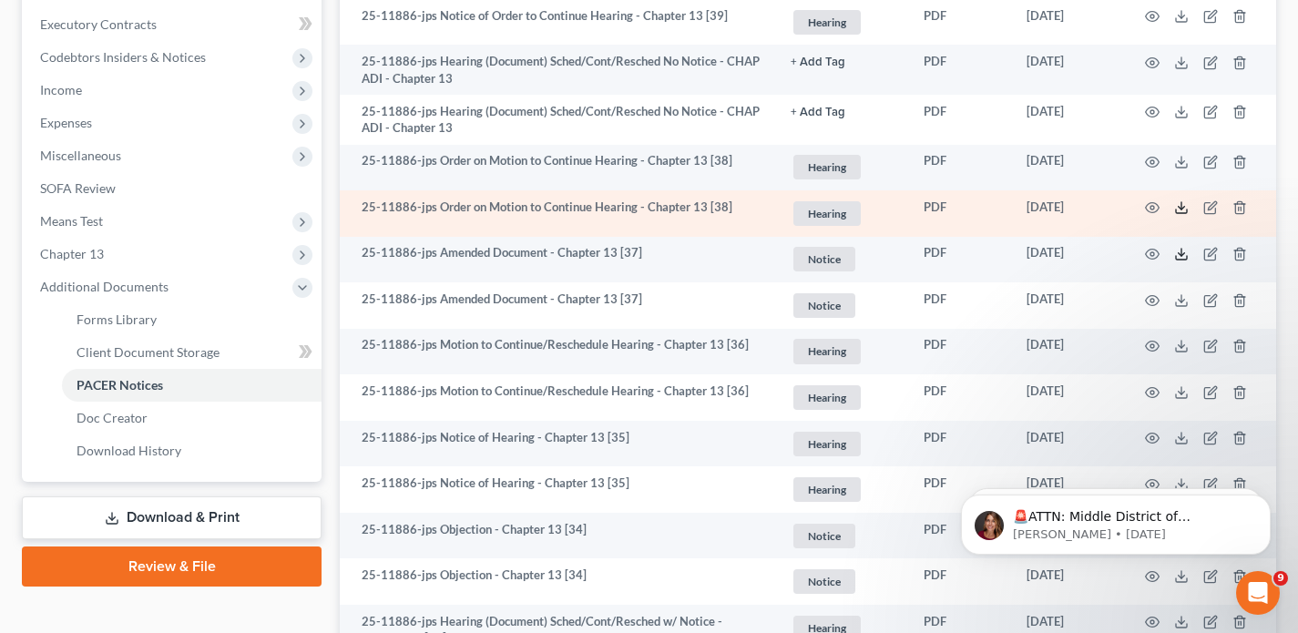
scroll to position [527, 0]
